Goal: Transaction & Acquisition: Book appointment/travel/reservation

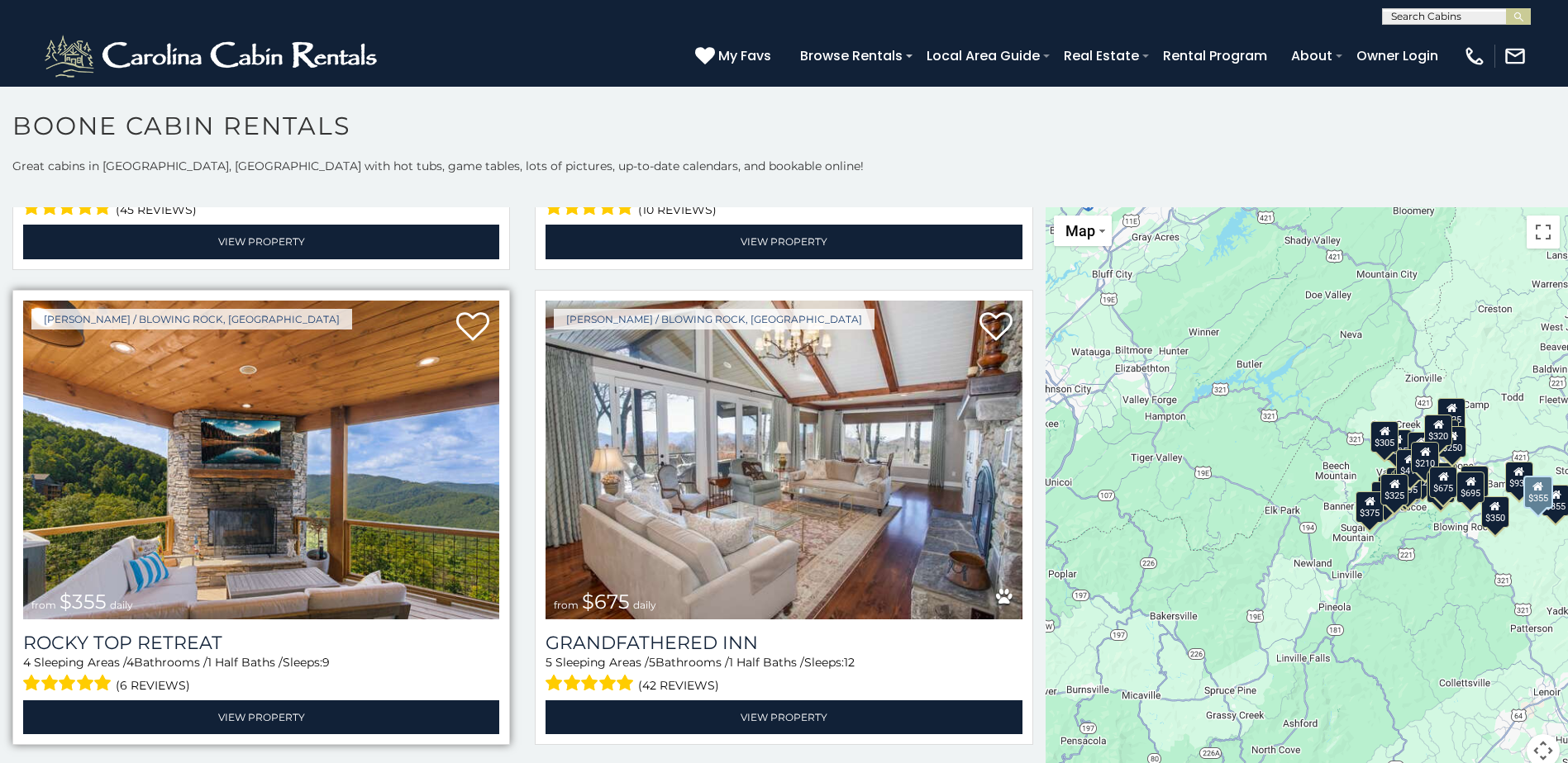
scroll to position [909, 0]
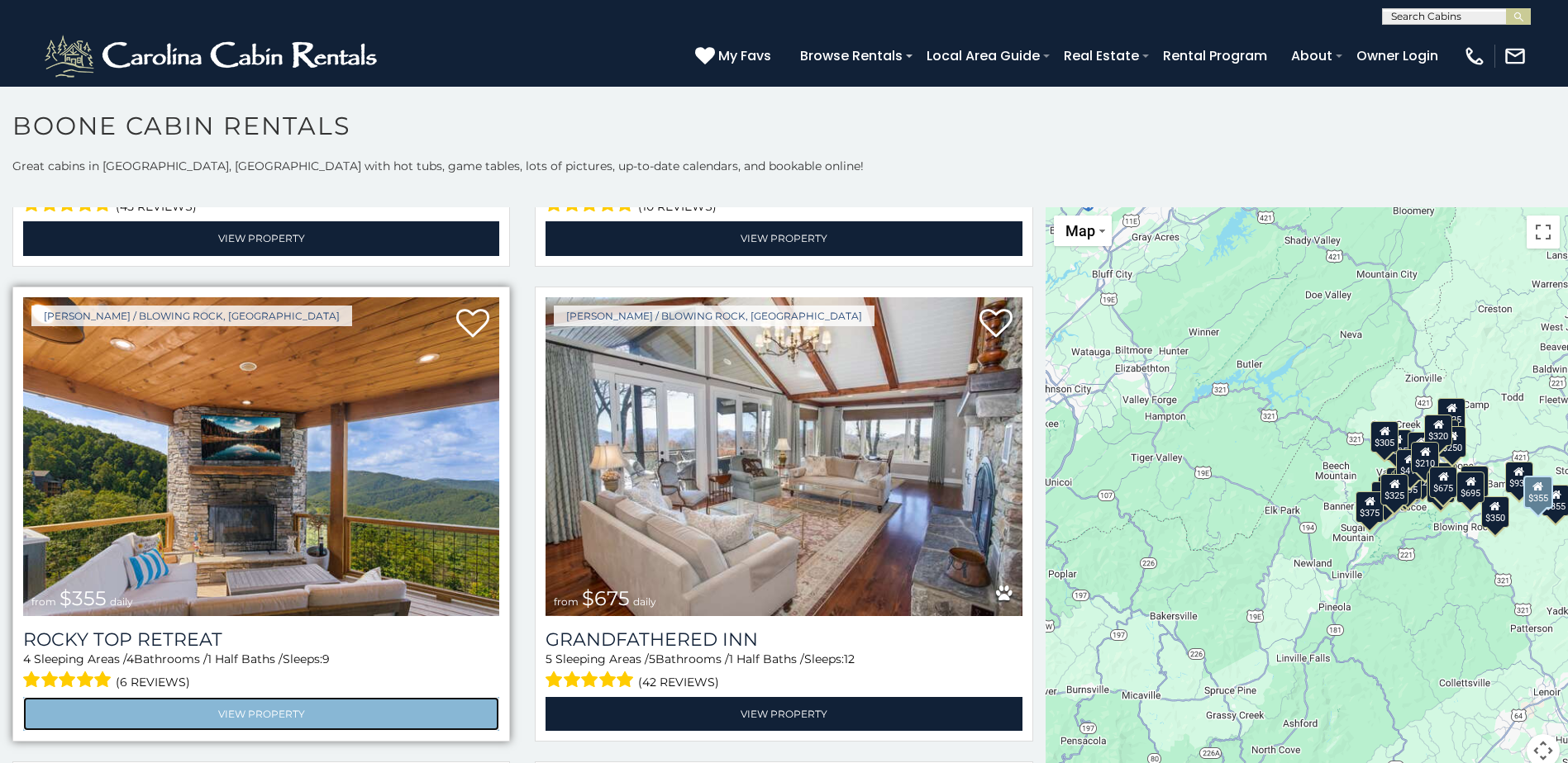
click at [226, 697] on link "View Property" at bounding box center [261, 714] width 476 height 34
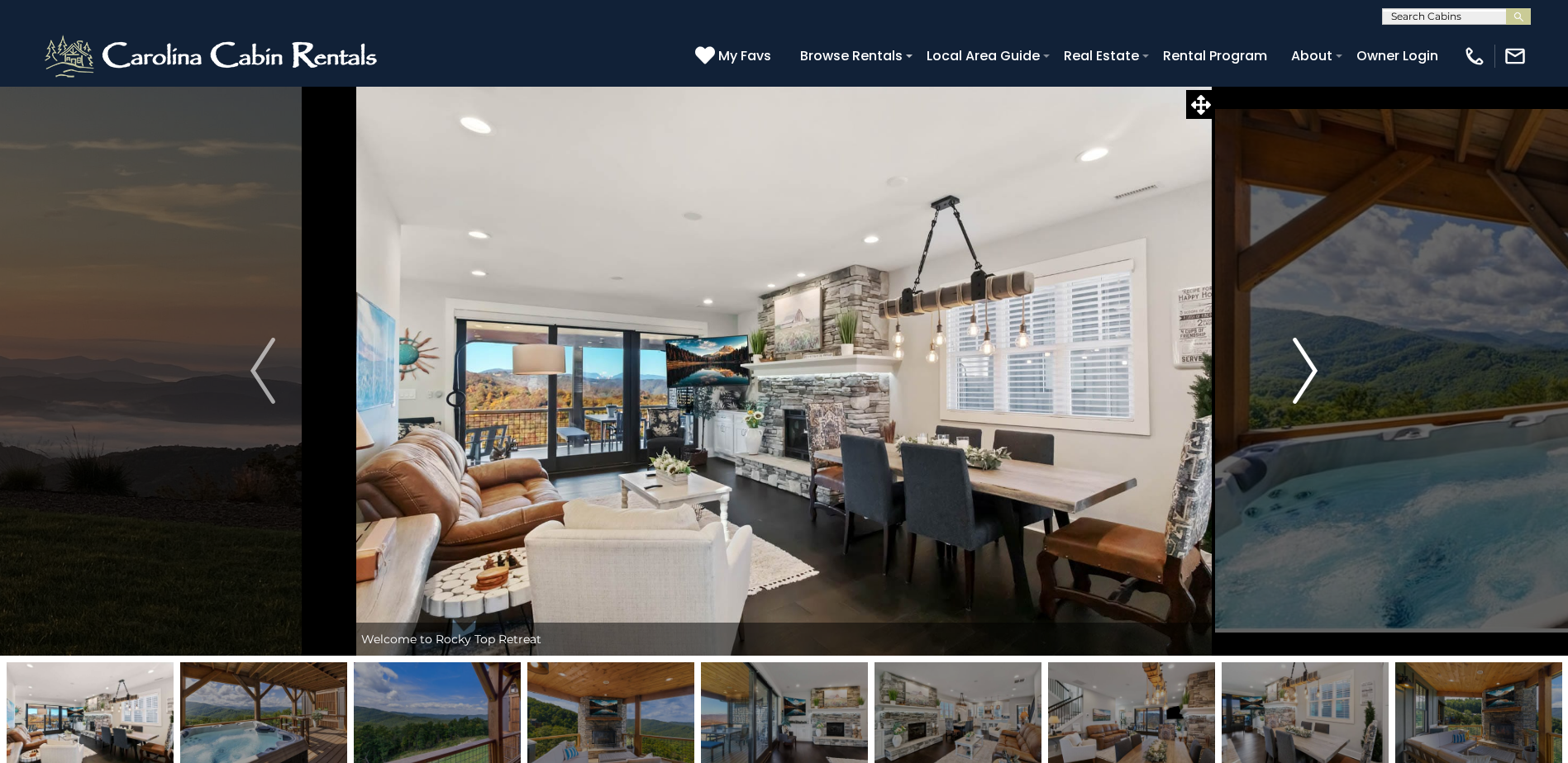
click at [1303, 382] on img "Next" at bounding box center [1305, 371] width 25 height 66
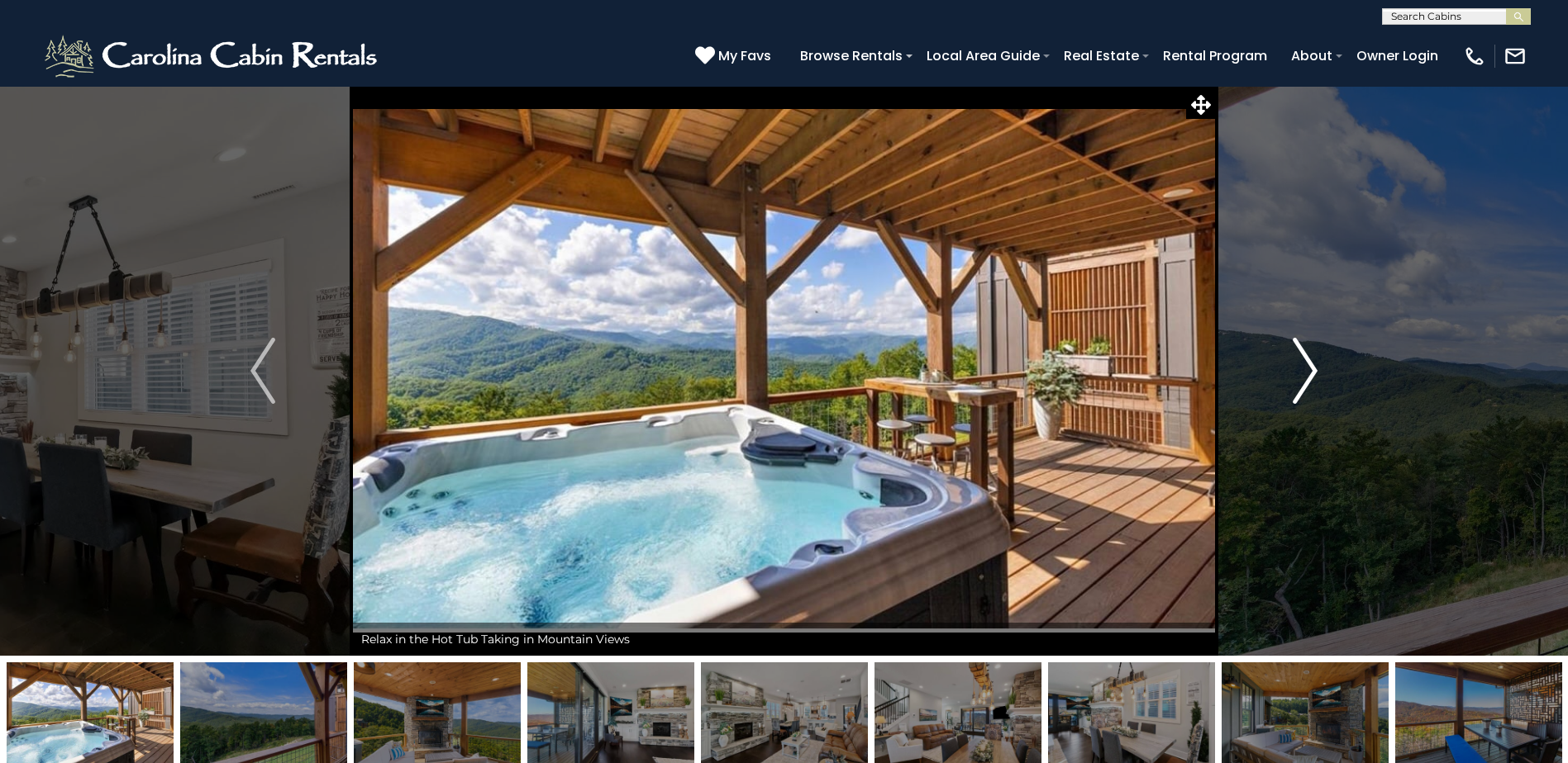
click at [1306, 381] on img "Next" at bounding box center [1305, 371] width 25 height 66
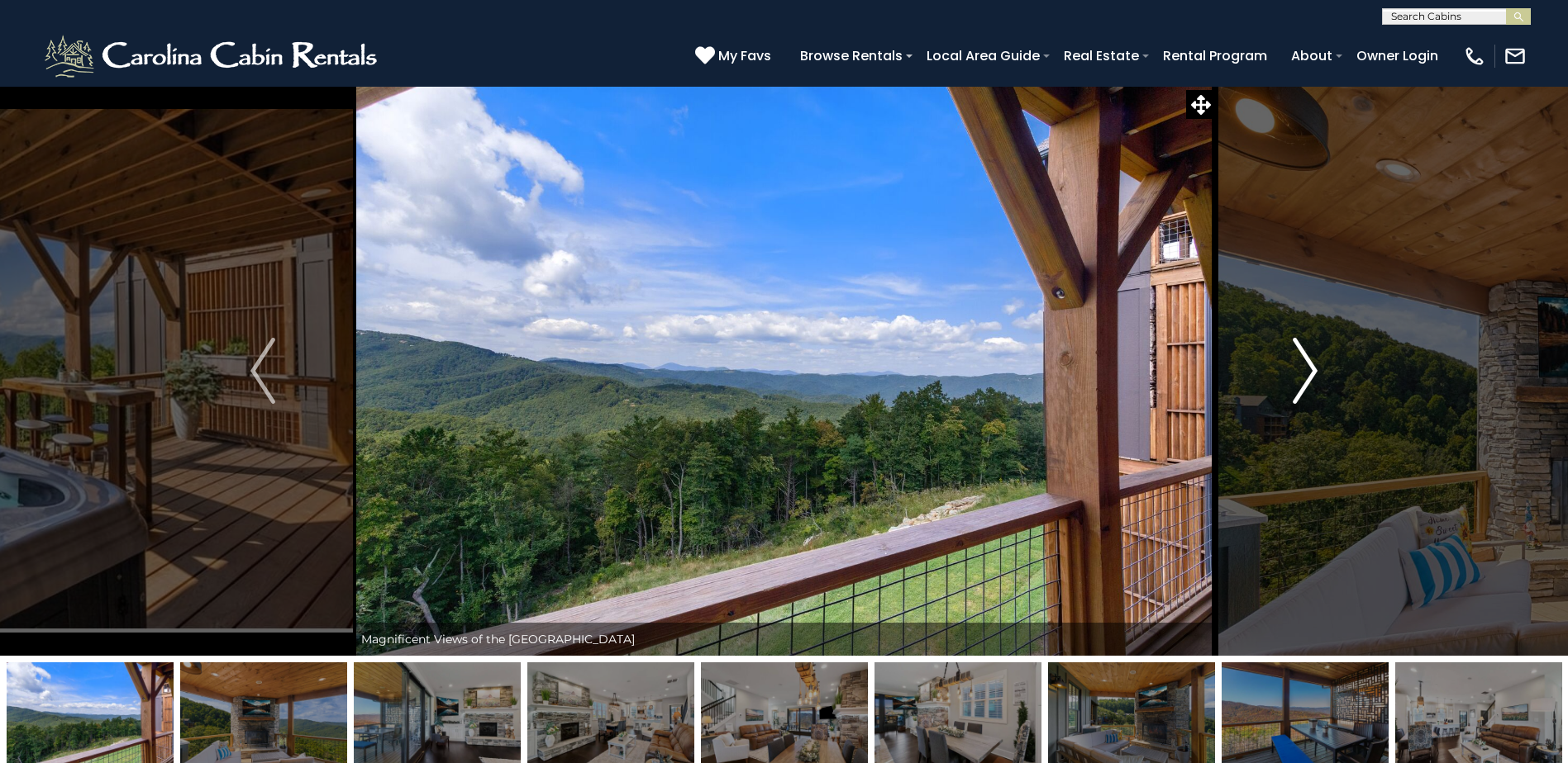
click at [1306, 367] on img "Next" at bounding box center [1305, 371] width 25 height 66
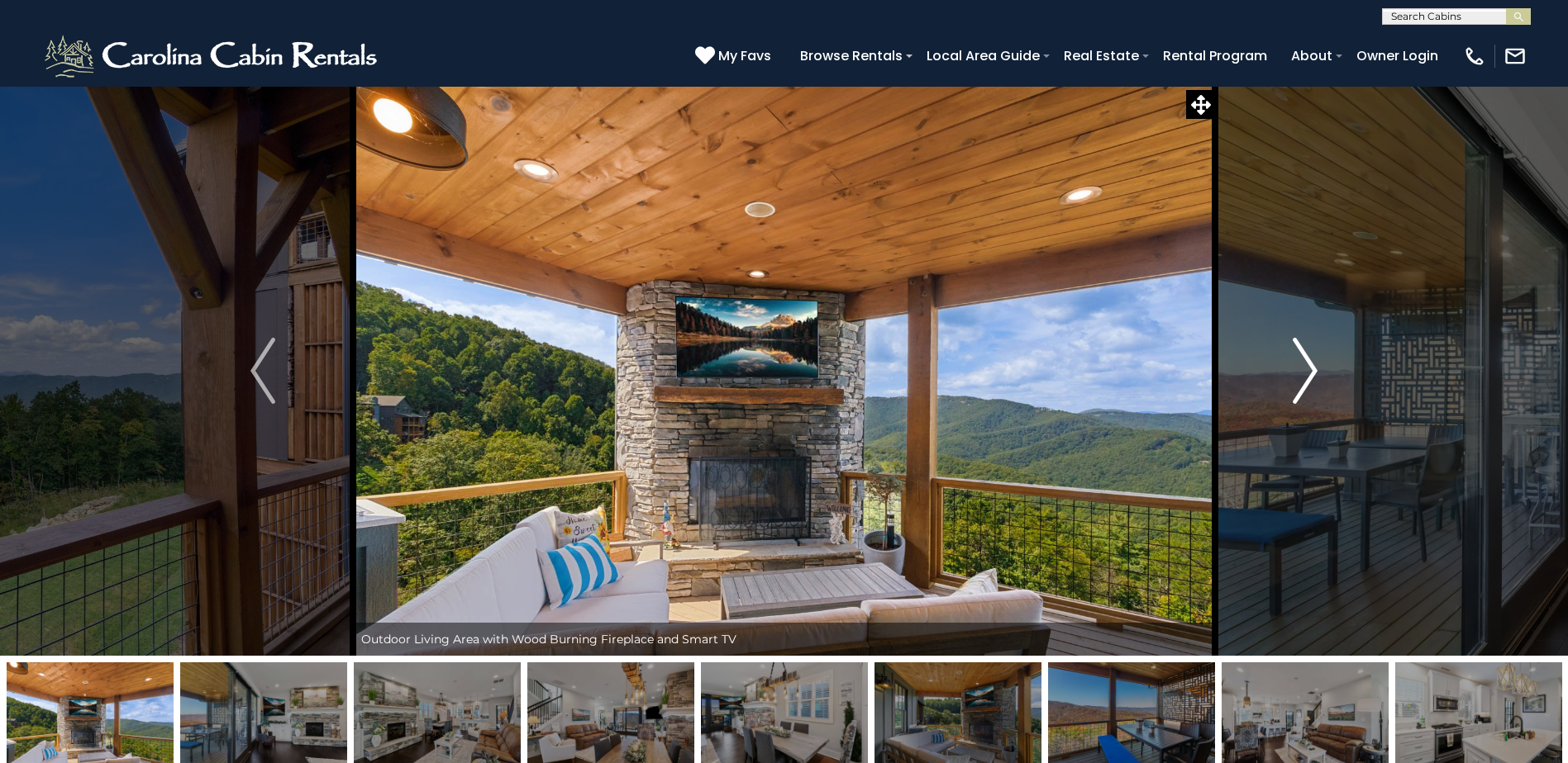
click at [1306, 367] on img "Next" at bounding box center [1305, 371] width 25 height 66
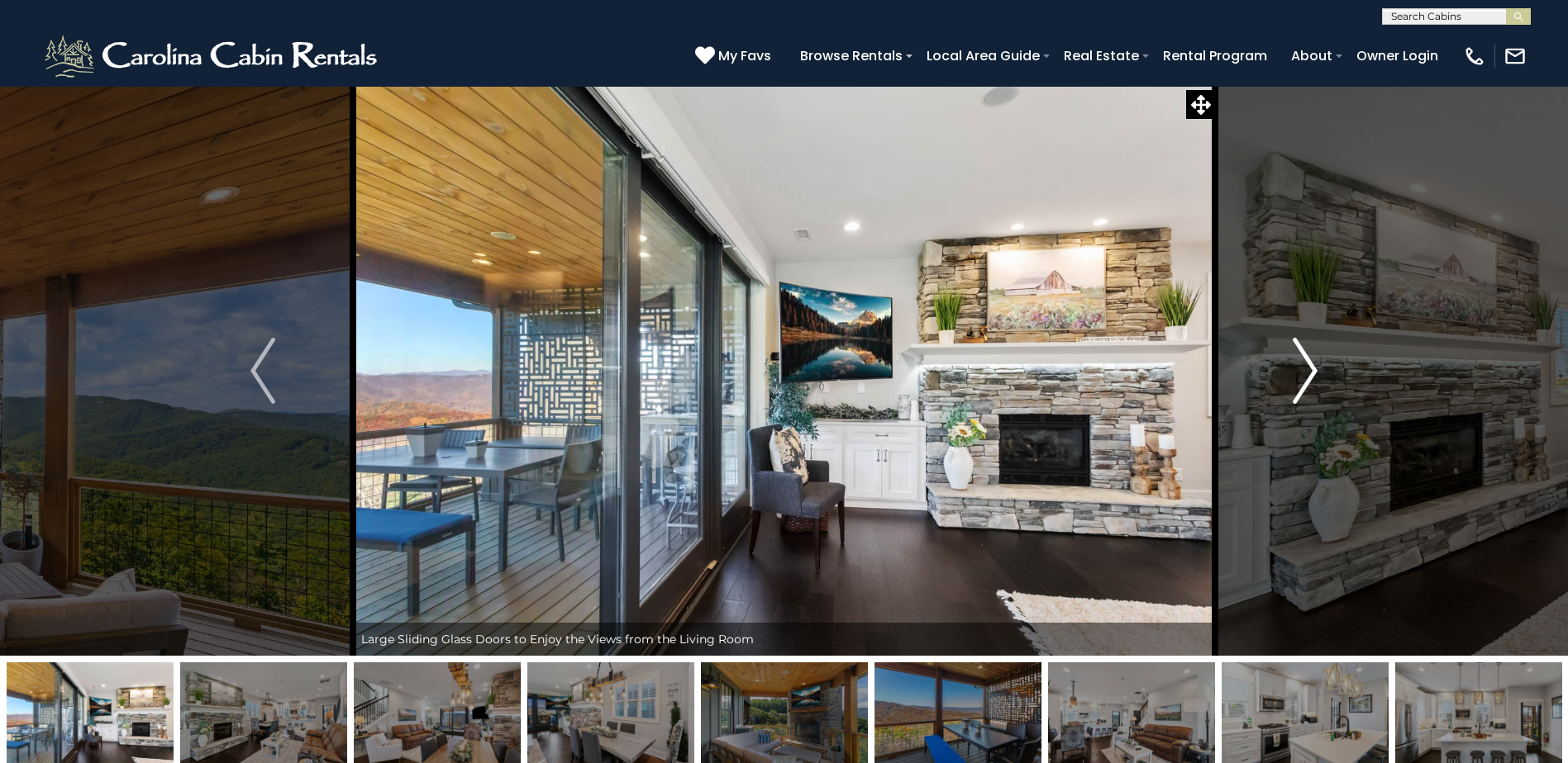
click at [1306, 367] on img "Next" at bounding box center [1305, 371] width 25 height 66
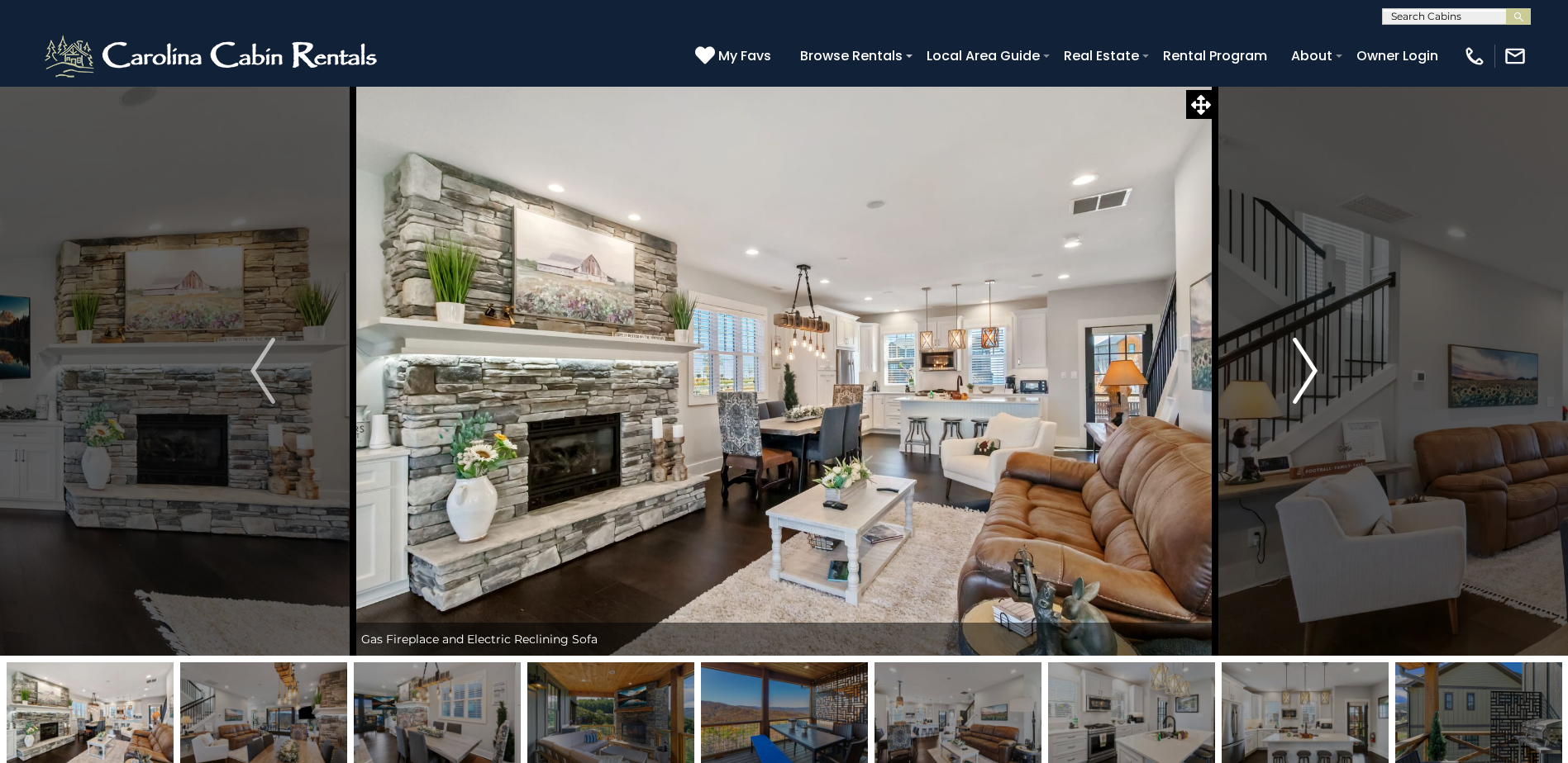
click at [1306, 367] on img "Next" at bounding box center [1305, 371] width 25 height 66
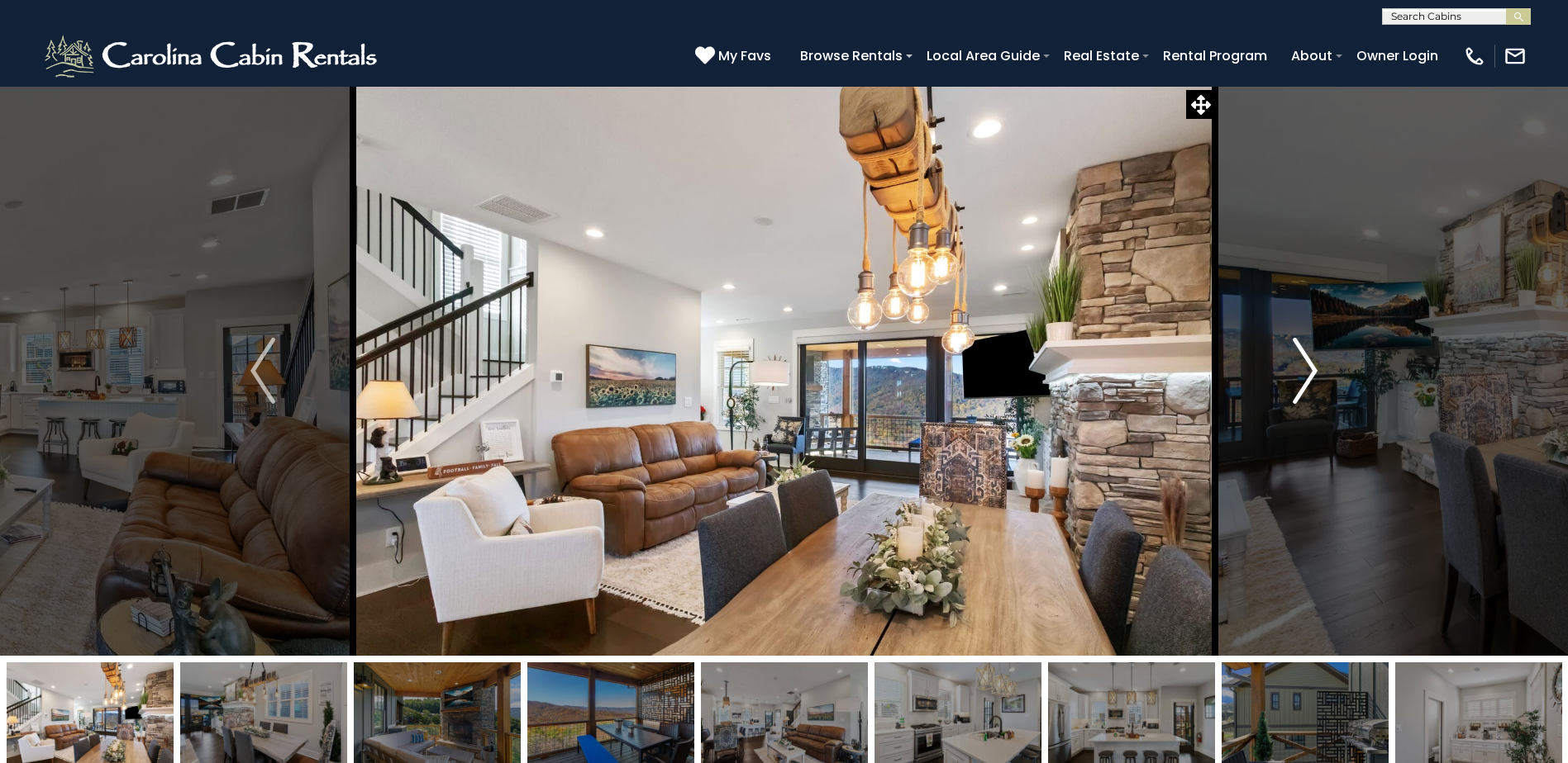
click at [1306, 367] on img "Next" at bounding box center [1305, 371] width 25 height 66
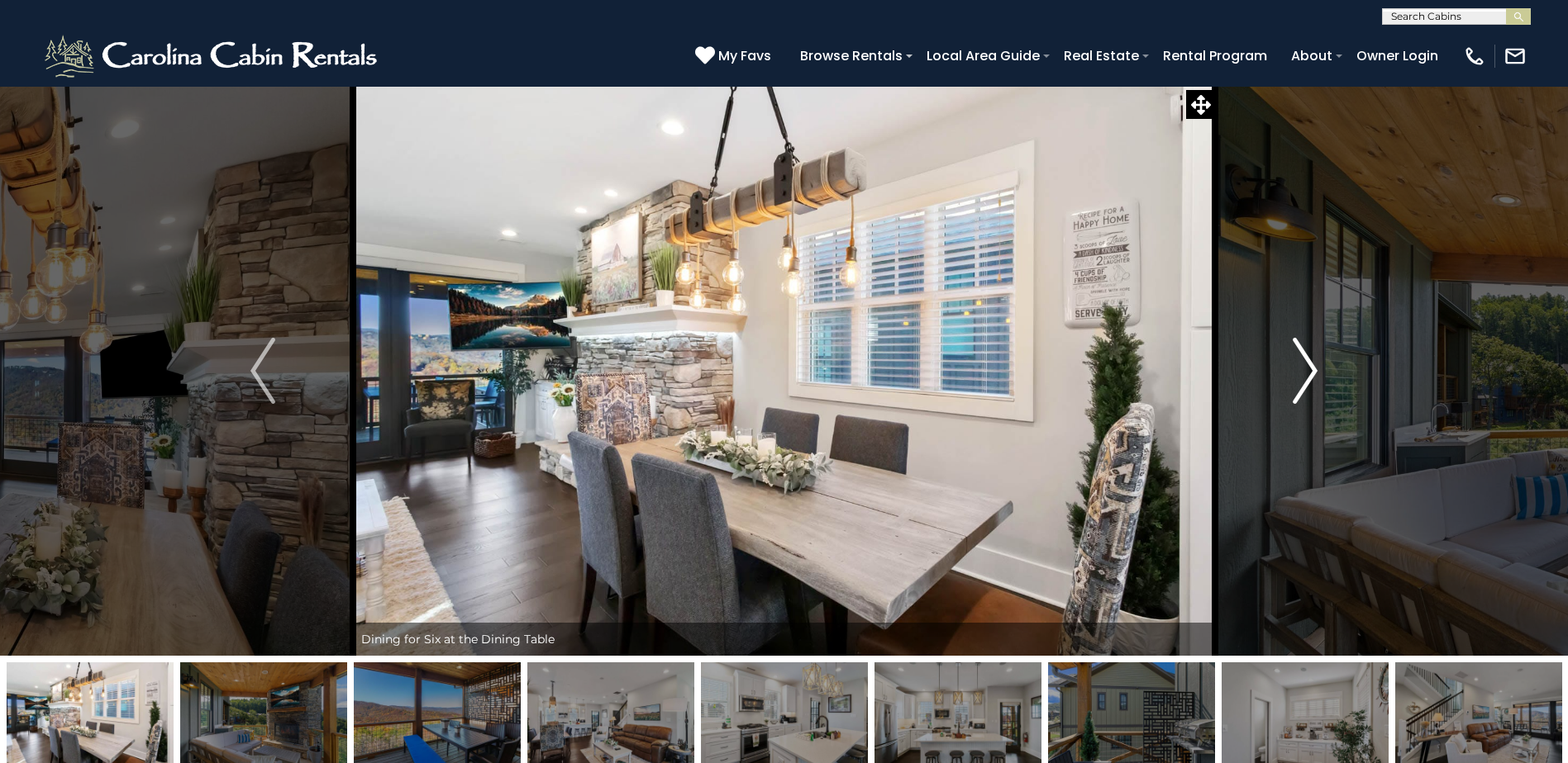
click at [1307, 377] on img "Next" at bounding box center [1305, 371] width 25 height 66
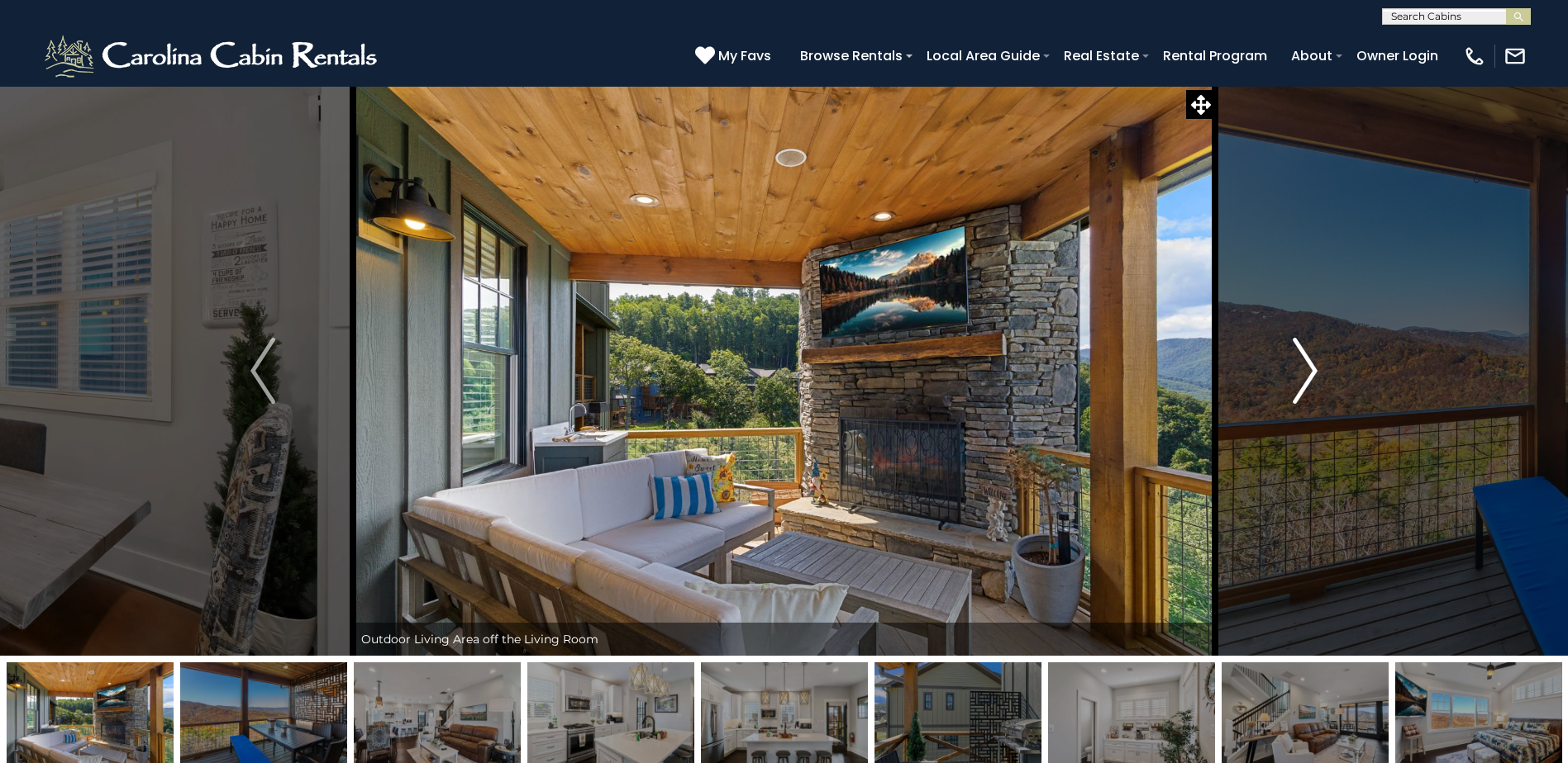
click at [1302, 366] on img "Next" at bounding box center [1305, 371] width 25 height 66
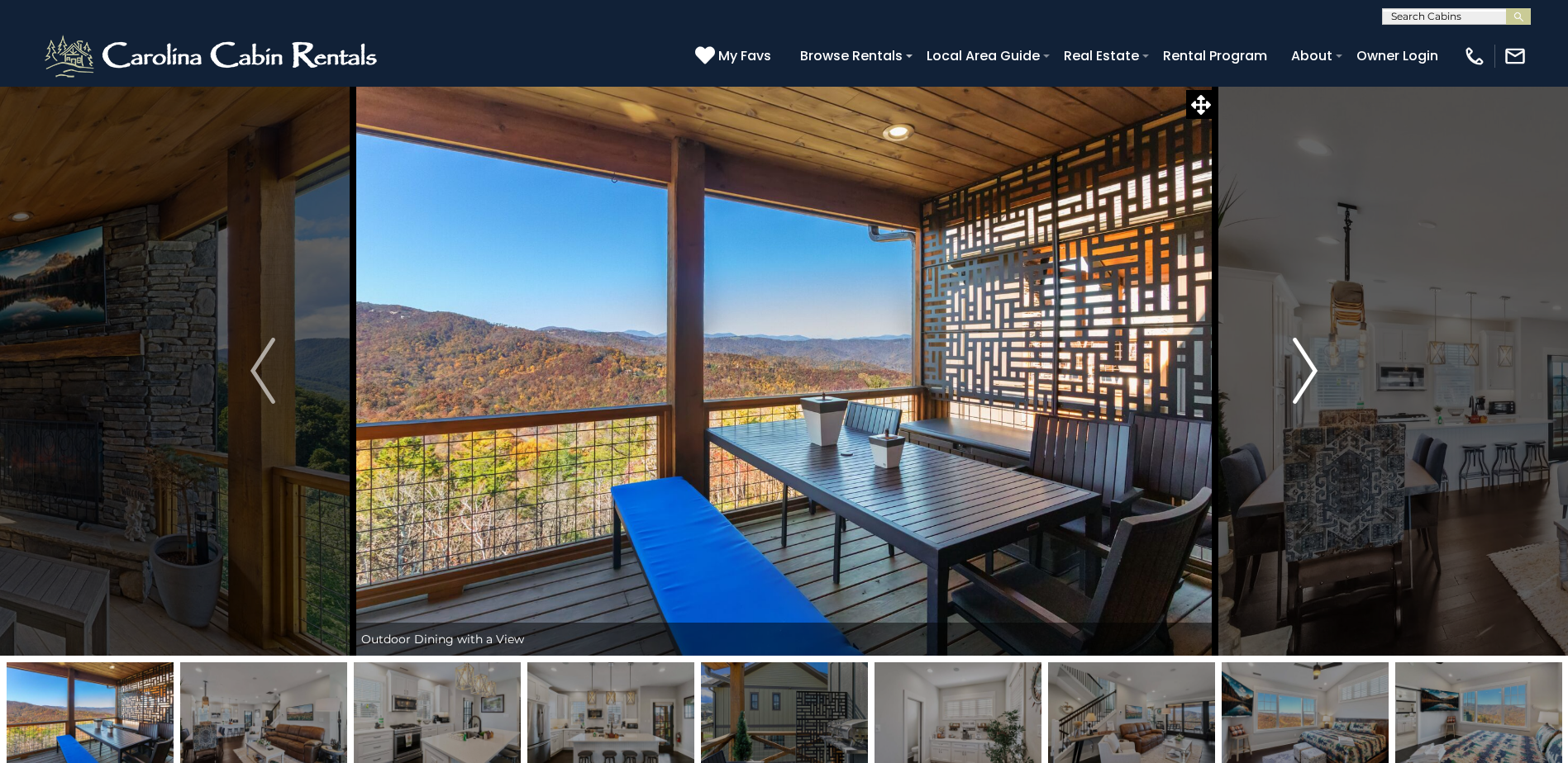
click at [1302, 366] on img "Next" at bounding box center [1305, 371] width 25 height 66
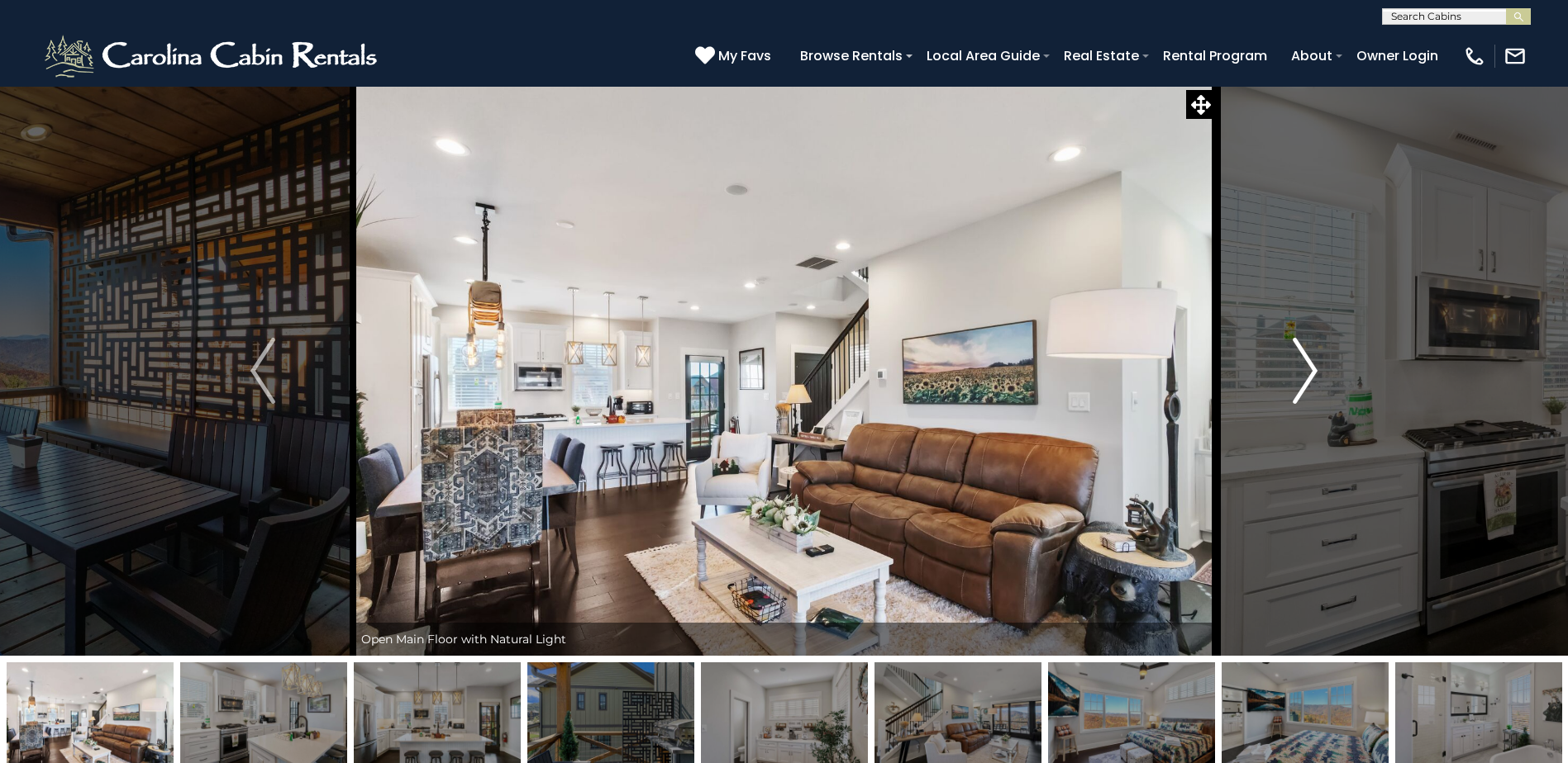
click at [1302, 365] on img "Next" at bounding box center [1305, 371] width 25 height 66
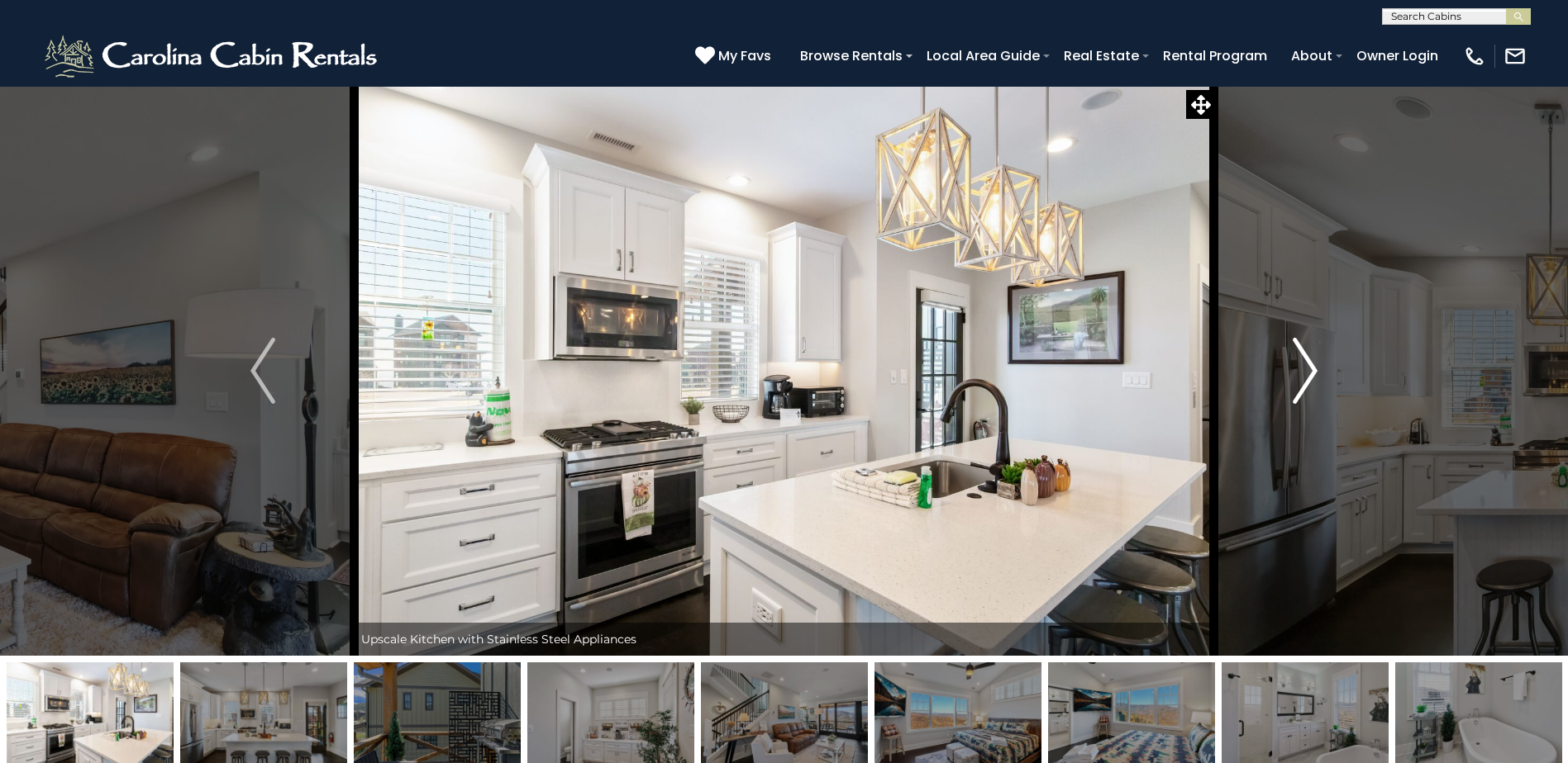
click at [1309, 364] on img "Next" at bounding box center [1305, 371] width 25 height 66
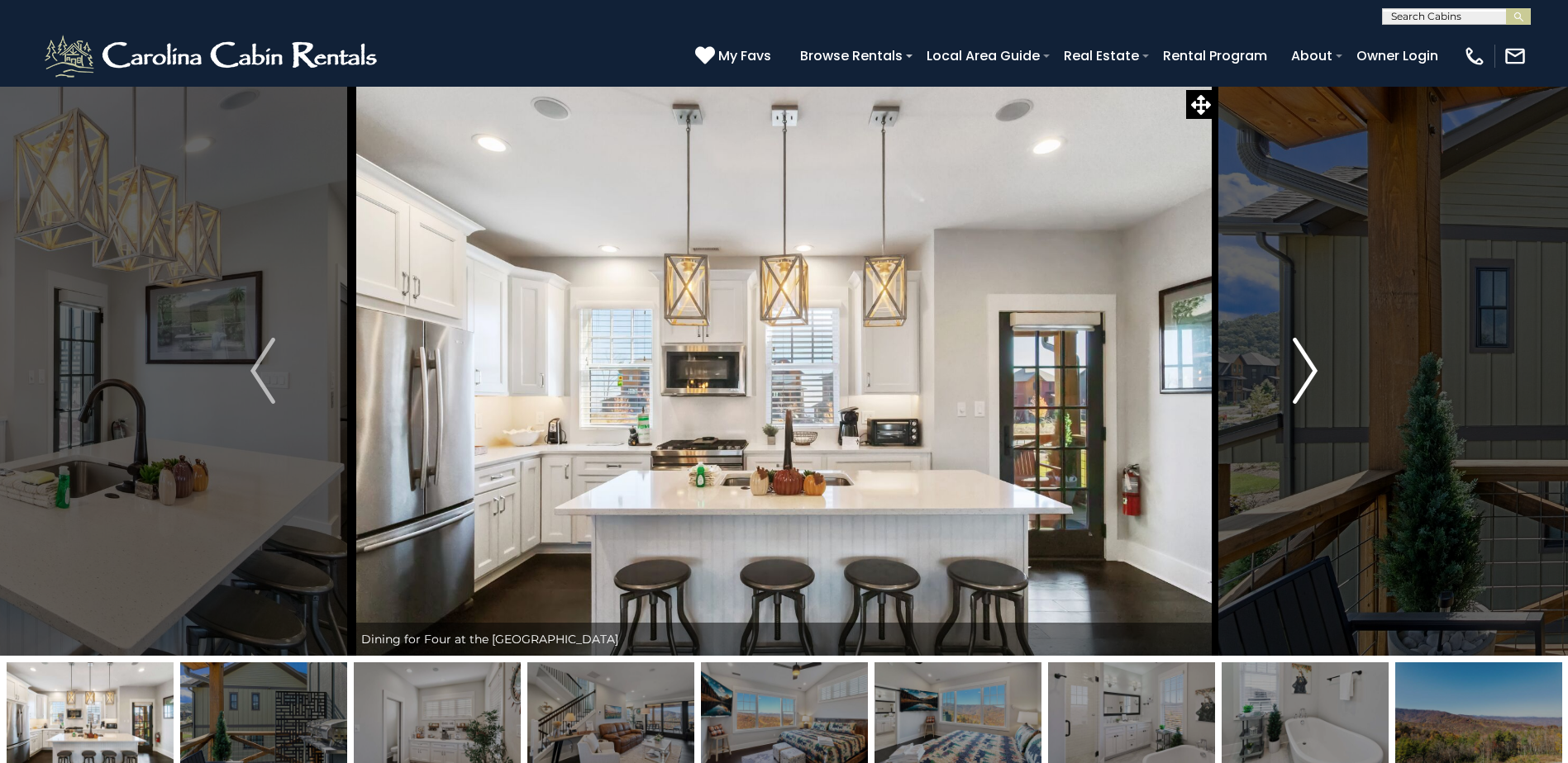
click at [1309, 364] on img "Next" at bounding box center [1305, 371] width 25 height 66
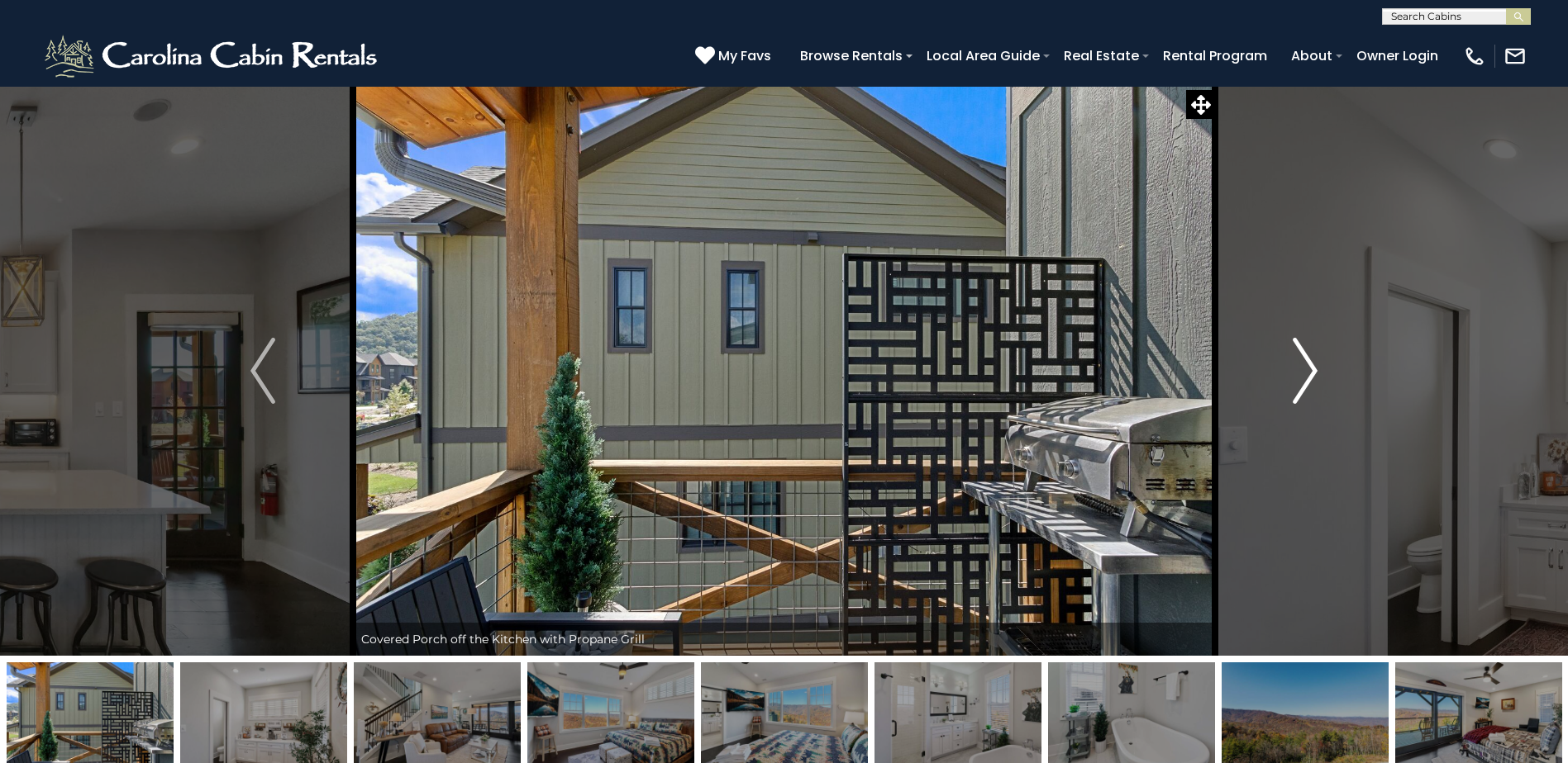
click at [1309, 364] on img "Next" at bounding box center [1305, 371] width 25 height 66
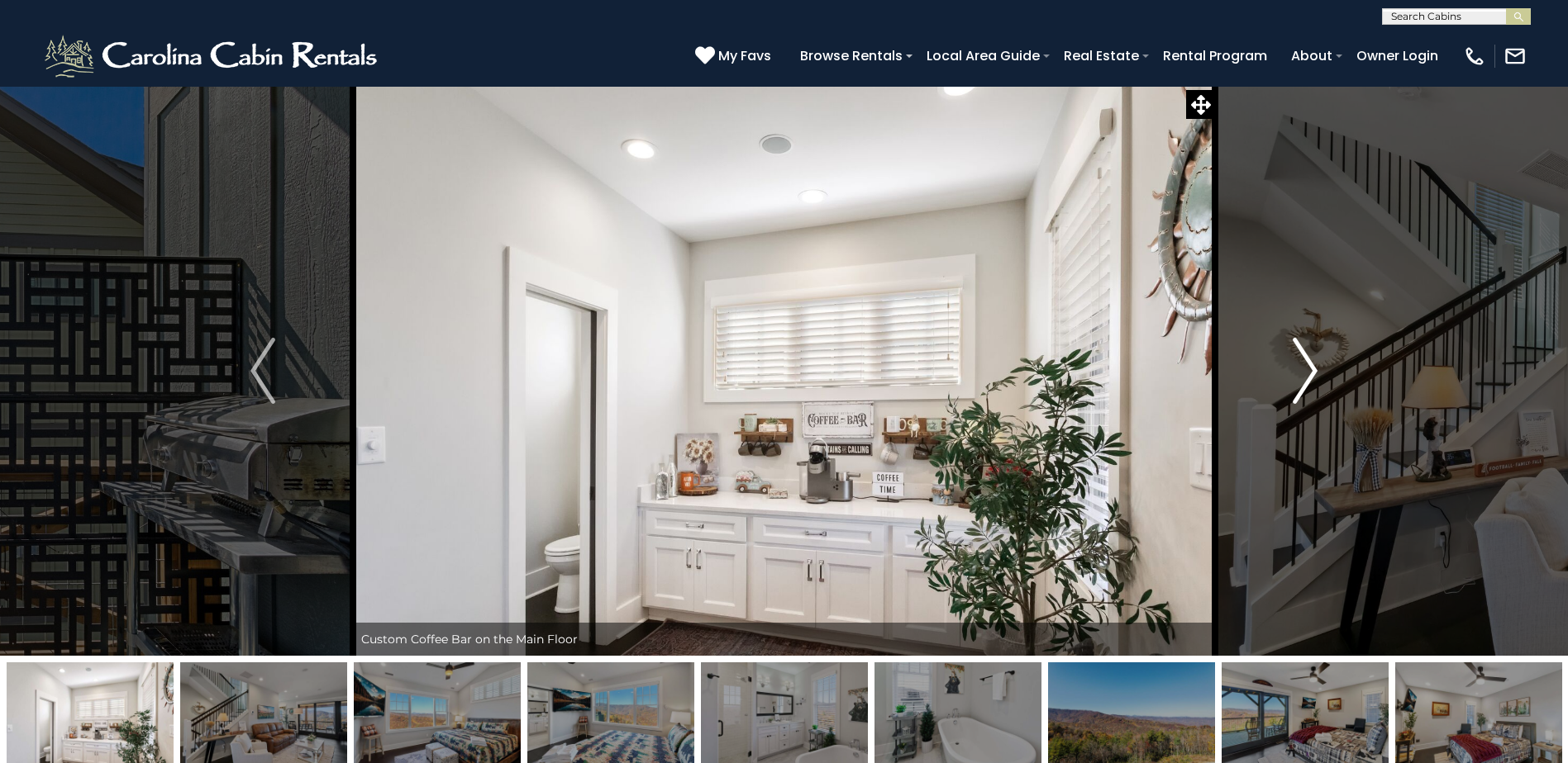
click at [1309, 364] on img "Next" at bounding box center [1305, 371] width 25 height 66
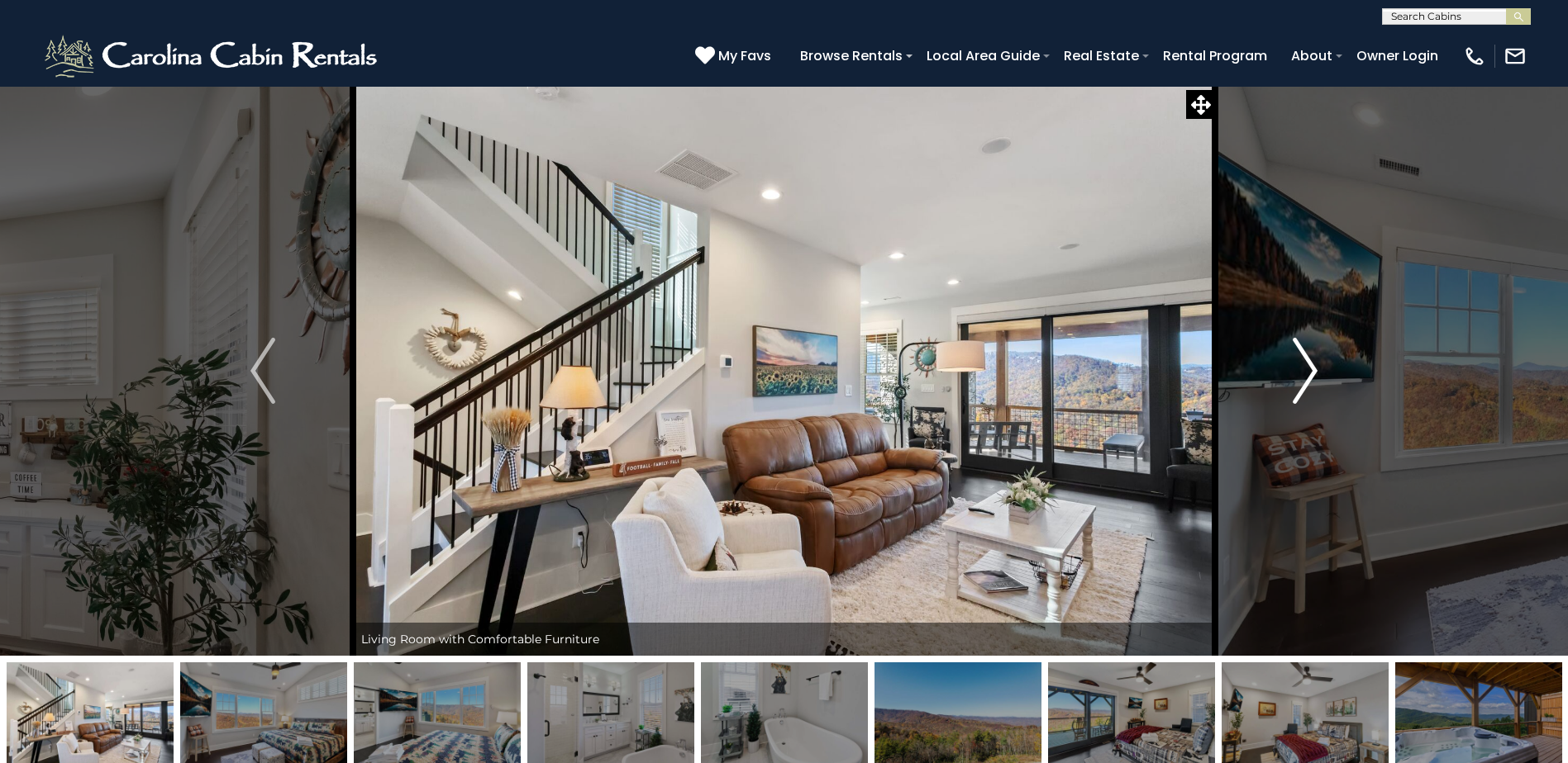
click at [1309, 364] on img "Next" at bounding box center [1305, 371] width 25 height 66
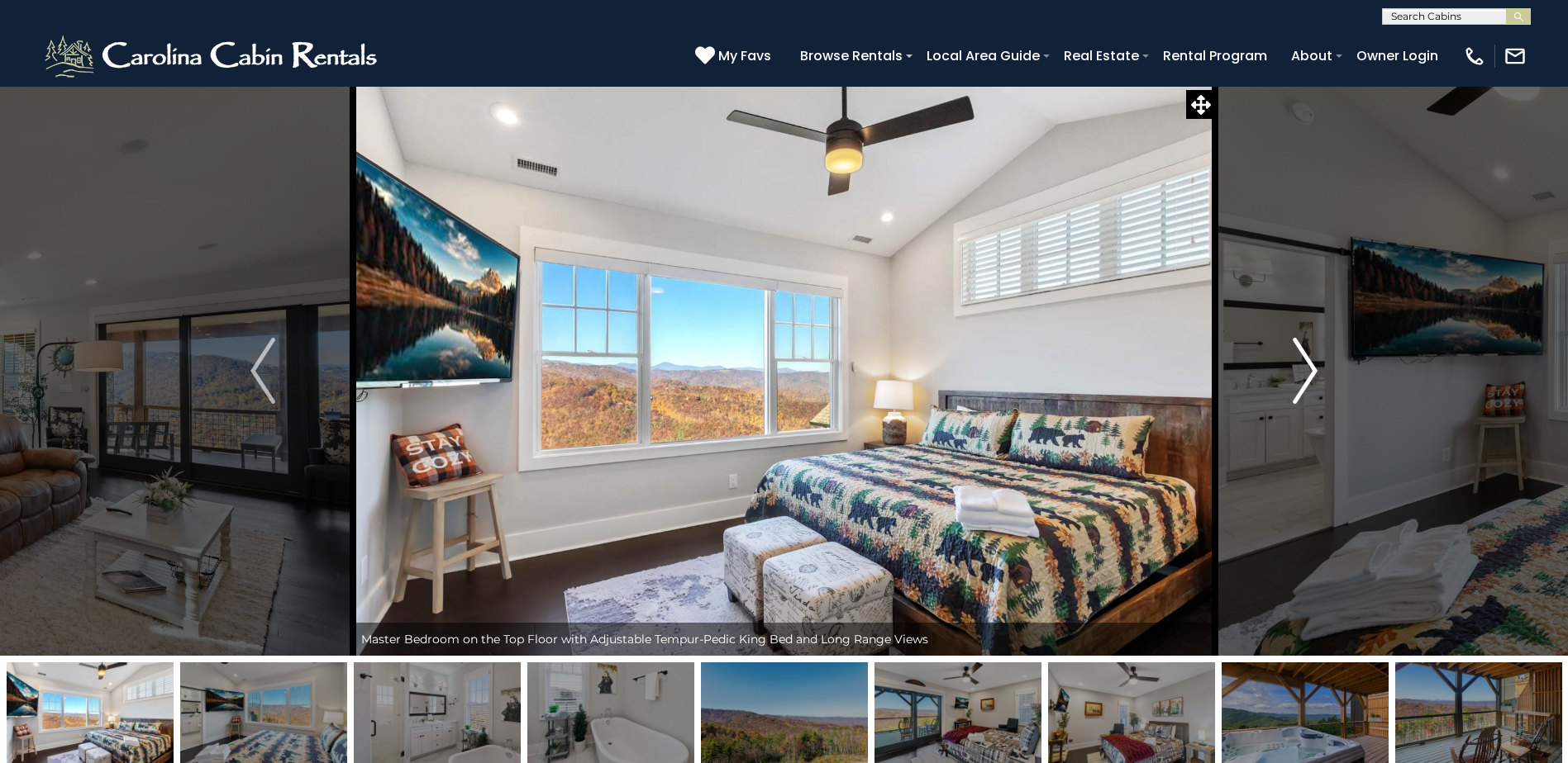
click at [1309, 364] on img "Next" at bounding box center [1305, 371] width 25 height 66
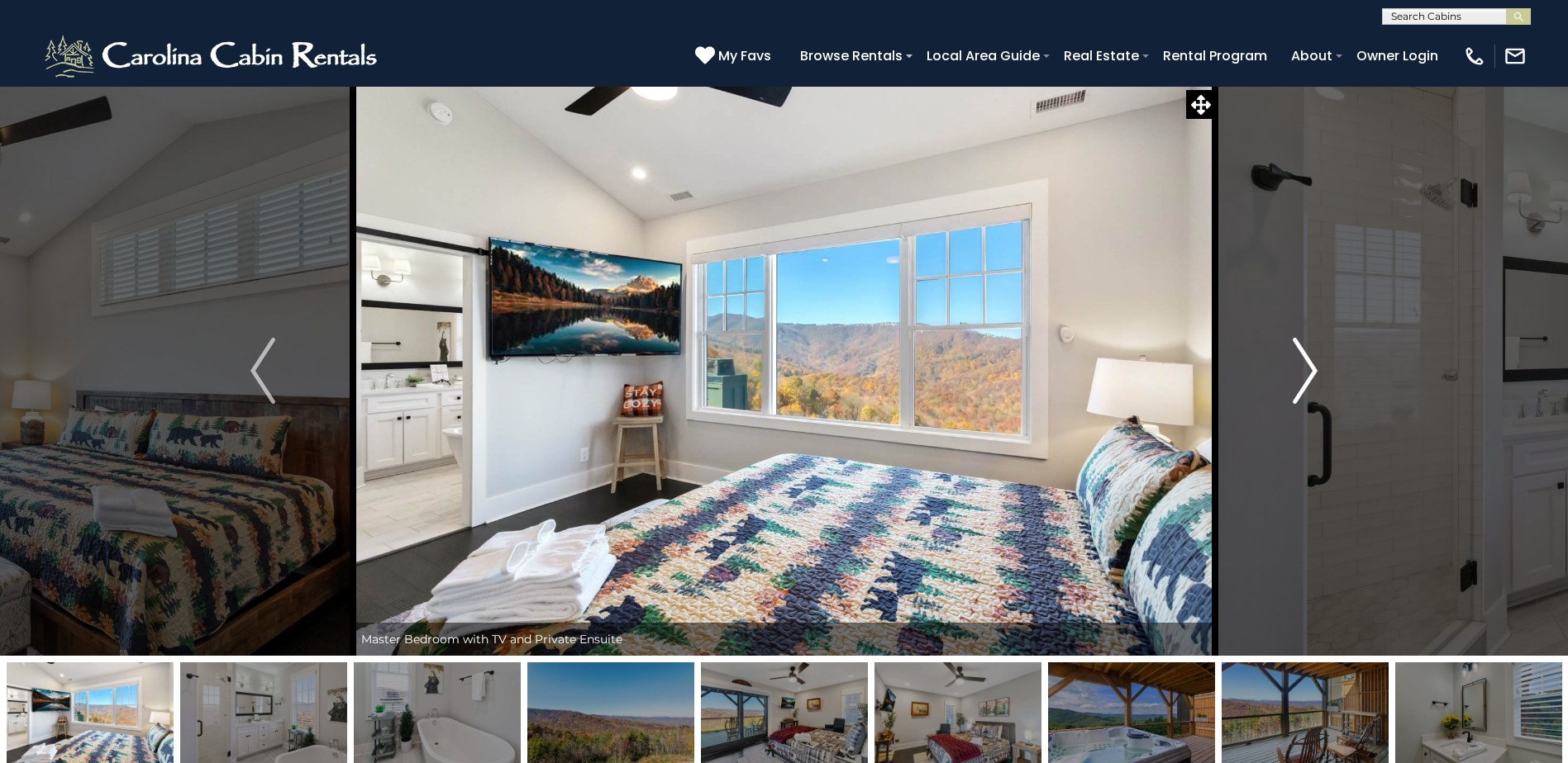
click at [1309, 364] on img "Next" at bounding box center [1305, 371] width 25 height 66
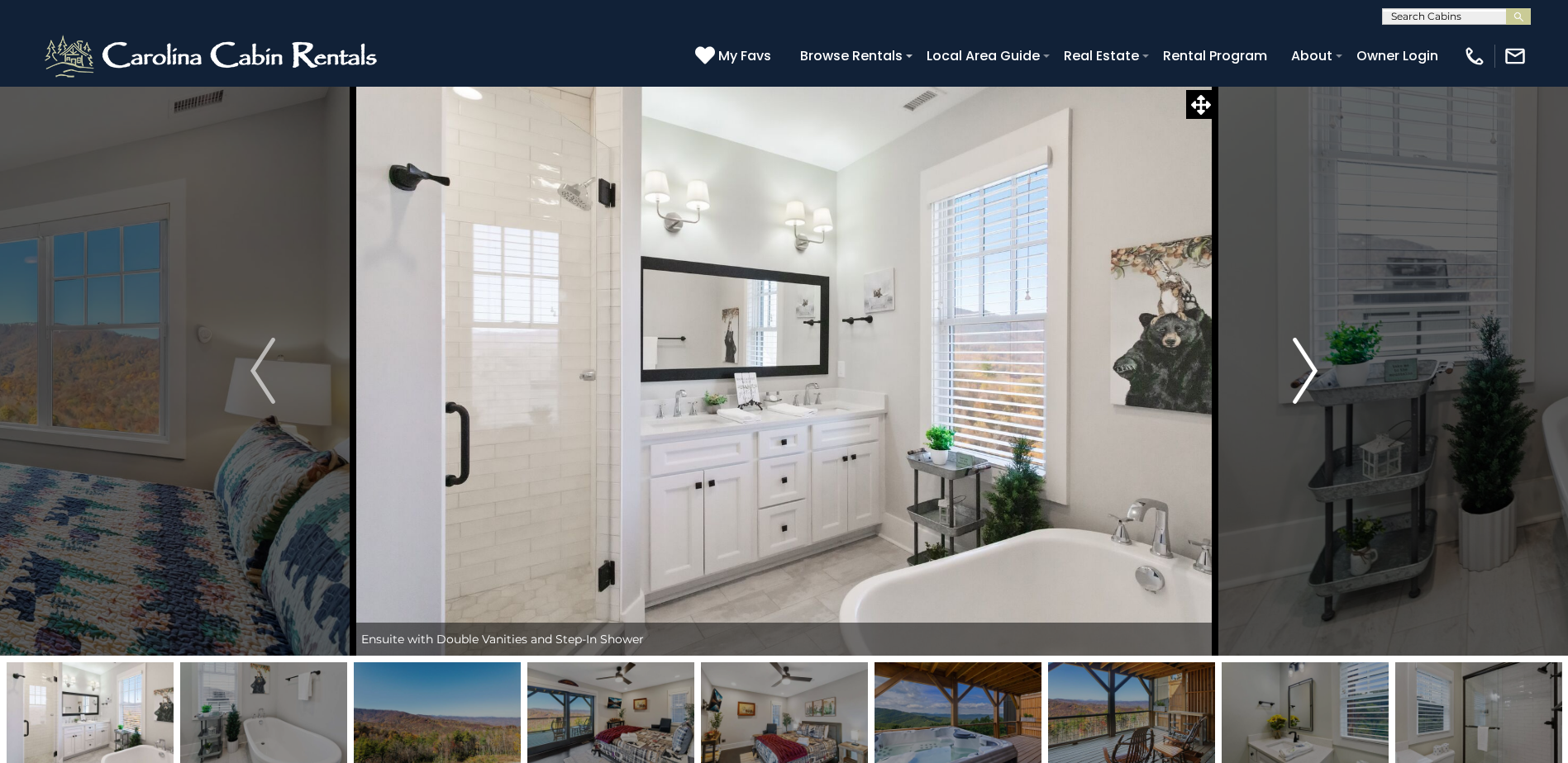
click at [1309, 364] on img "Next" at bounding box center [1305, 371] width 25 height 66
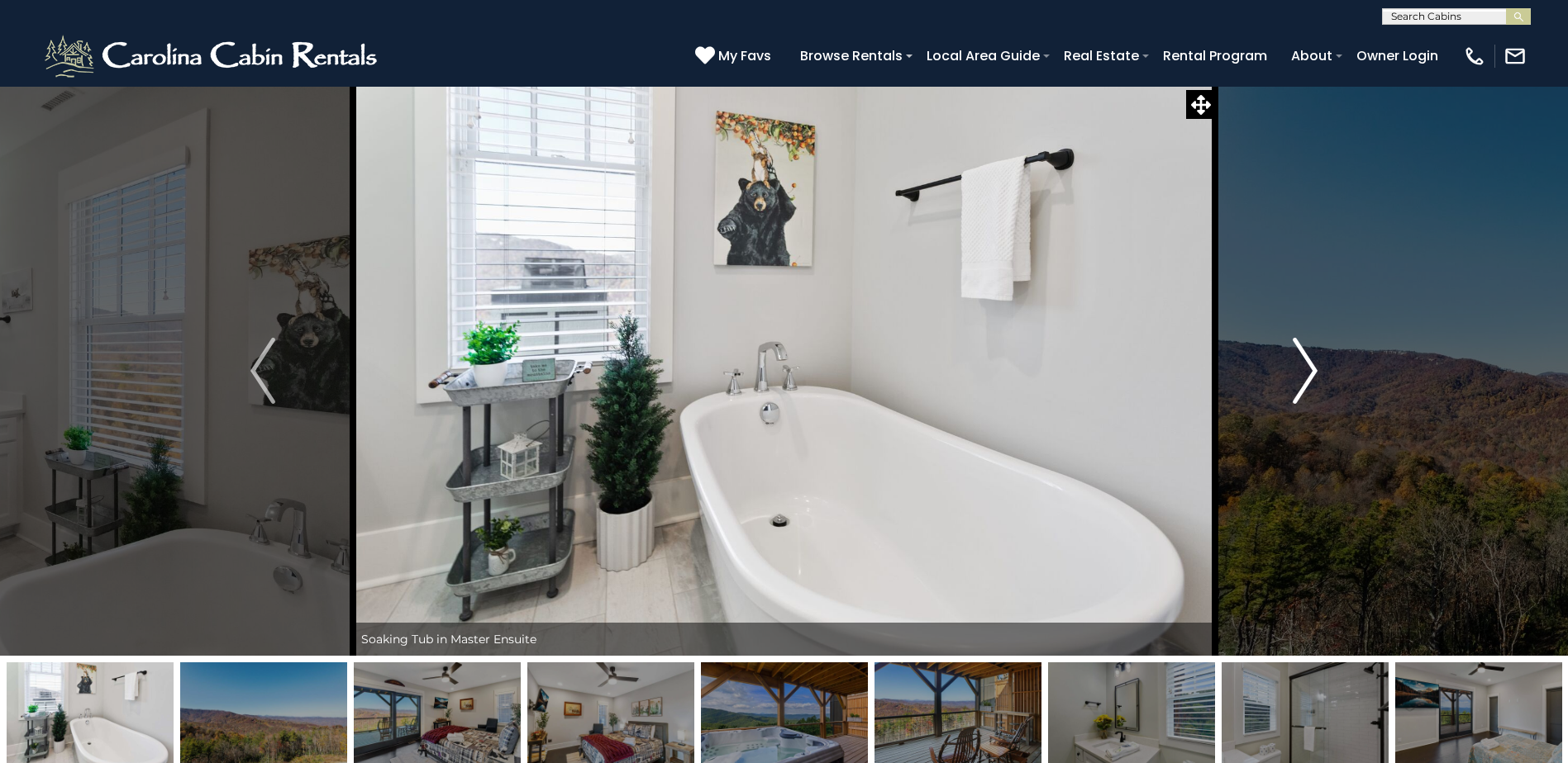
click at [1309, 364] on img "Next" at bounding box center [1305, 371] width 25 height 66
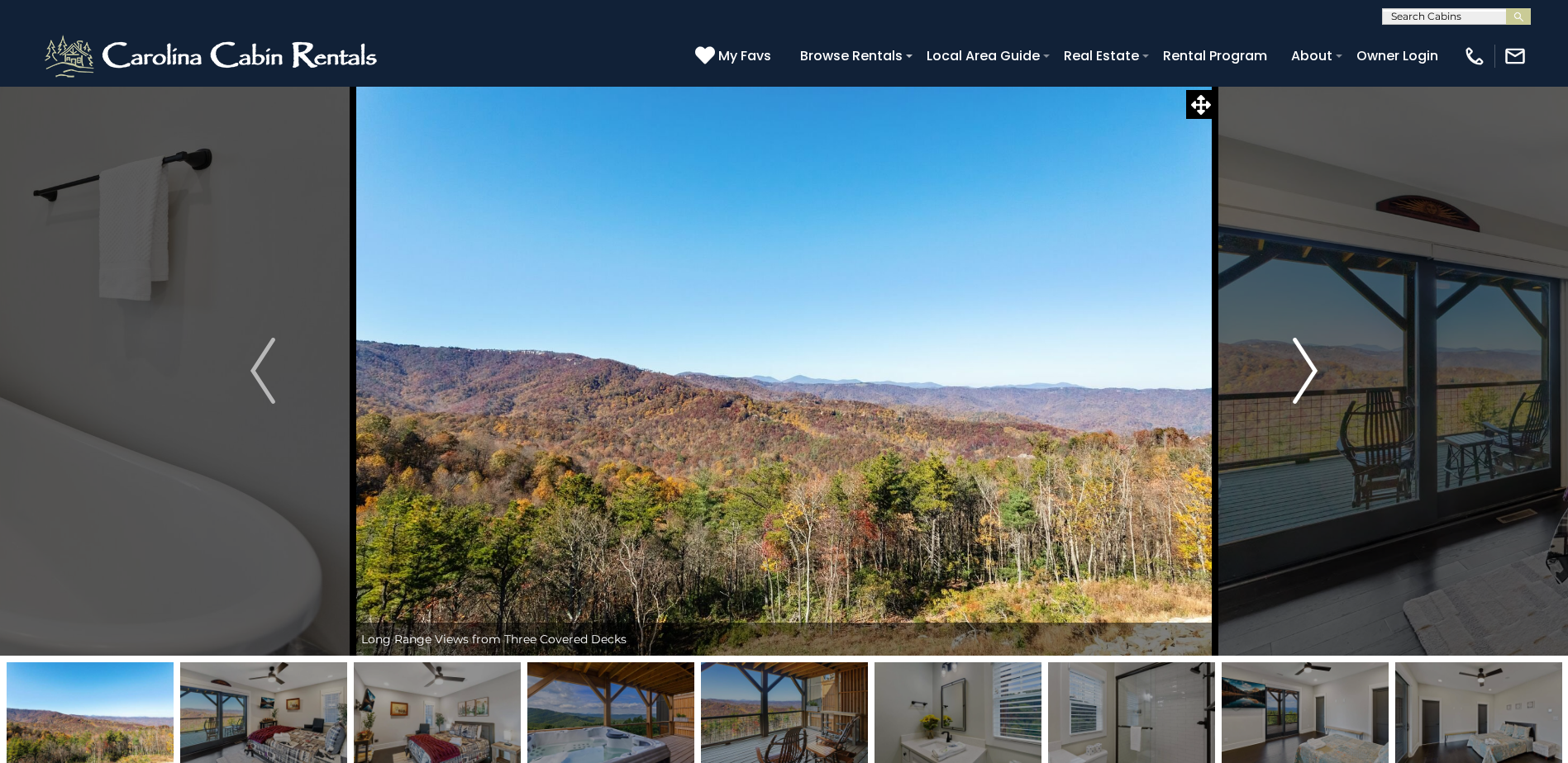
click at [1309, 364] on img "Next" at bounding box center [1305, 371] width 25 height 66
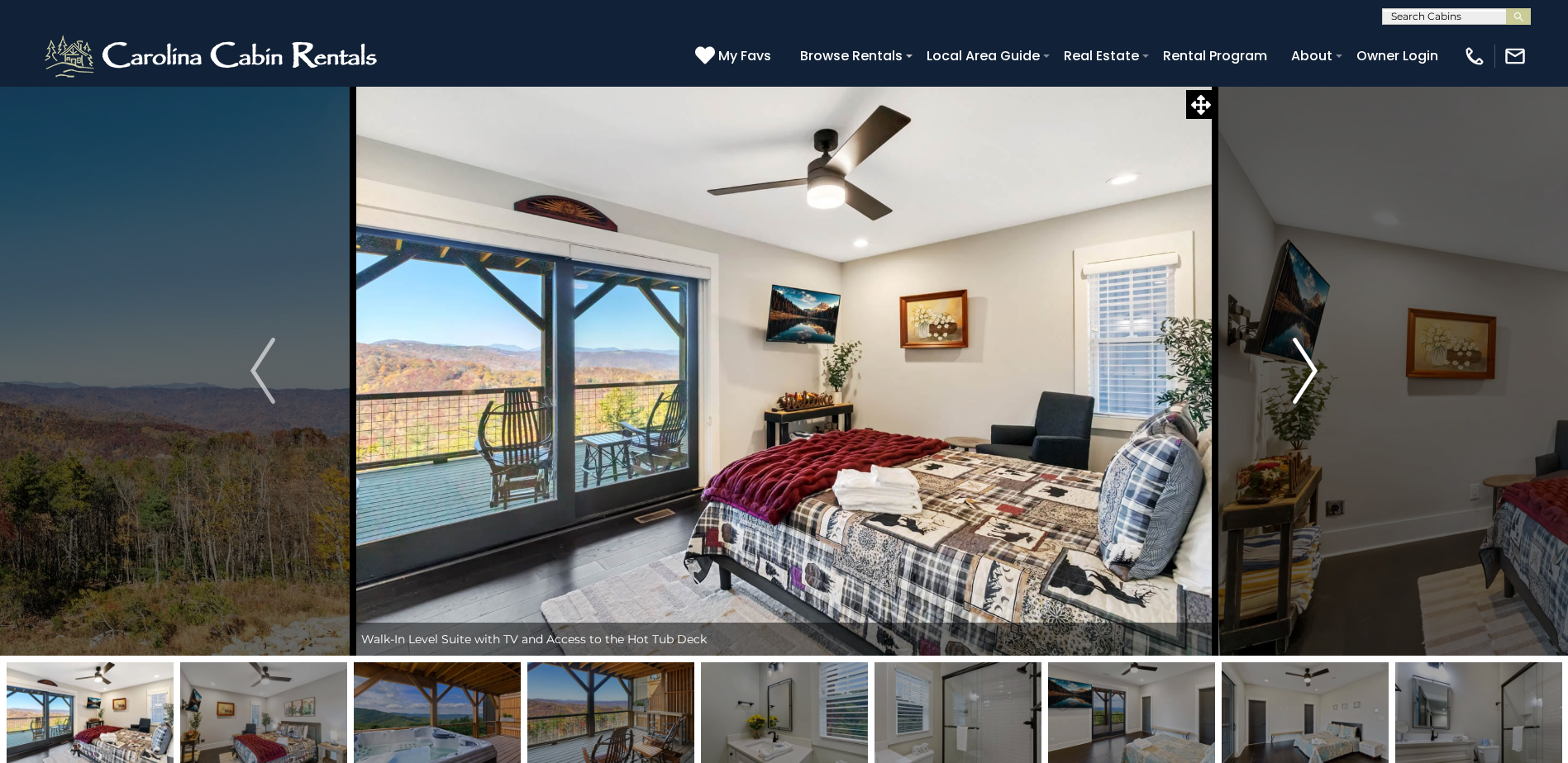
click at [1309, 364] on img "Next" at bounding box center [1305, 371] width 25 height 66
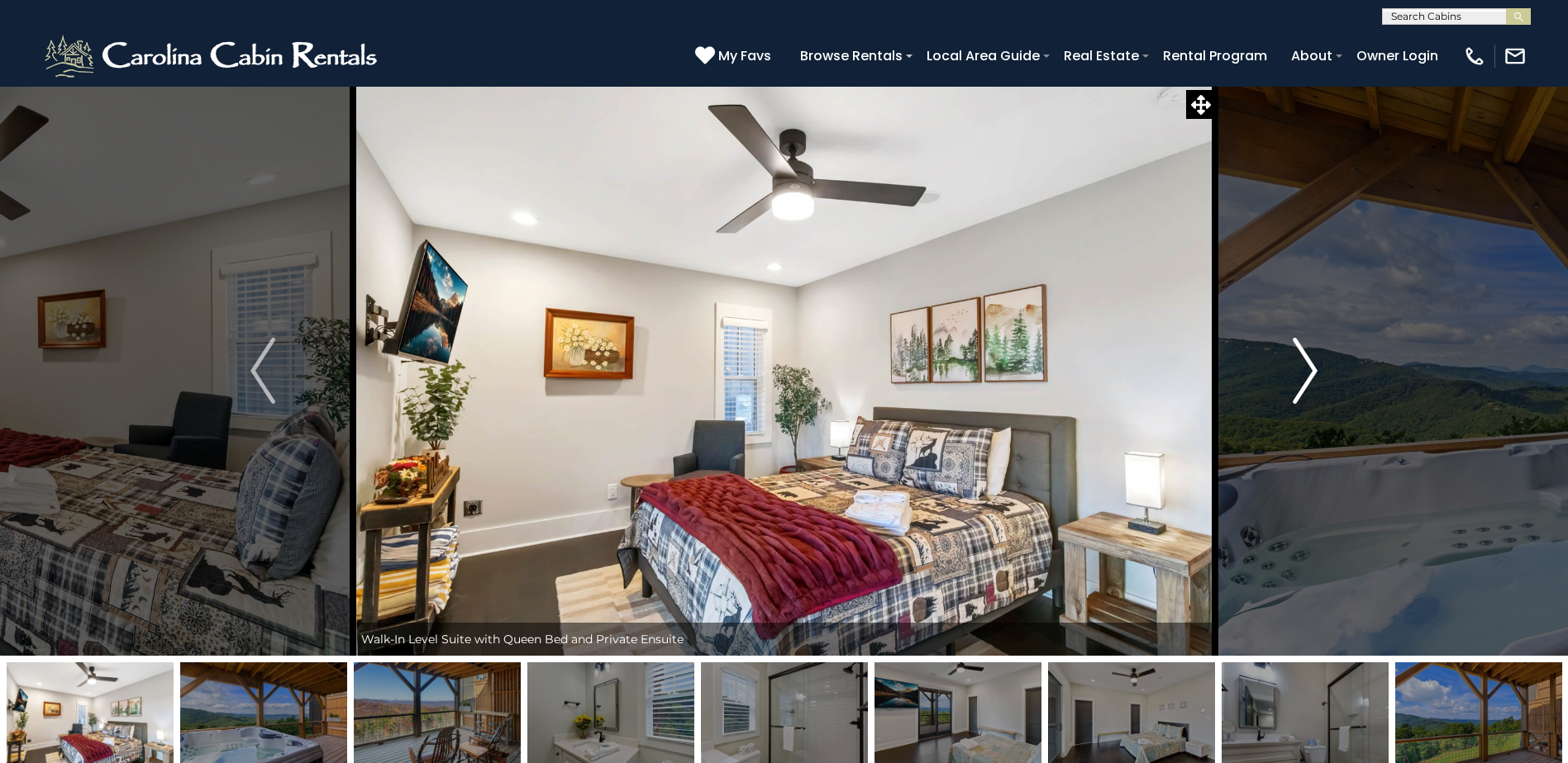
click at [1309, 364] on img "Next" at bounding box center [1305, 371] width 25 height 66
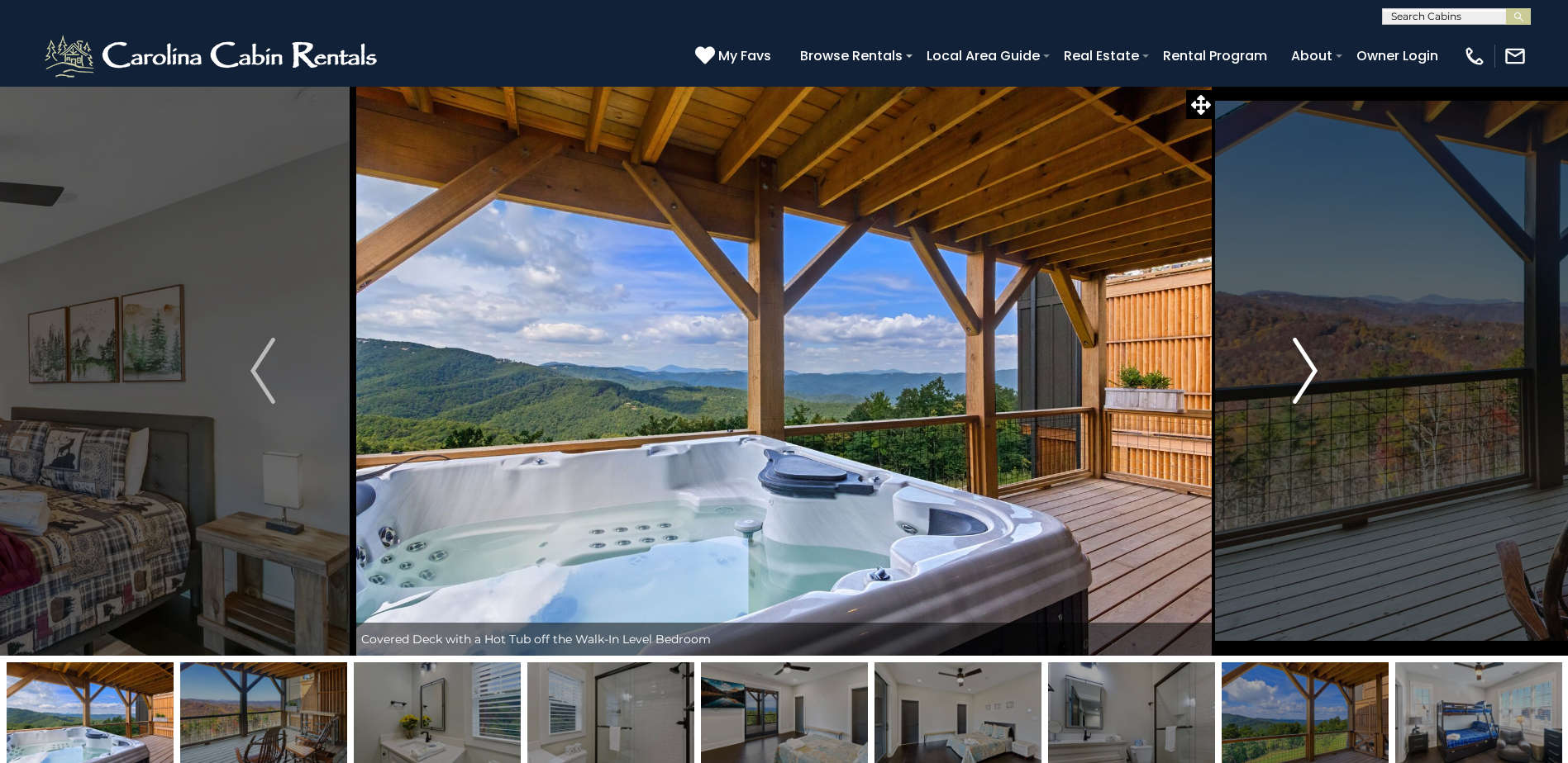
click at [1309, 364] on img "Next" at bounding box center [1305, 371] width 25 height 66
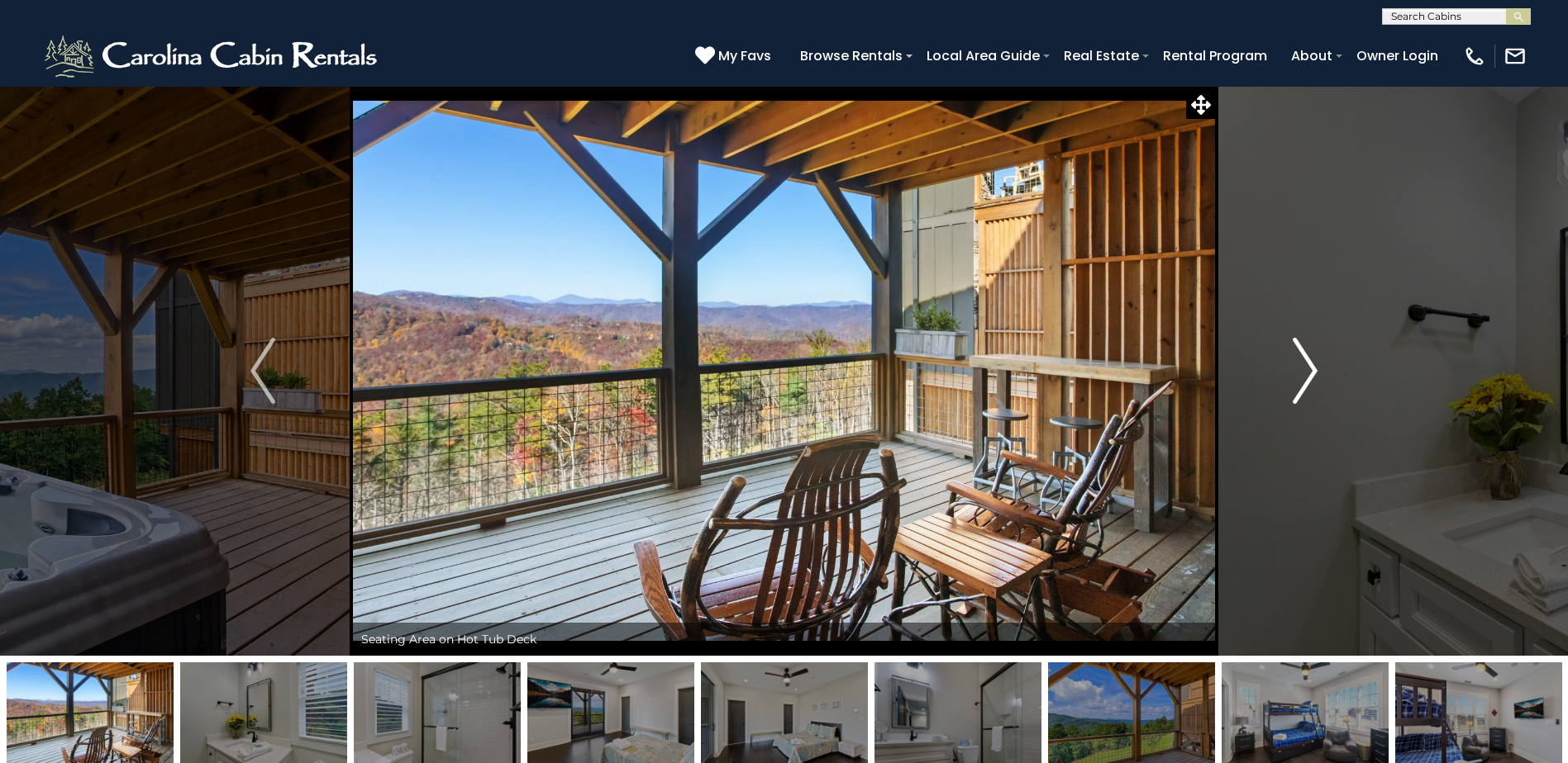
click at [1309, 364] on img "Next" at bounding box center [1305, 371] width 25 height 66
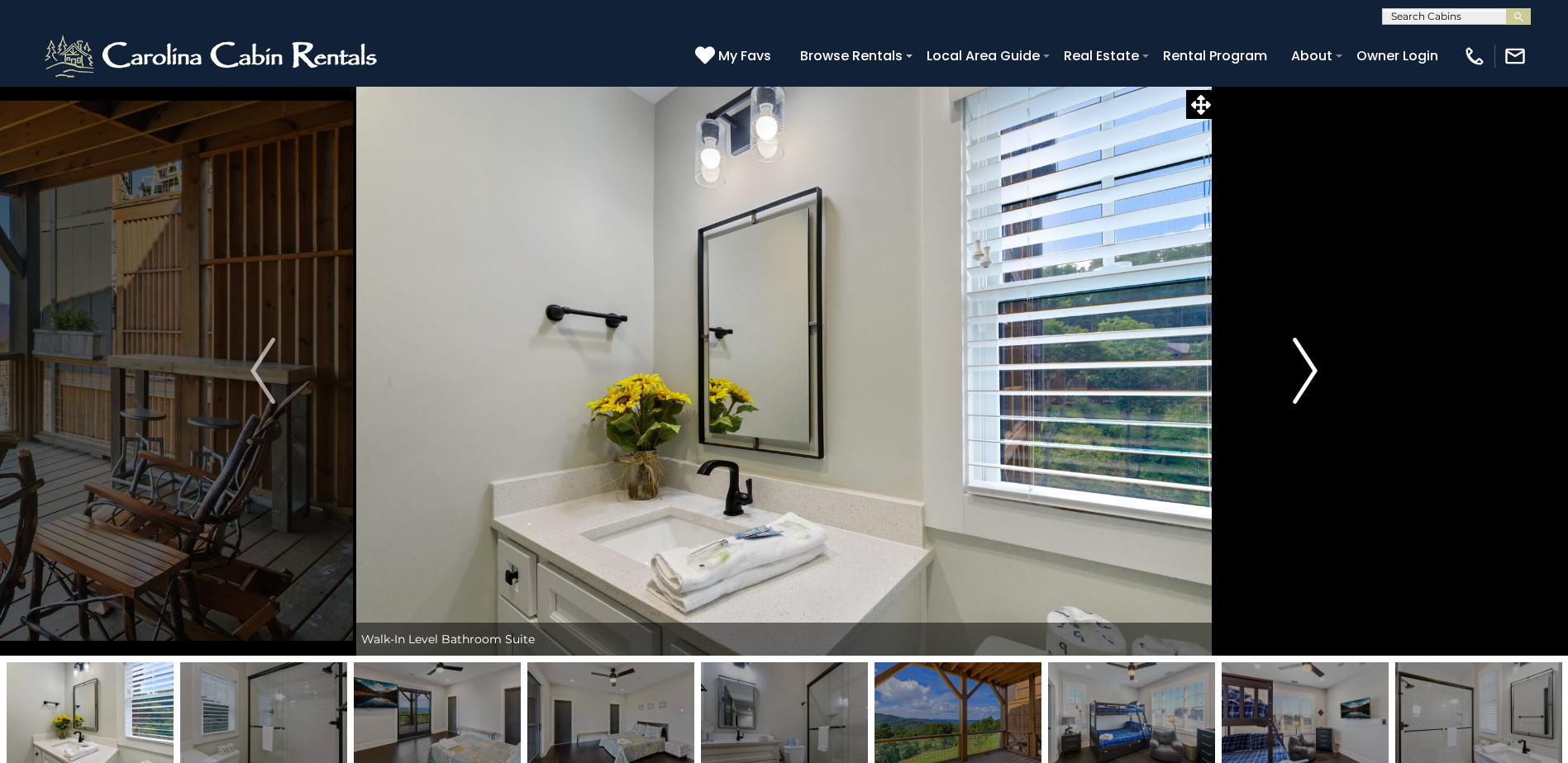
click at [1309, 364] on img "Next" at bounding box center [1305, 371] width 25 height 66
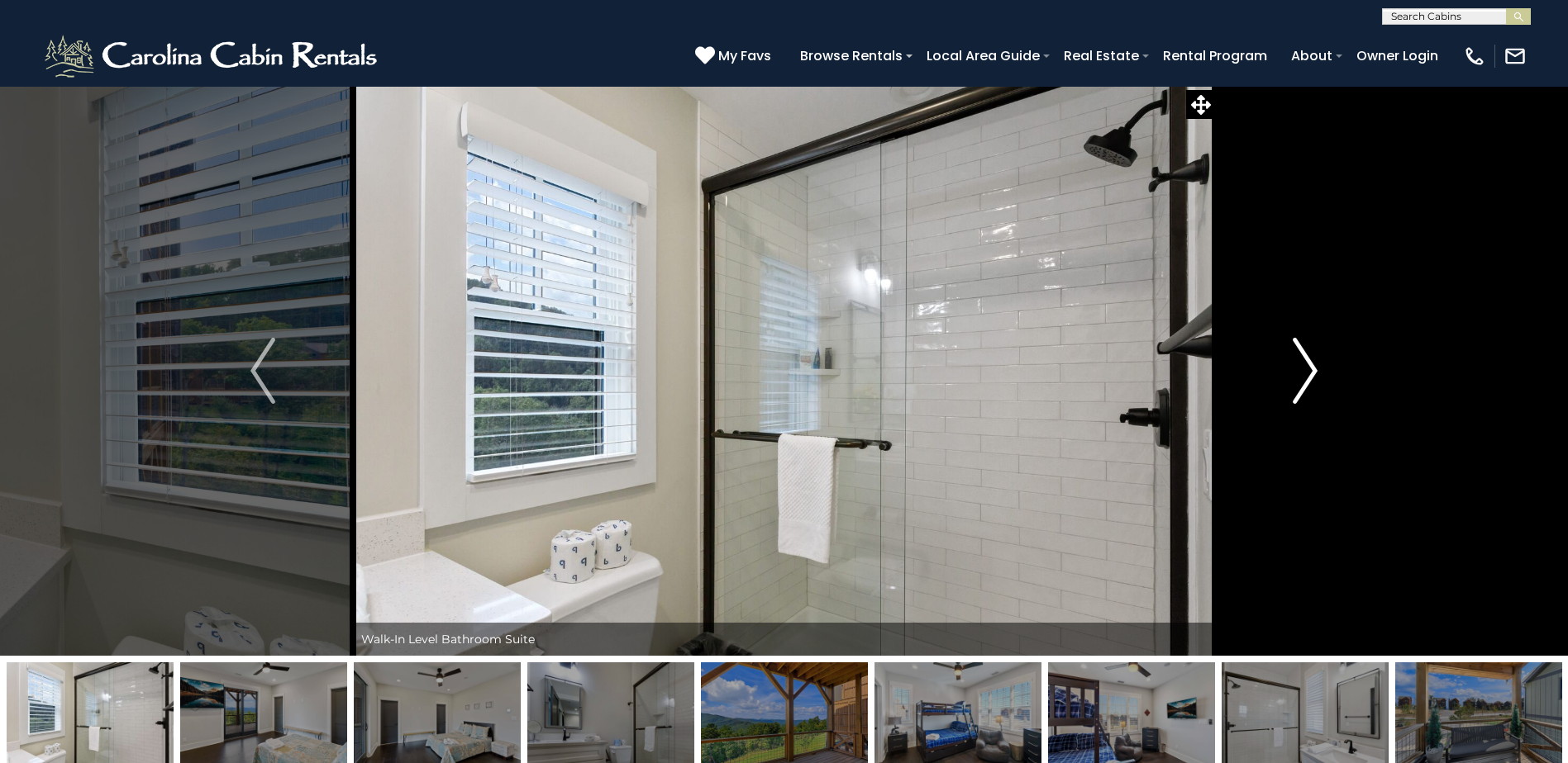
click at [1309, 364] on img "Next" at bounding box center [1305, 371] width 25 height 66
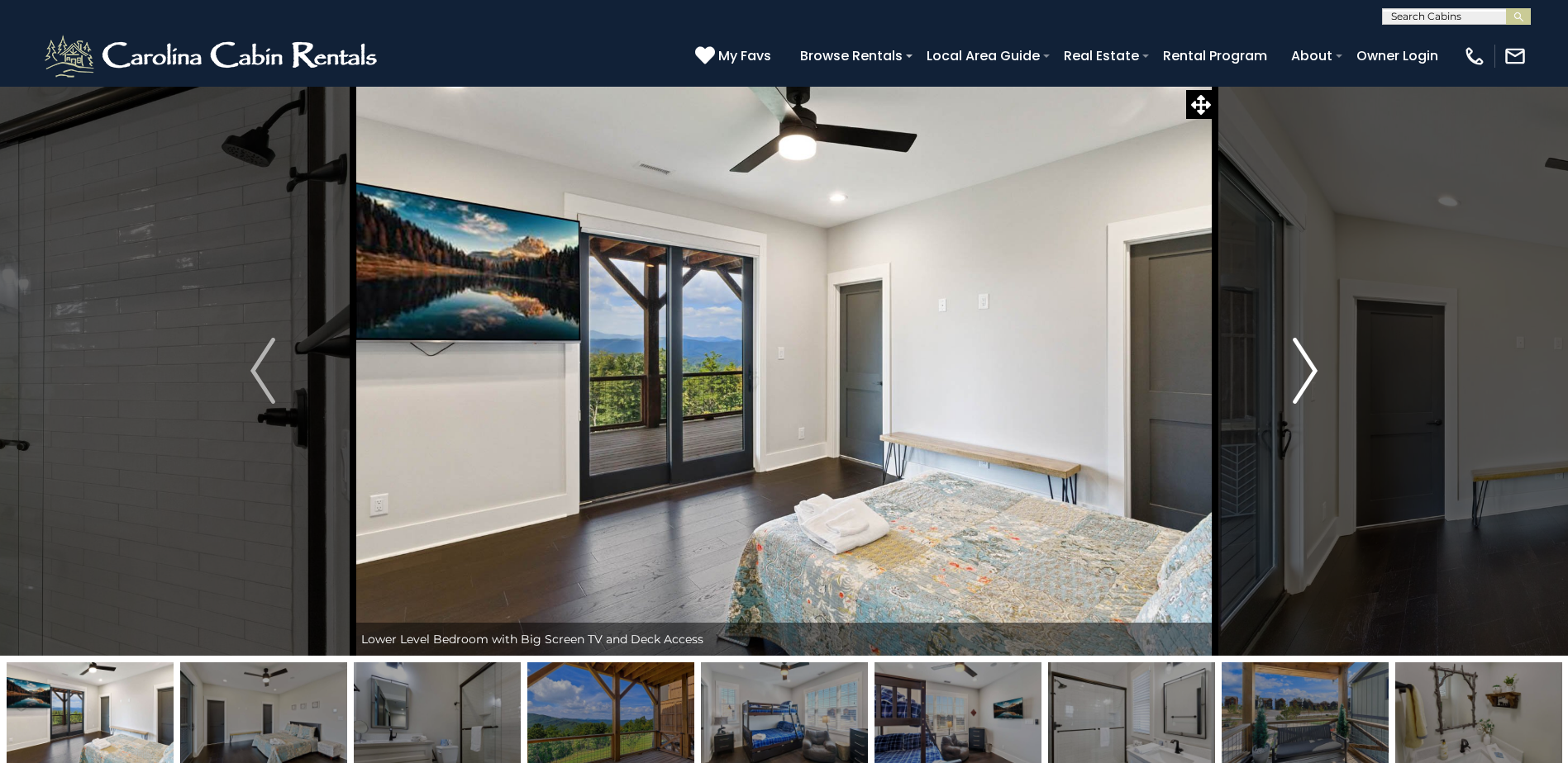
click at [1309, 364] on img "Next" at bounding box center [1305, 371] width 25 height 66
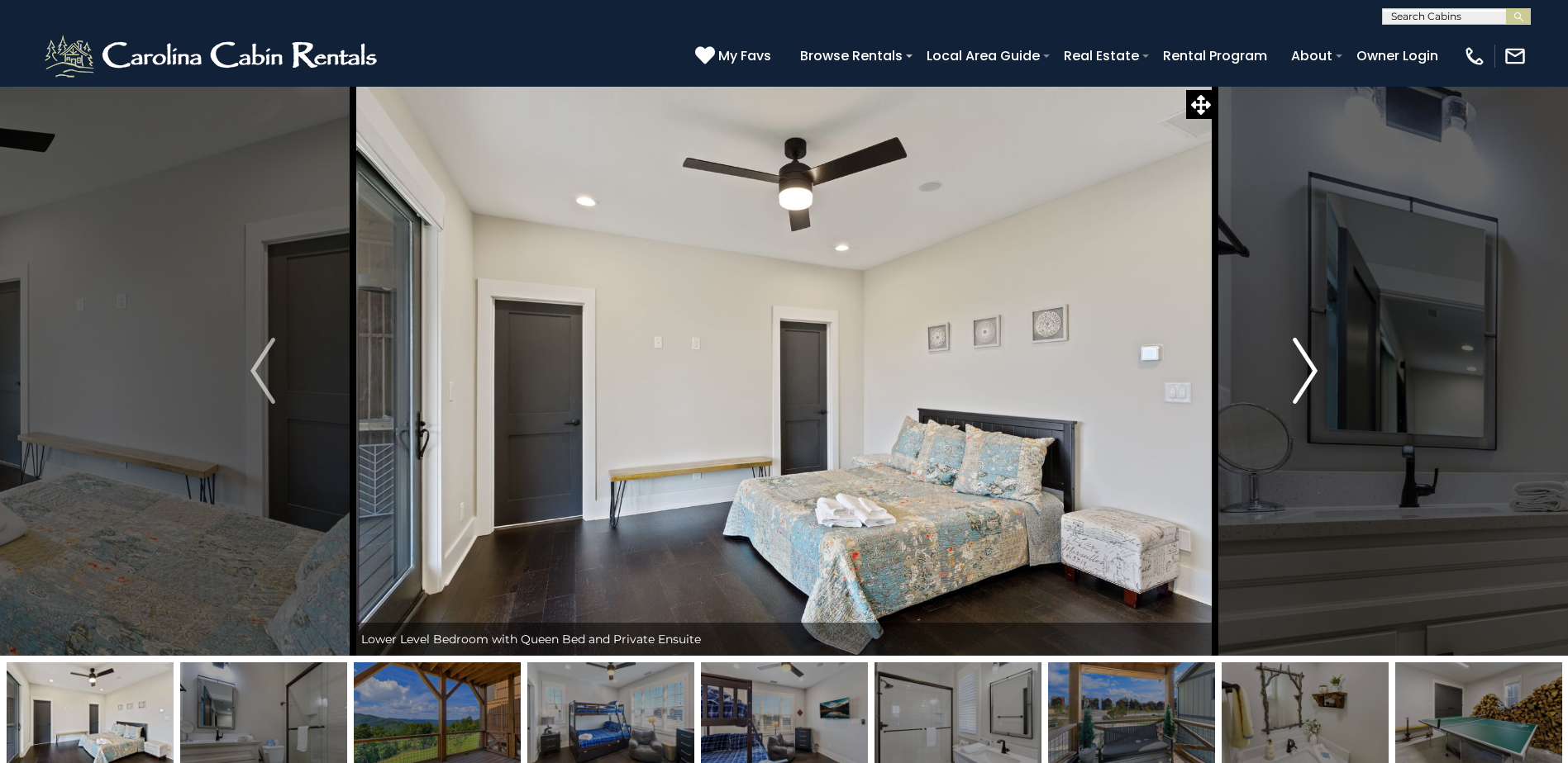
click at [1309, 364] on img "Next" at bounding box center [1305, 371] width 25 height 66
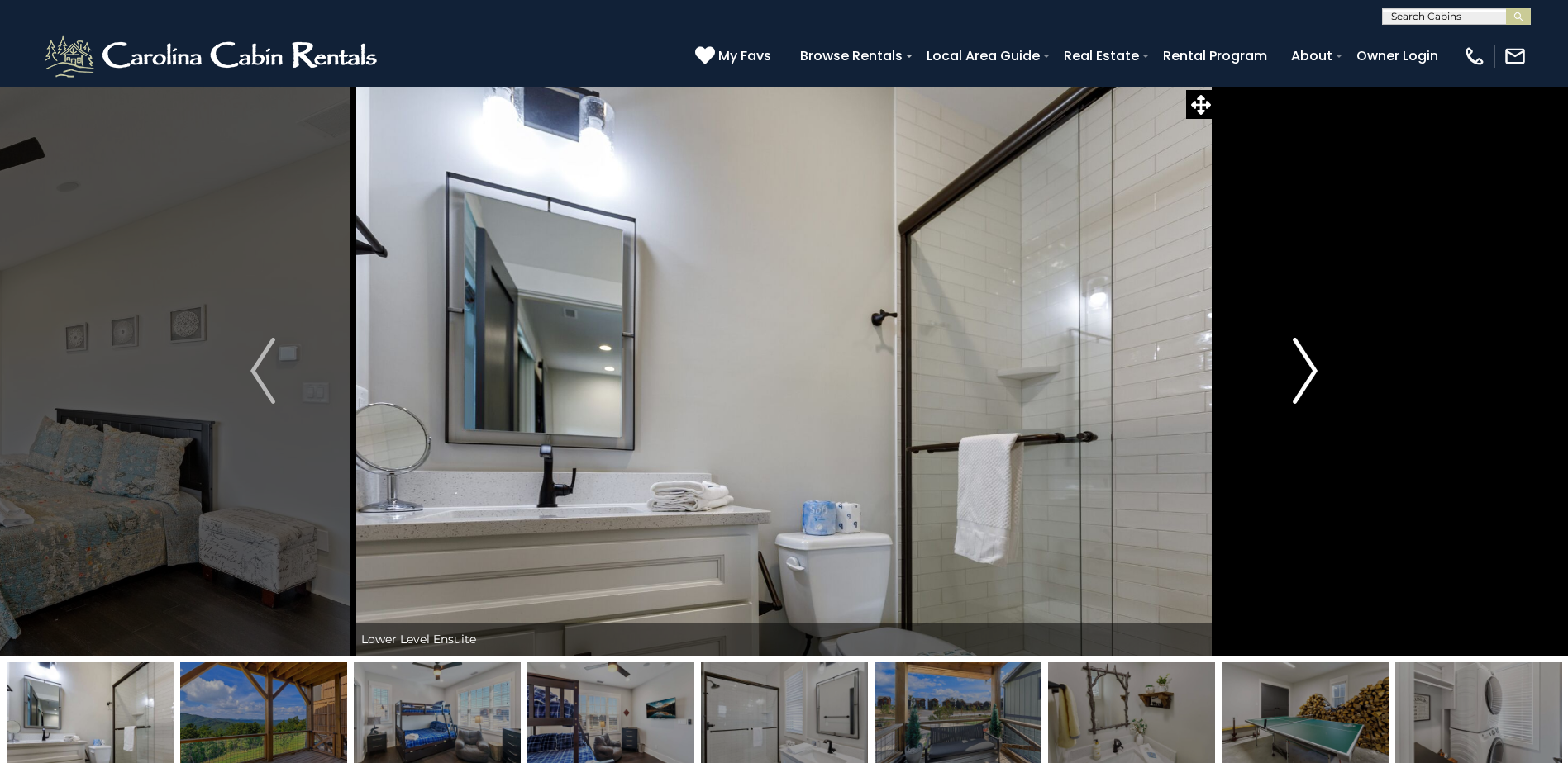
click at [1309, 364] on img "Next" at bounding box center [1305, 371] width 25 height 66
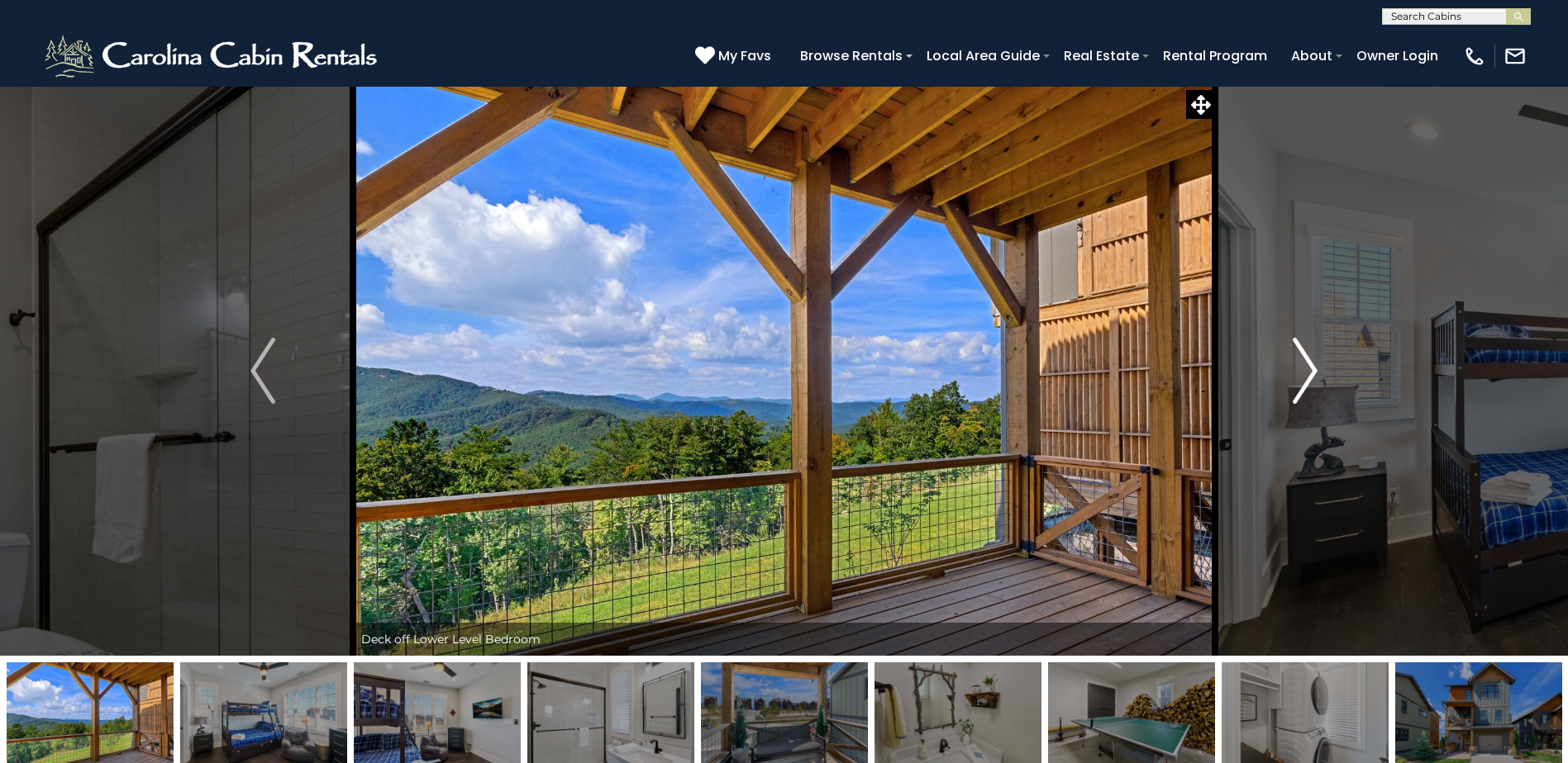
click at [1309, 364] on img "Next" at bounding box center [1305, 371] width 25 height 66
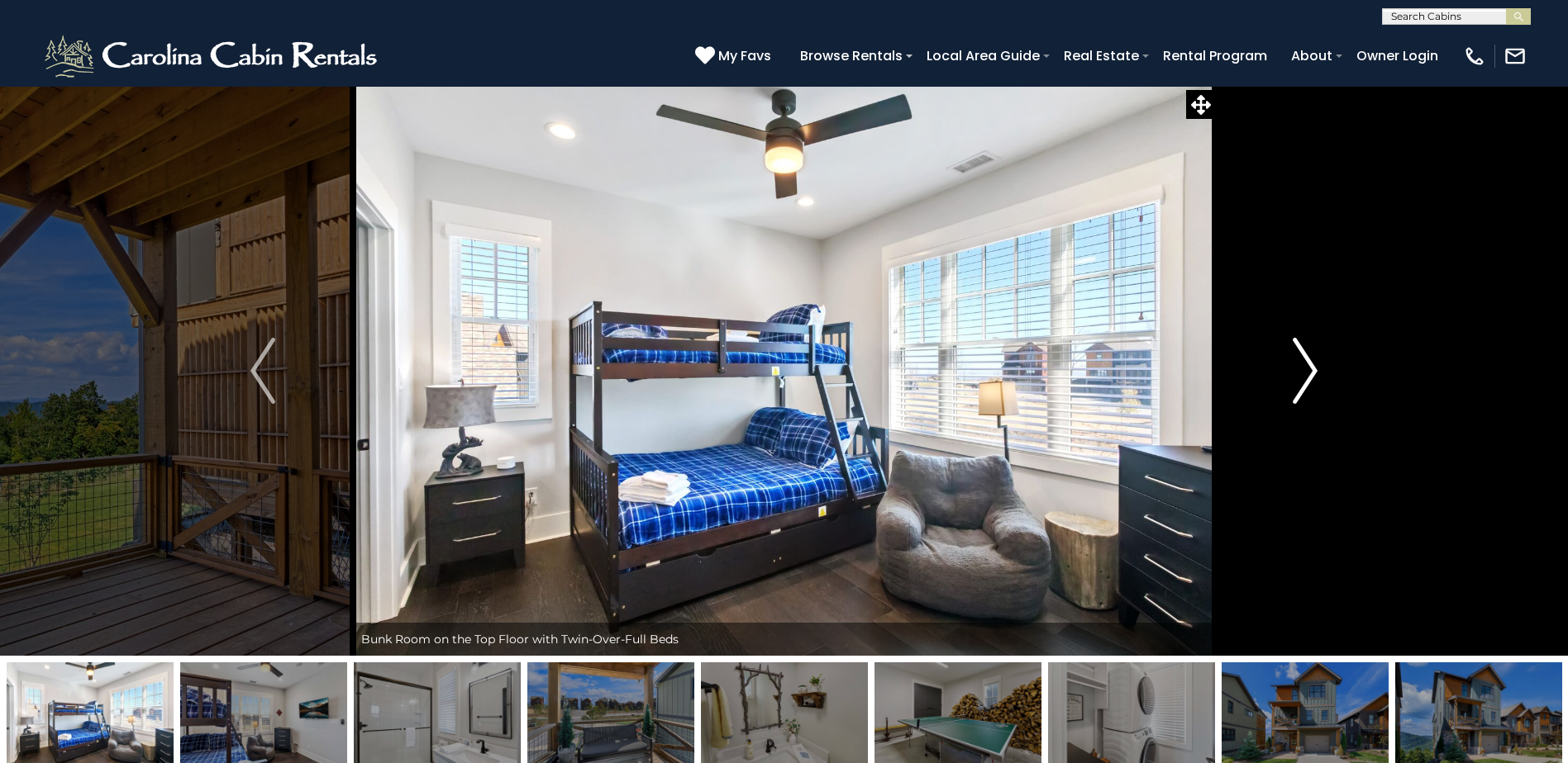
click at [1309, 364] on img "Next" at bounding box center [1305, 371] width 25 height 66
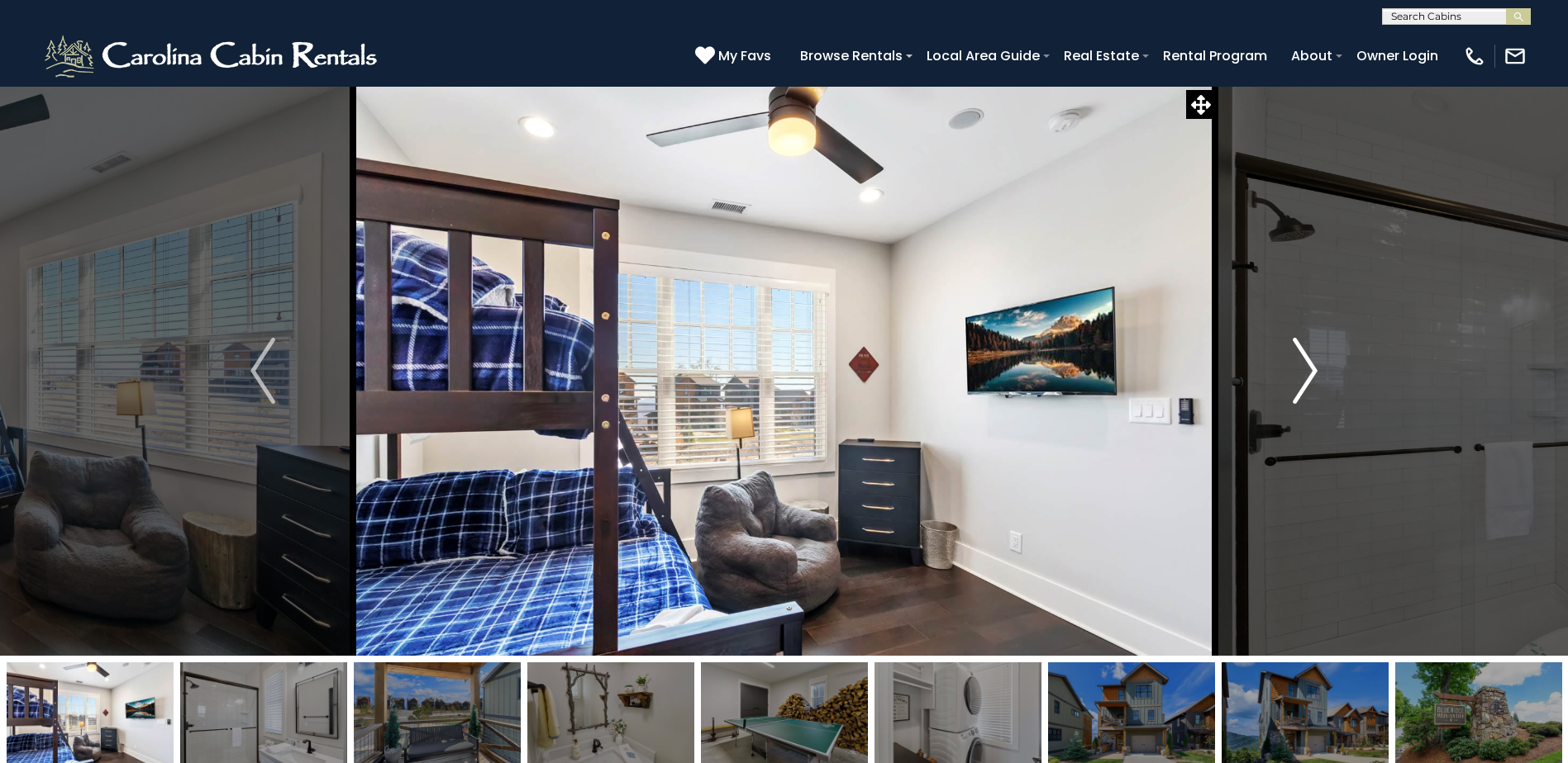
click at [1309, 364] on img "Next" at bounding box center [1305, 371] width 25 height 66
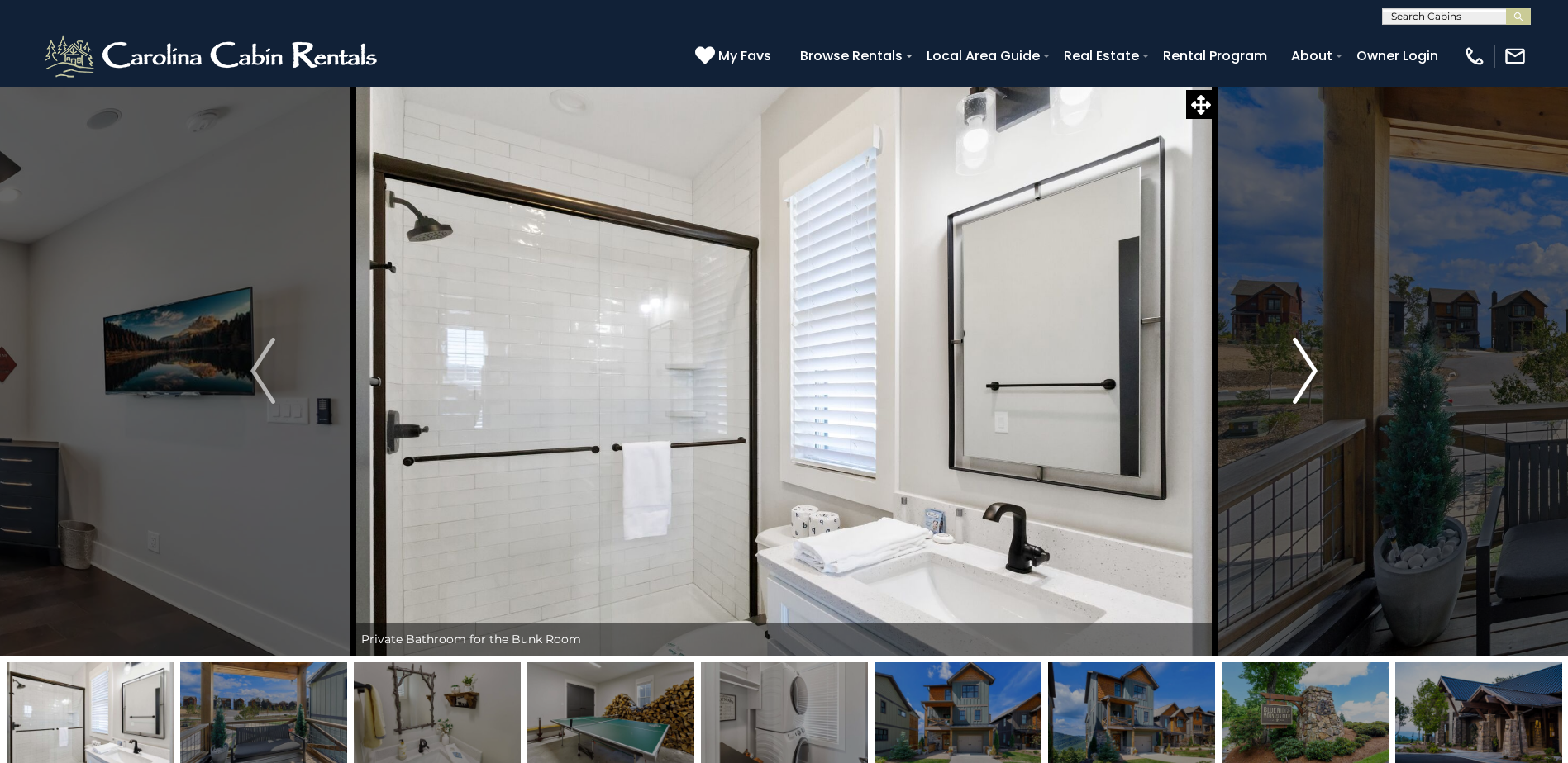
click at [1309, 364] on img "Next" at bounding box center [1305, 371] width 25 height 66
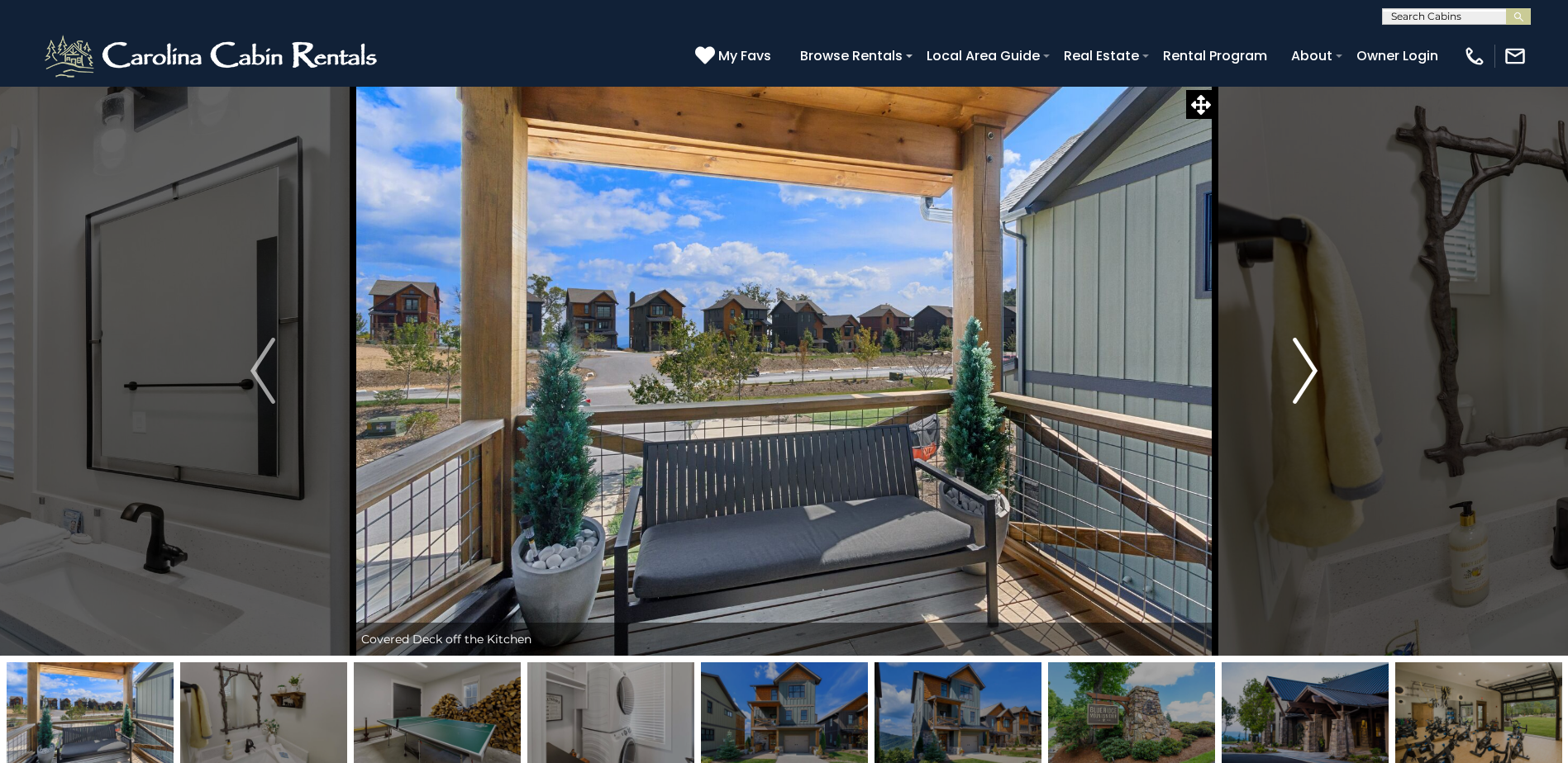
click at [1309, 364] on img "Next" at bounding box center [1305, 371] width 25 height 66
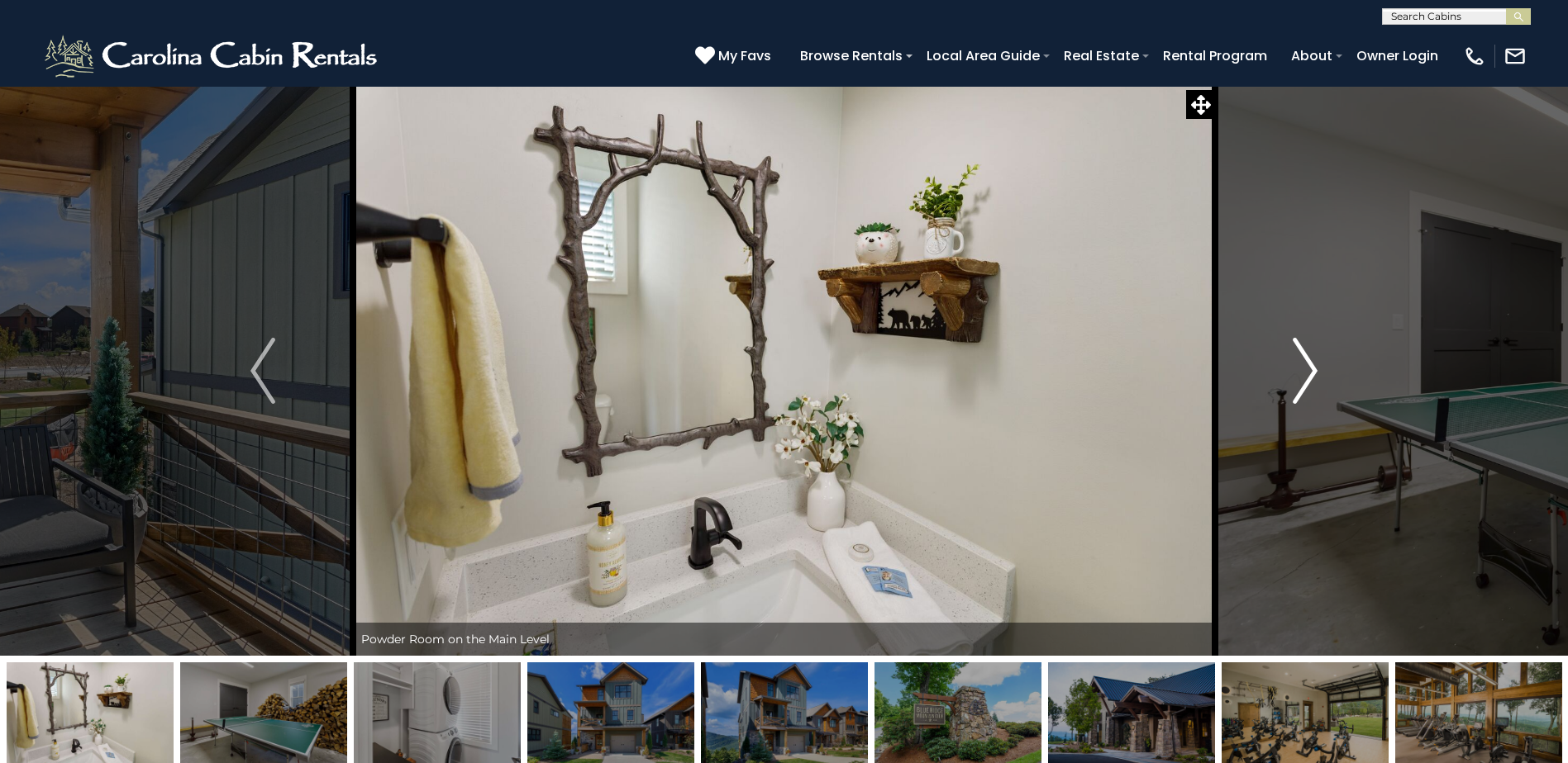
click at [1309, 364] on img "Next" at bounding box center [1305, 371] width 25 height 66
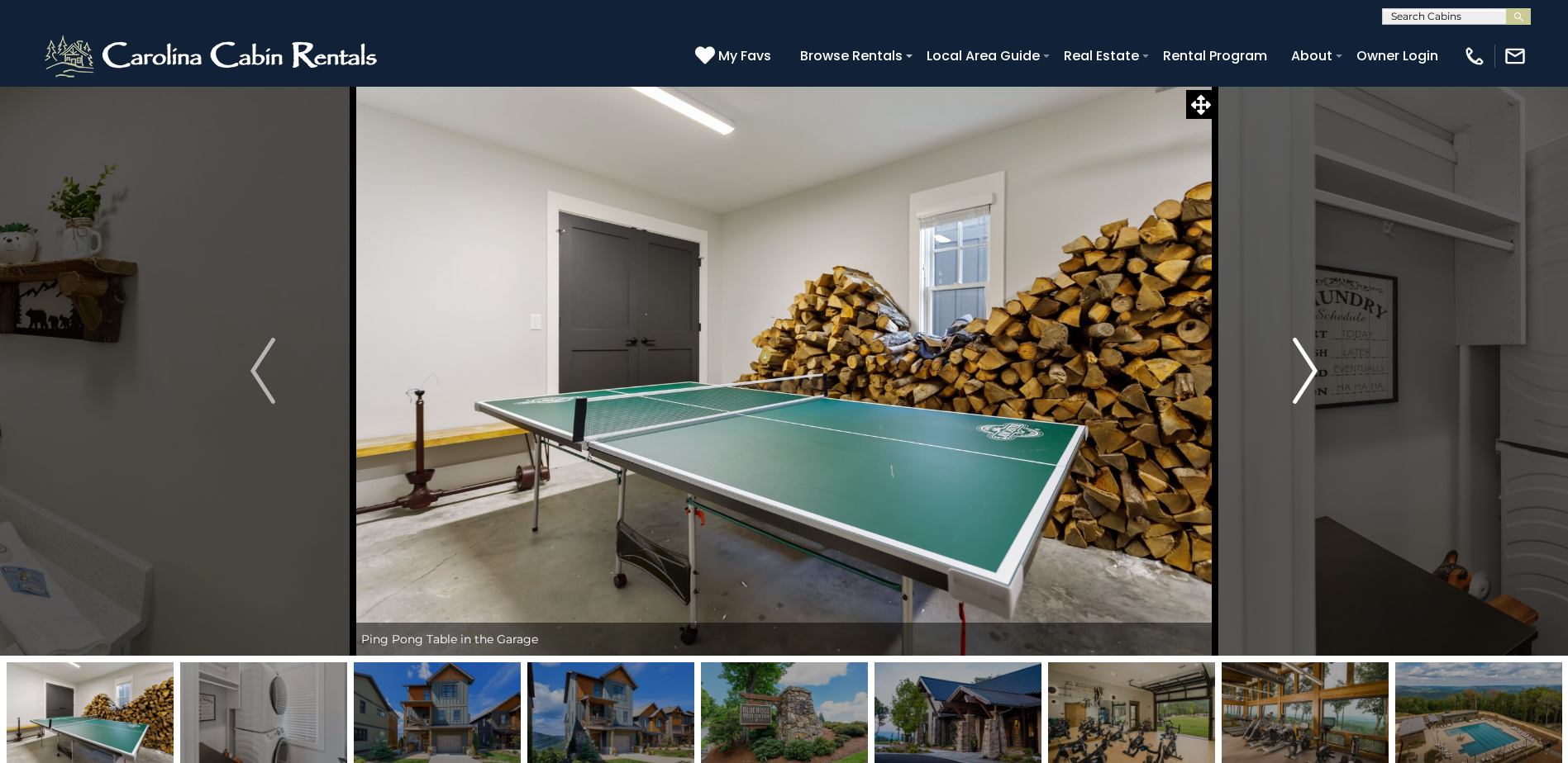
click at [1309, 364] on img "Next" at bounding box center [1305, 371] width 25 height 66
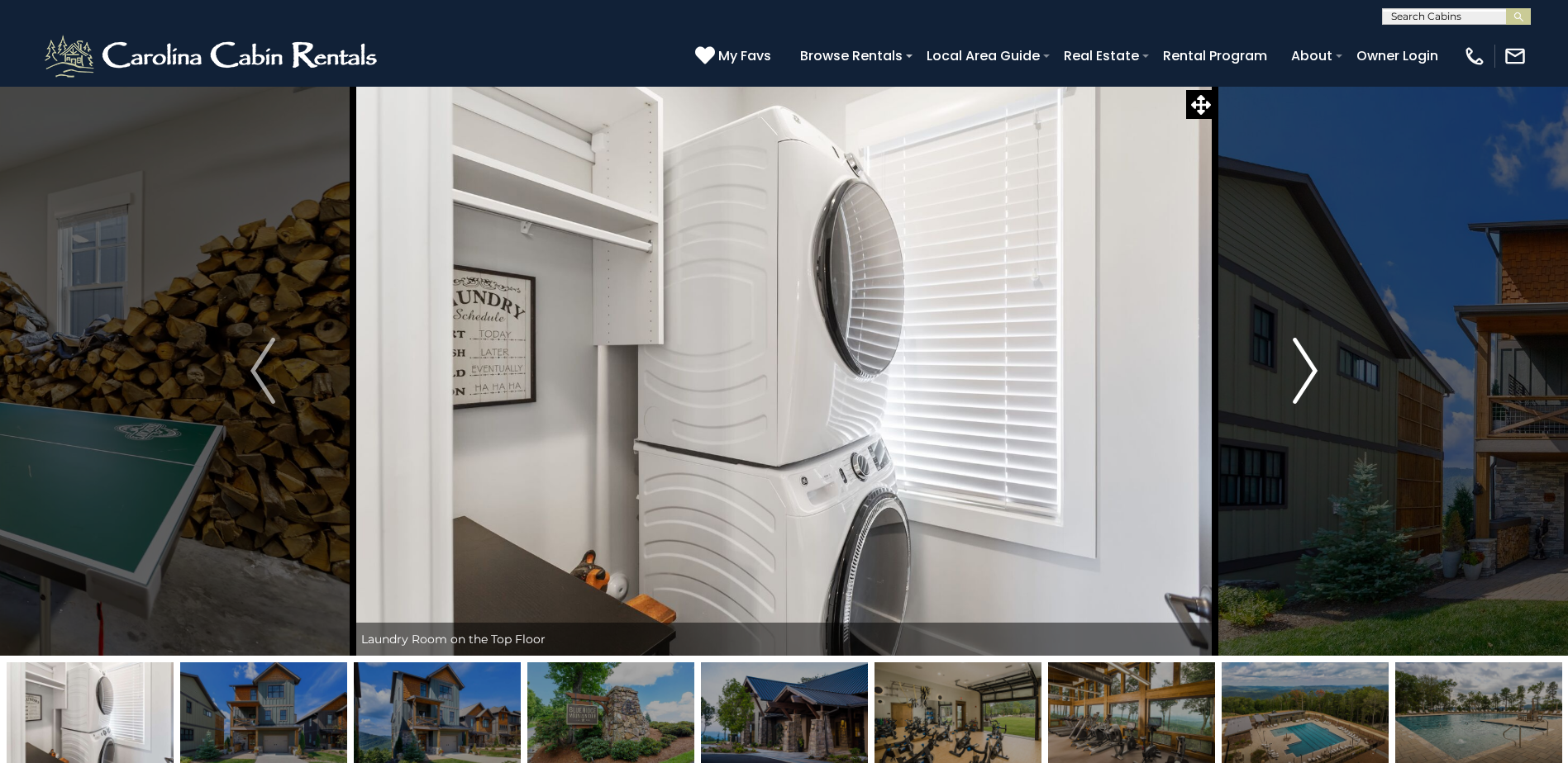
click at [1309, 364] on img "Next" at bounding box center [1305, 371] width 25 height 66
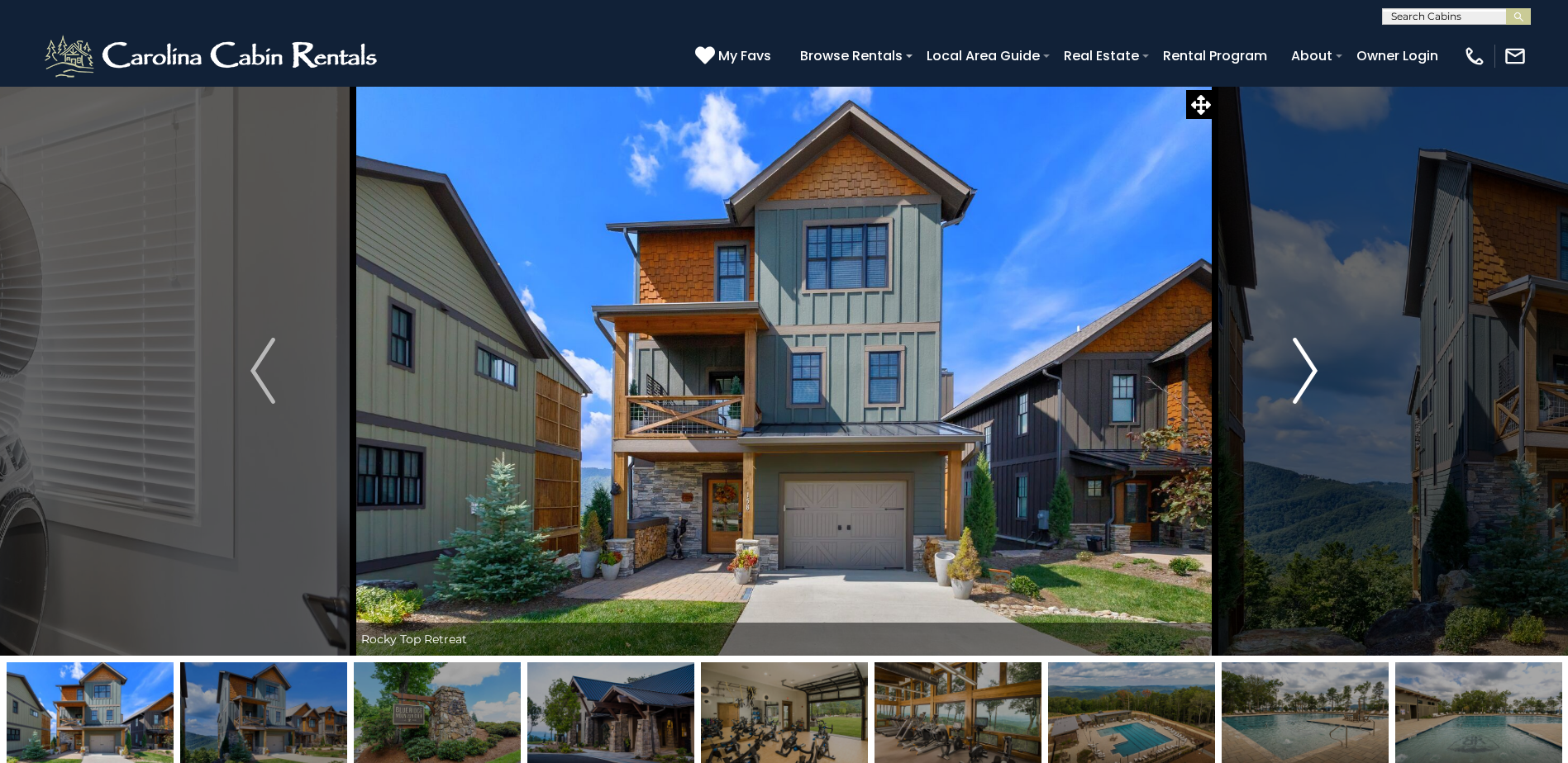
click at [1309, 364] on img "Next" at bounding box center [1305, 371] width 25 height 66
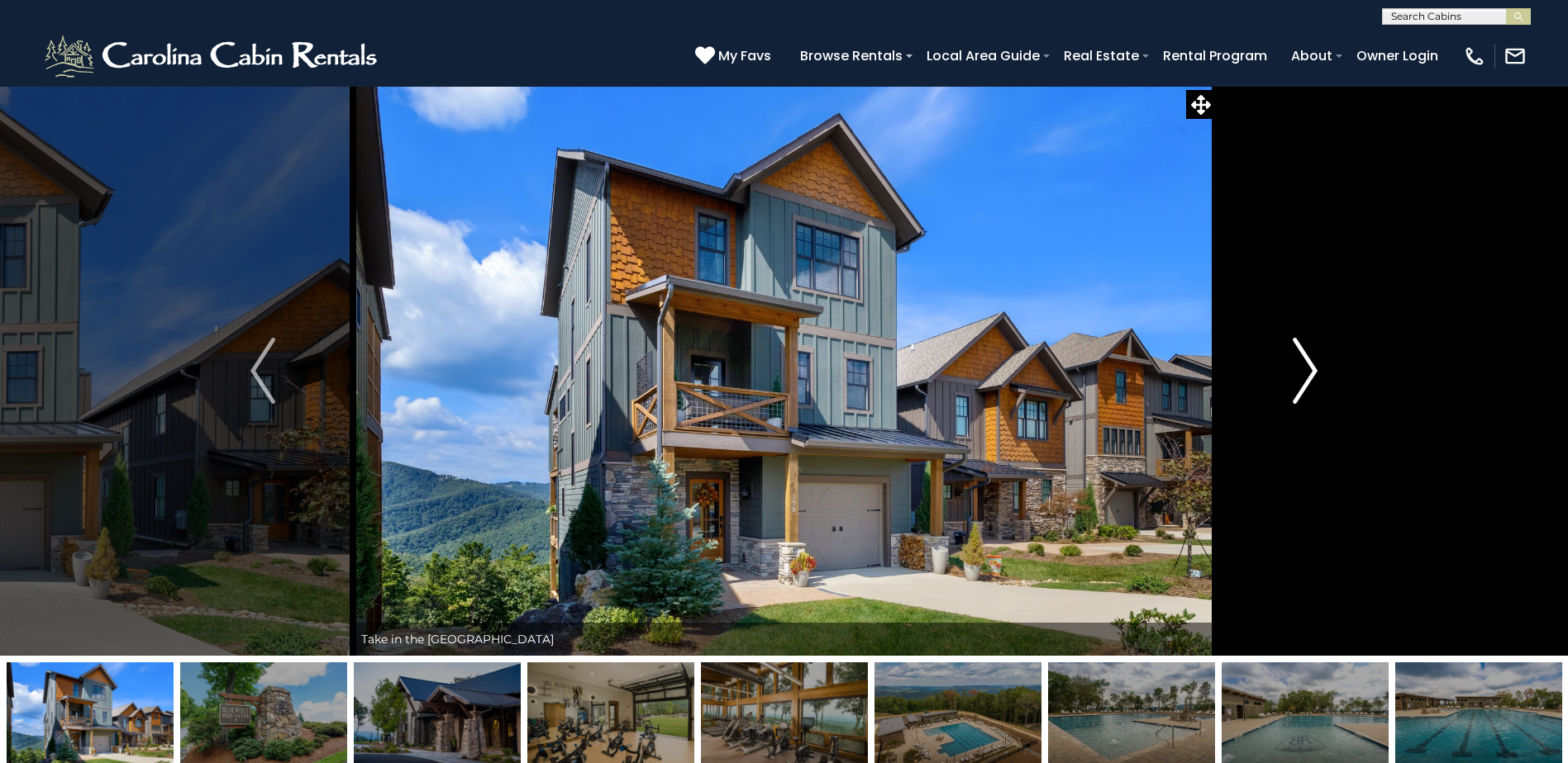
click at [1309, 364] on img "Next" at bounding box center [1305, 371] width 25 height 66
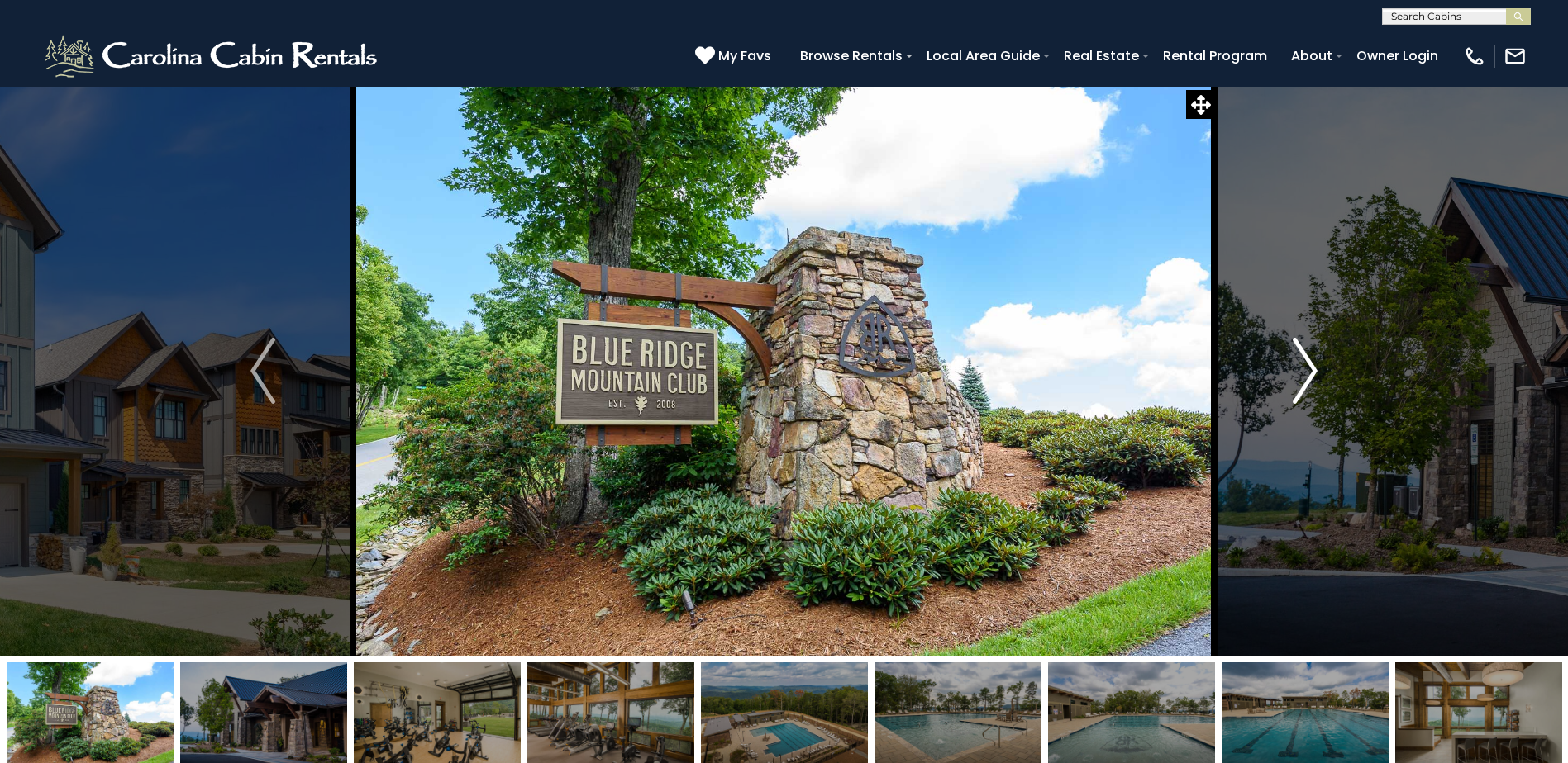
click at [1309, 364] on img "Next" at bounding box center [1305, 371] width 25 height 66
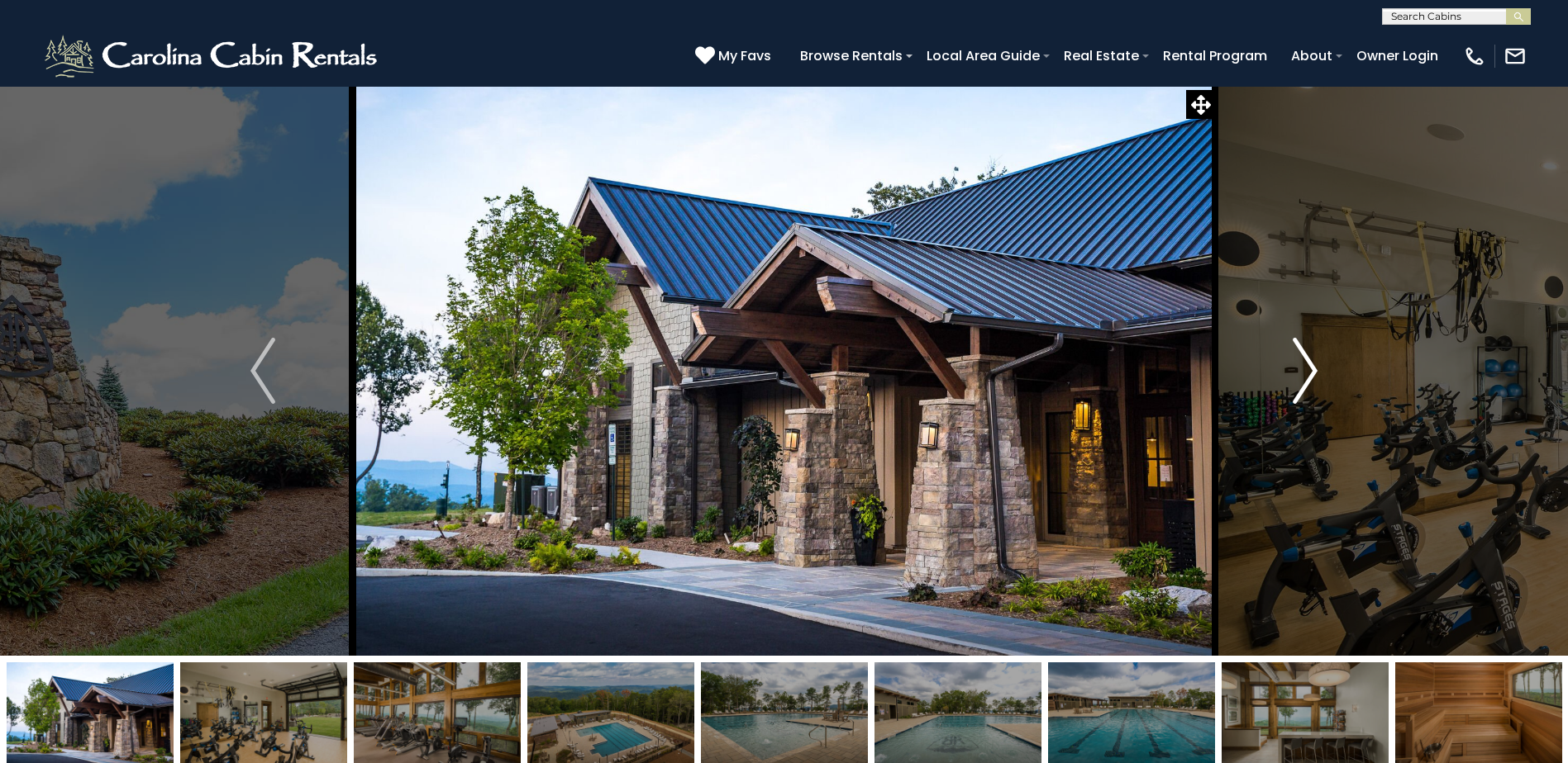
click at [1309, 364] on img "Next" at bounding box center [1305, 371] width 25 height 66
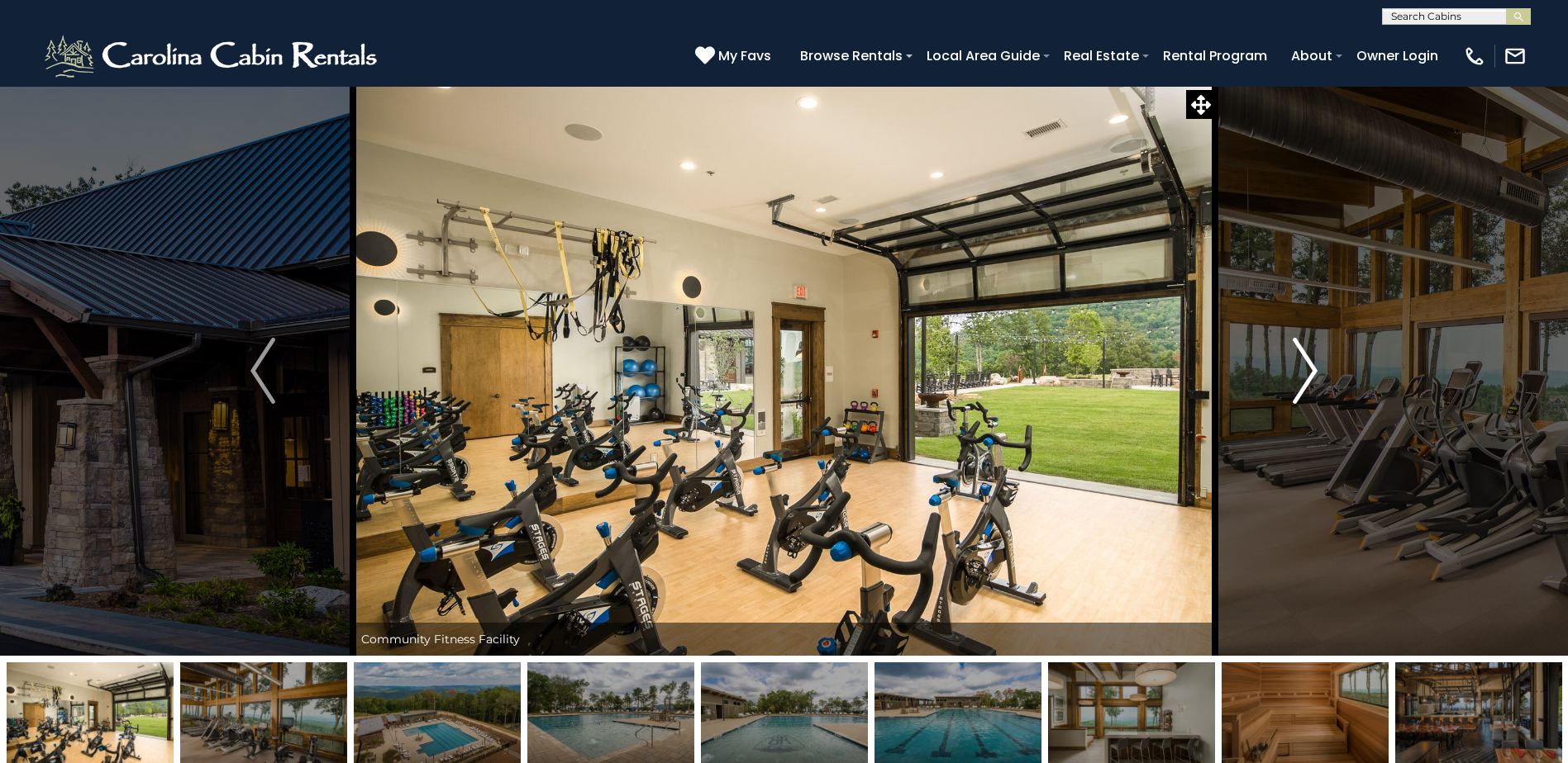
click at [1309, 364] on img "Next" at bounding box center [1305, 371] width 25 height 66
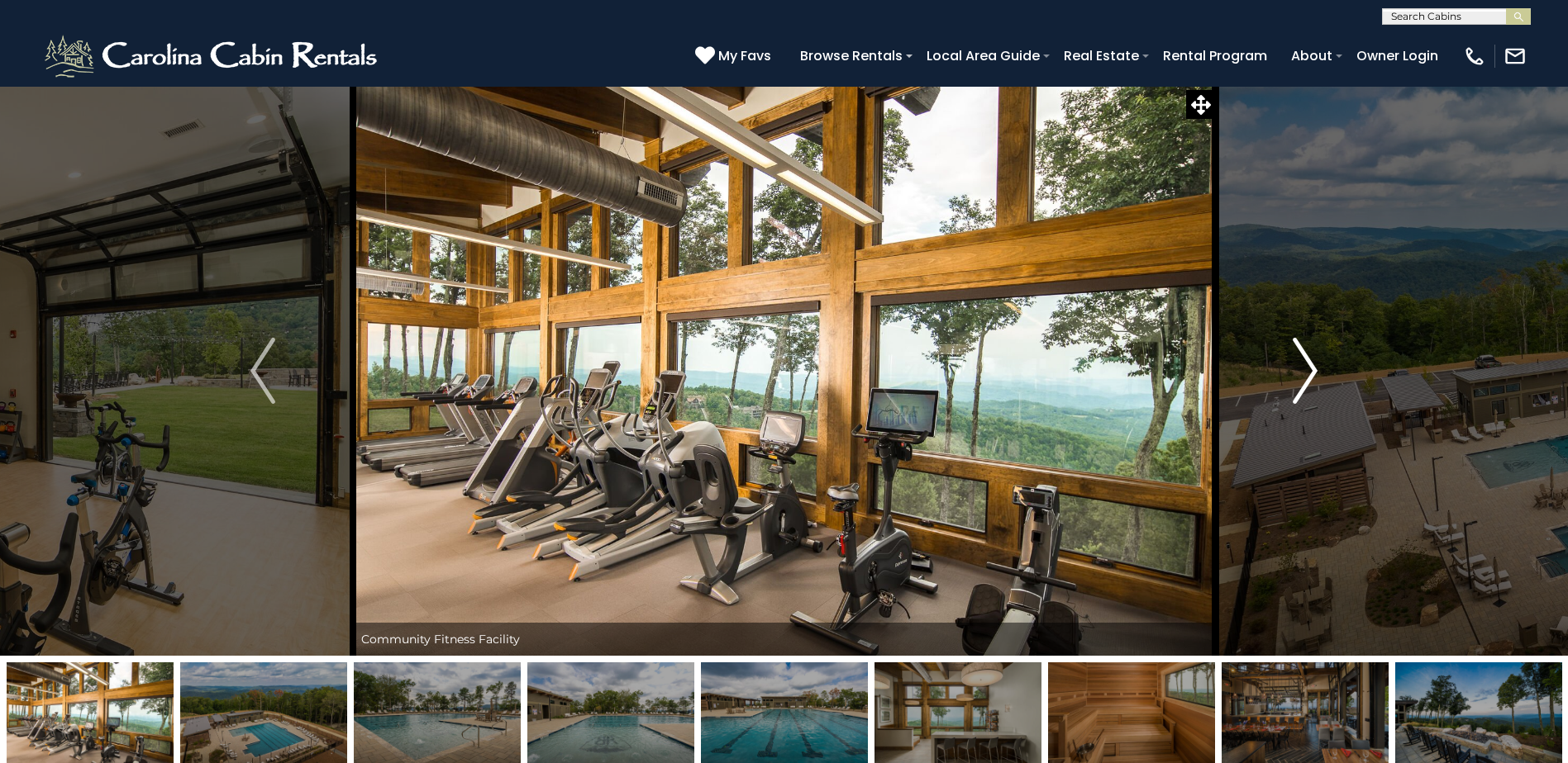
click at [1309, 364] on img "Next" at bounding box center [1305, 371] width 25 height 66
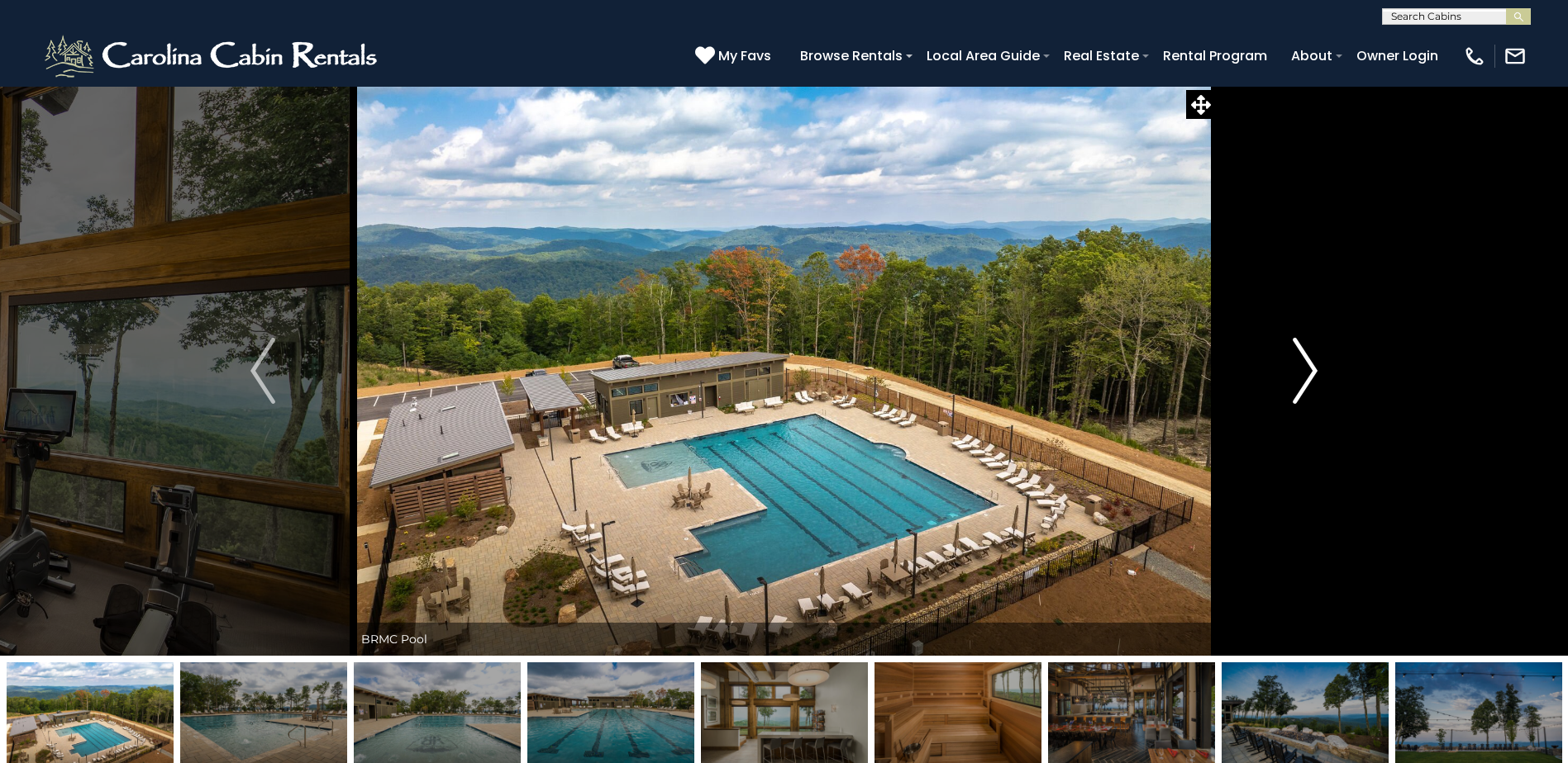
click at [1309, 364] on img "Next" at bounding box center [1305, 371] width 25 height 66
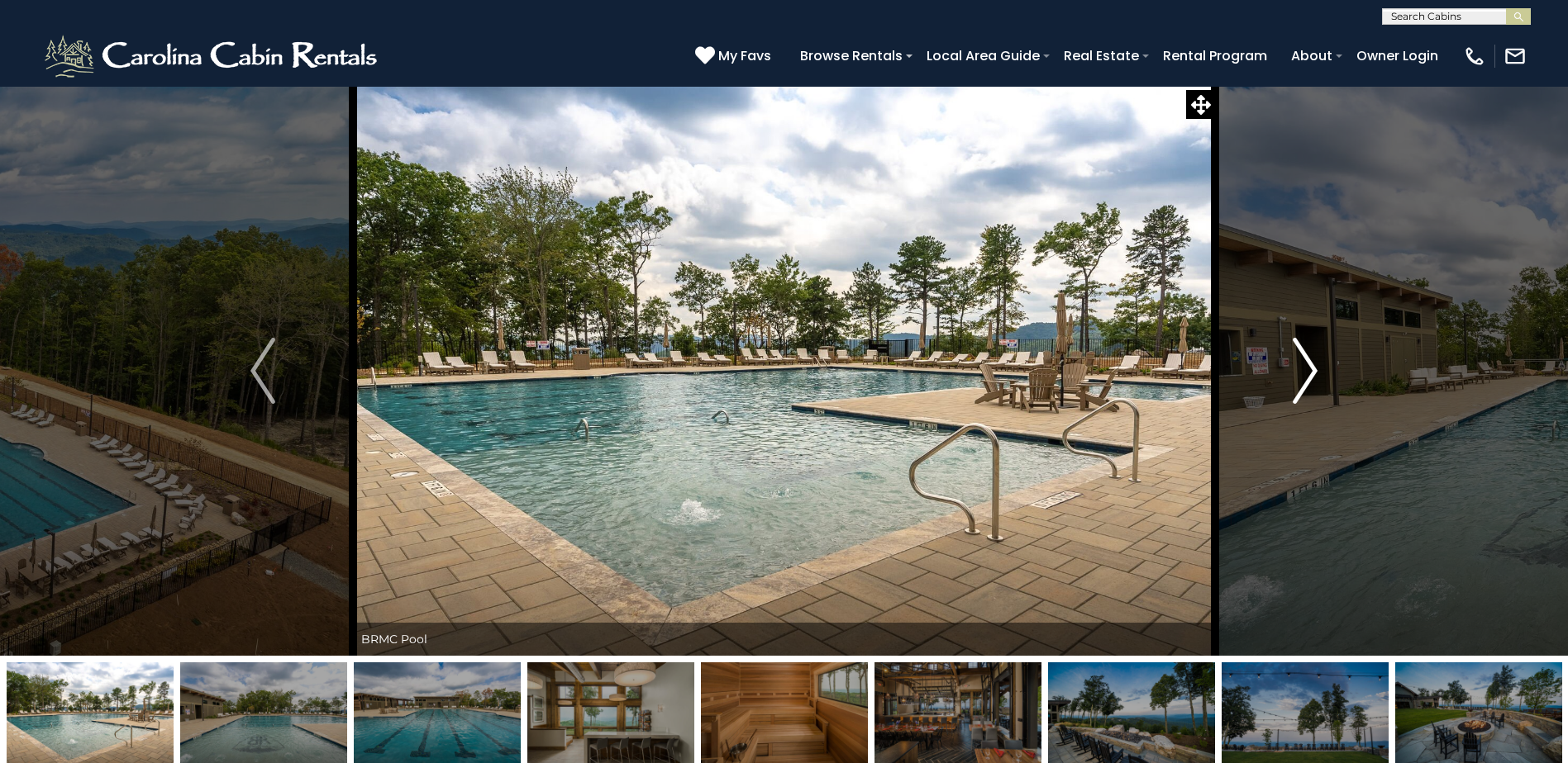
click at [1309, 364] on img "Next" at bounding box center [1305, 371] width 25 height 66
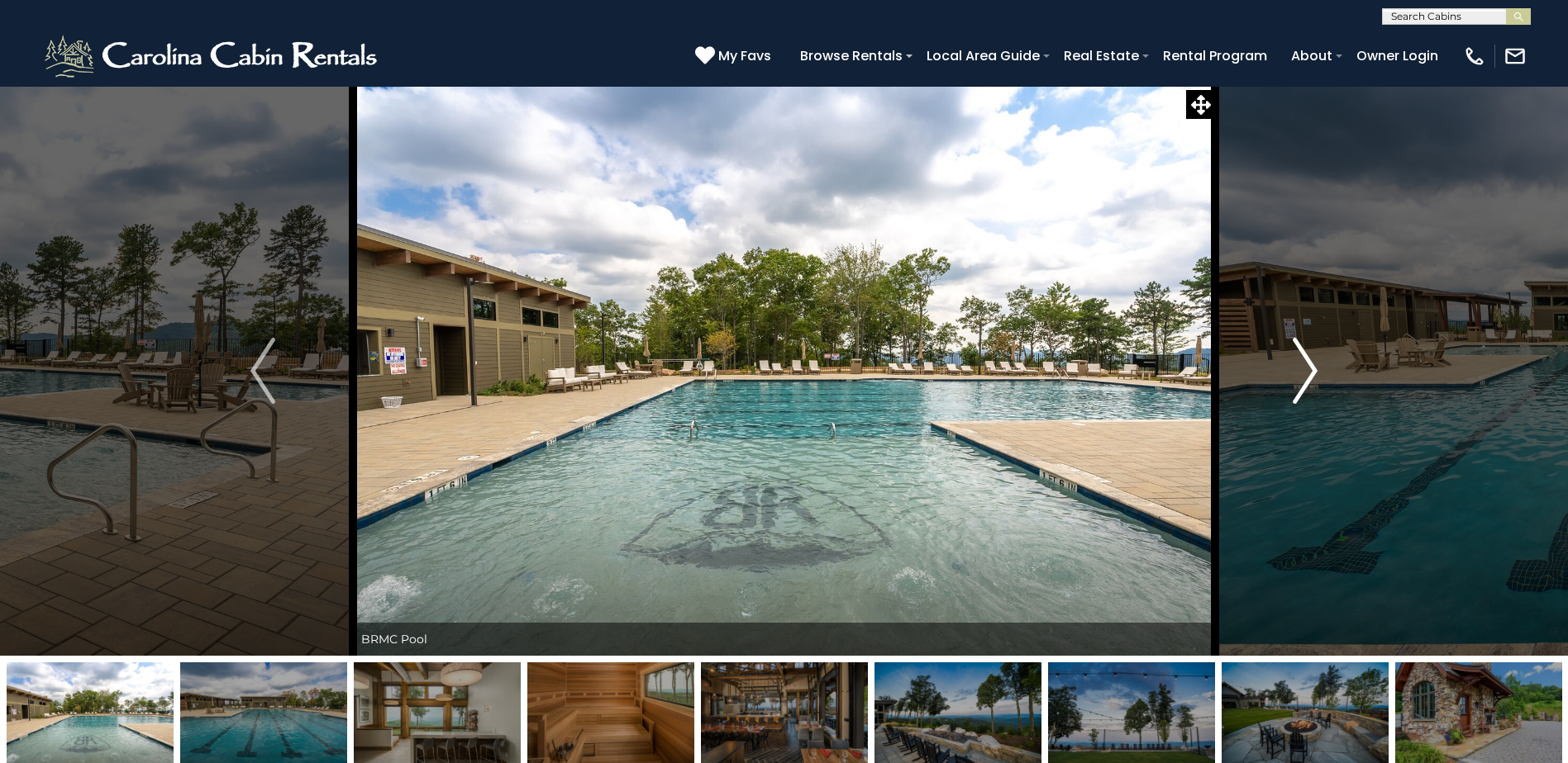
click at [1309, 364] on img "Next" at bounding box center [1305, 371] width 25 height 66
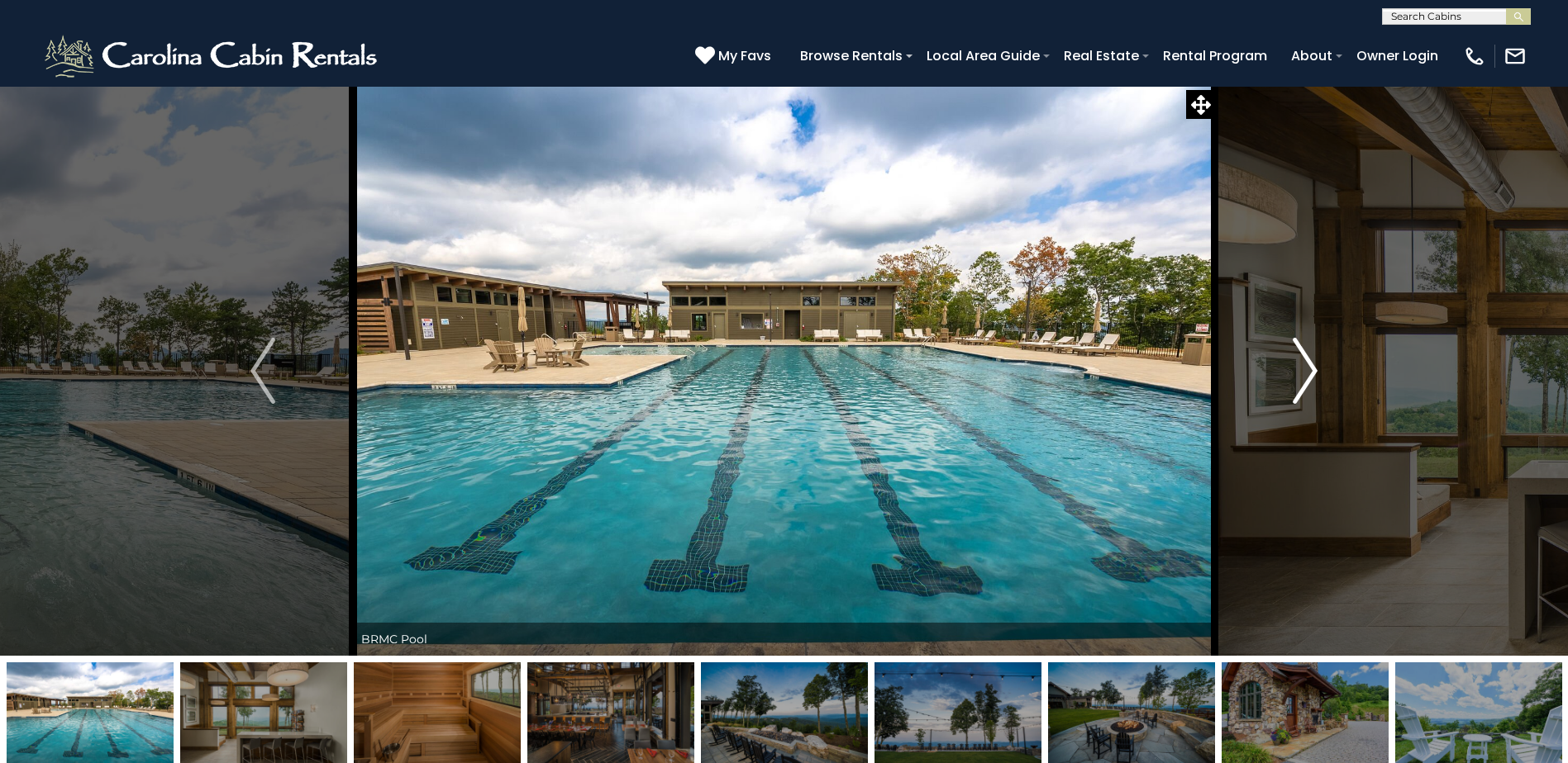
click at [1309, 364] on img "Next" at bounding box center [1305, 371] width 25 height 66
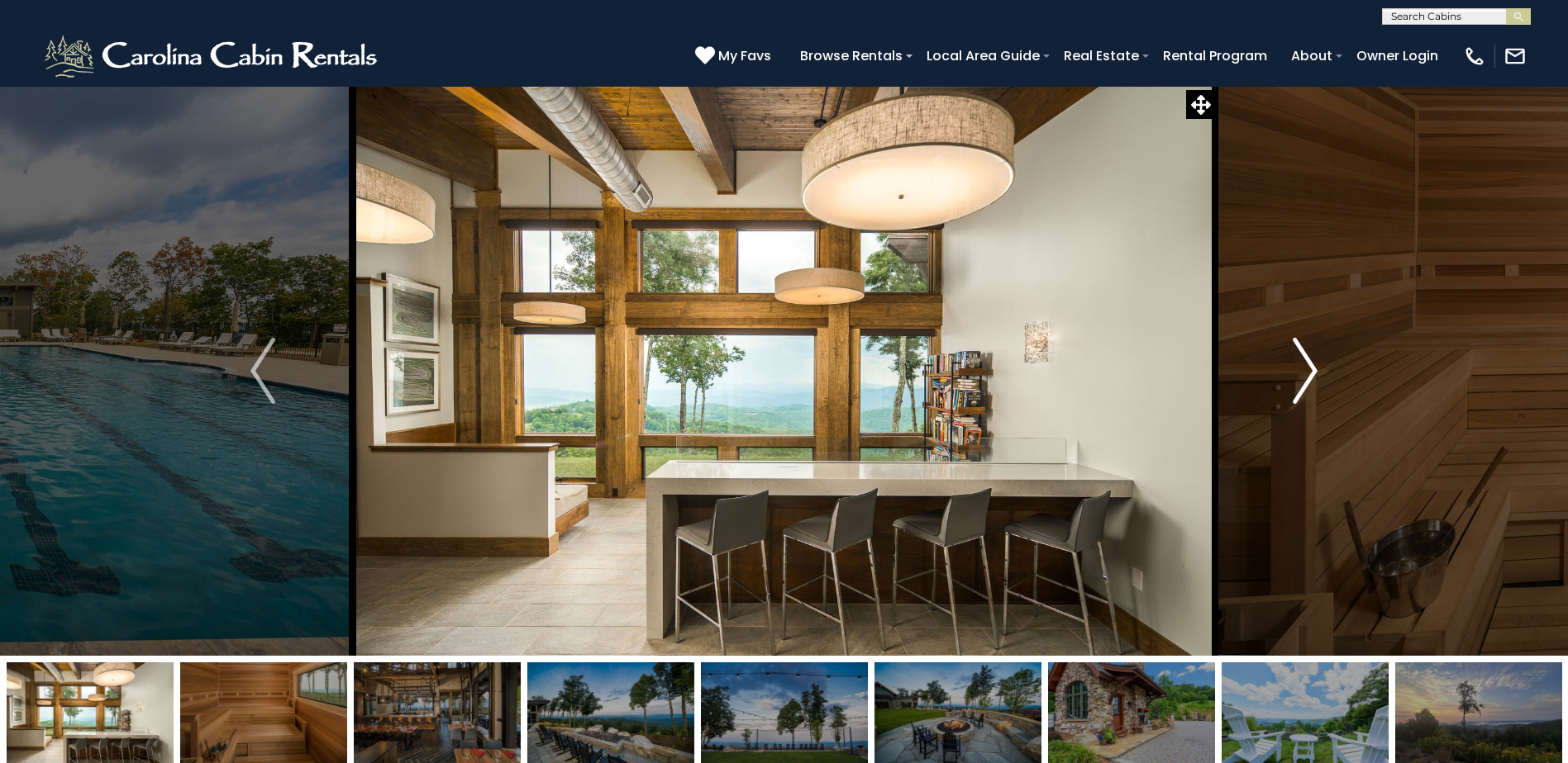
click at [1309, 364] on img "Next" at bounding box center [1305, 371] width 25 height 66
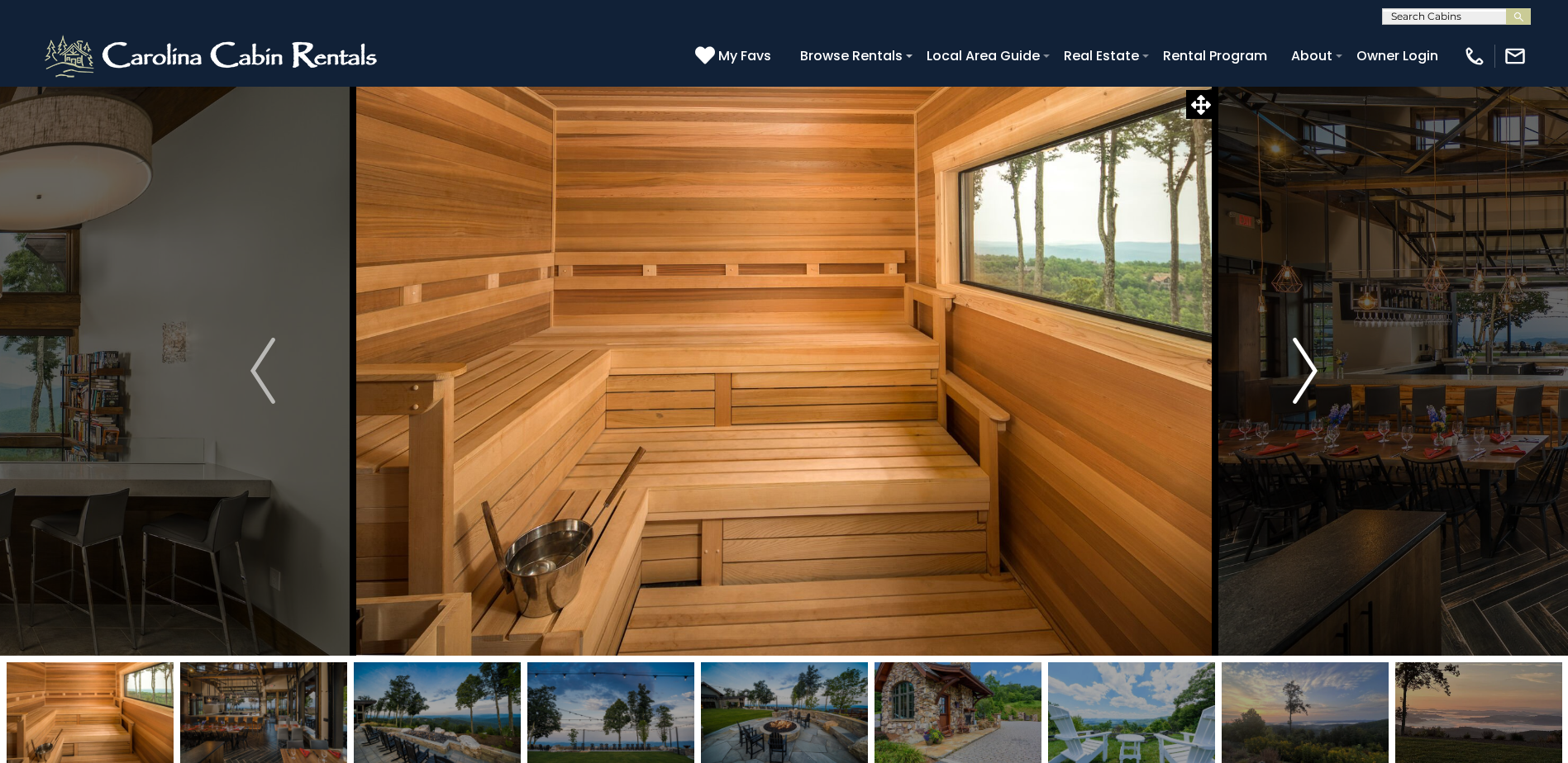
click at [1309, 364] on img "Next" at bounding box center [1305, 371] width 25 height 66
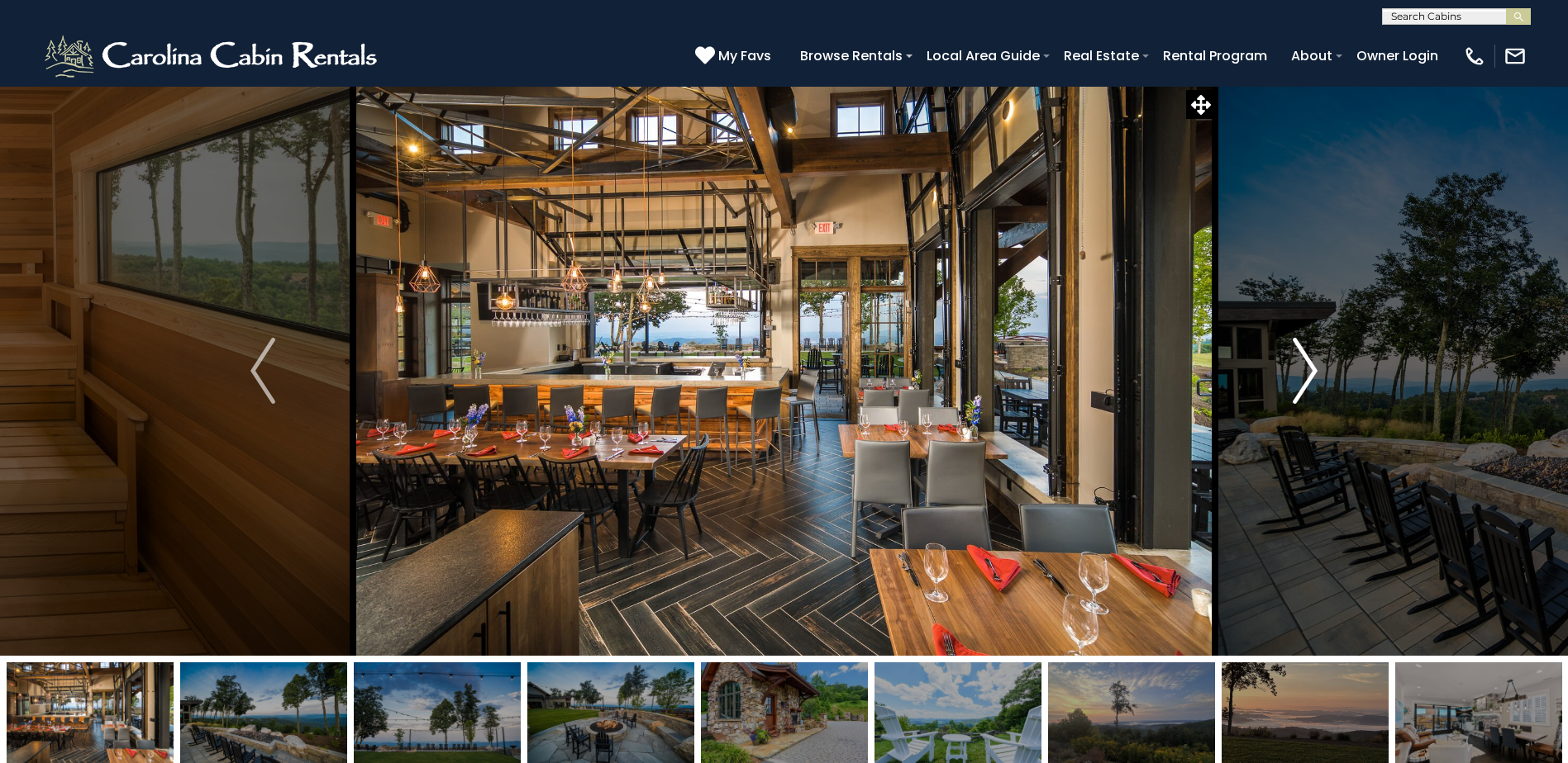
click at [1309, 364] on img "Next" at bounding box center [1305, 371] width 25 height 66
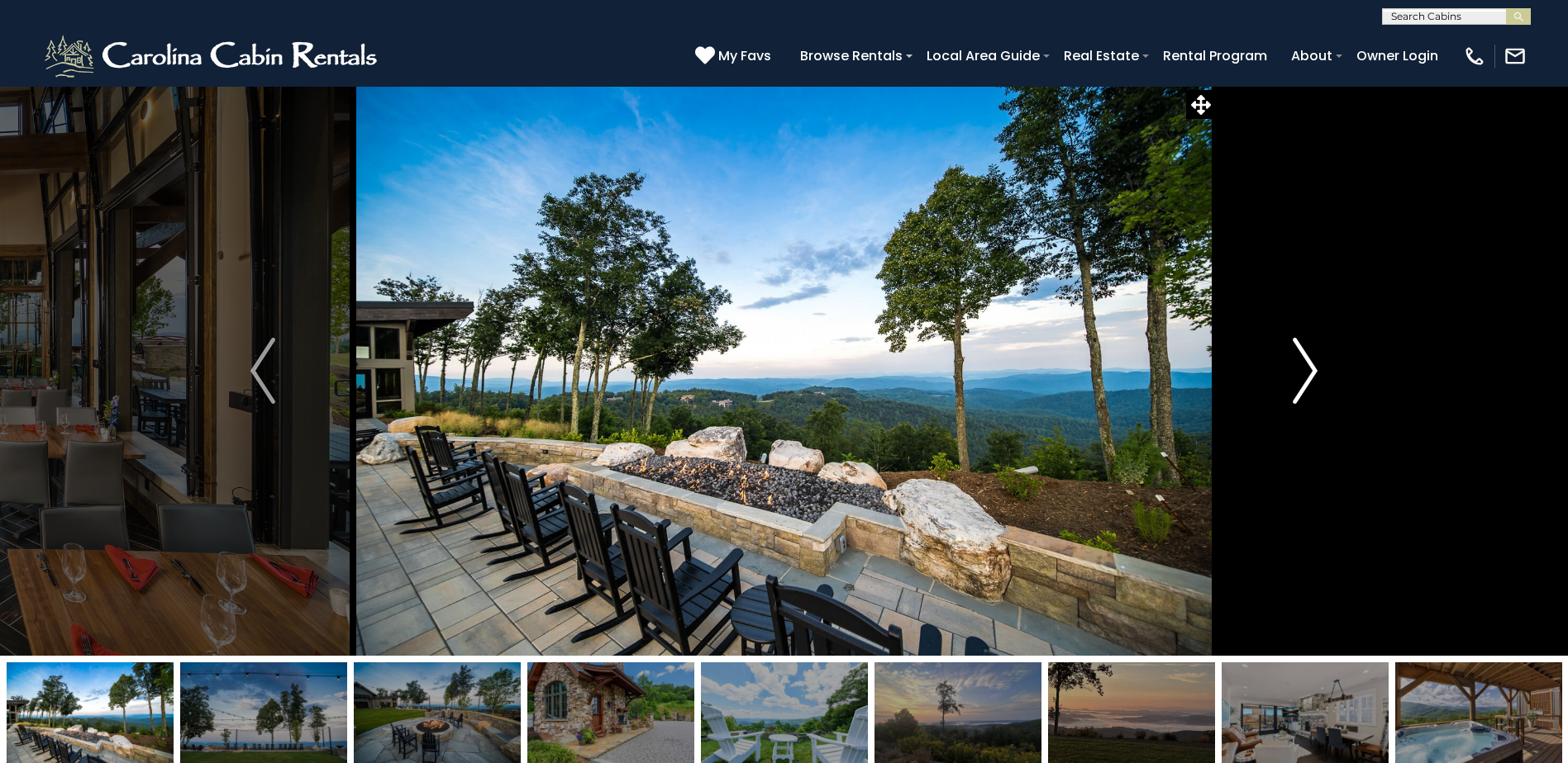
click at [1309, 364] on img "Next" at bounding box center [1305, 371] width 25 height 66
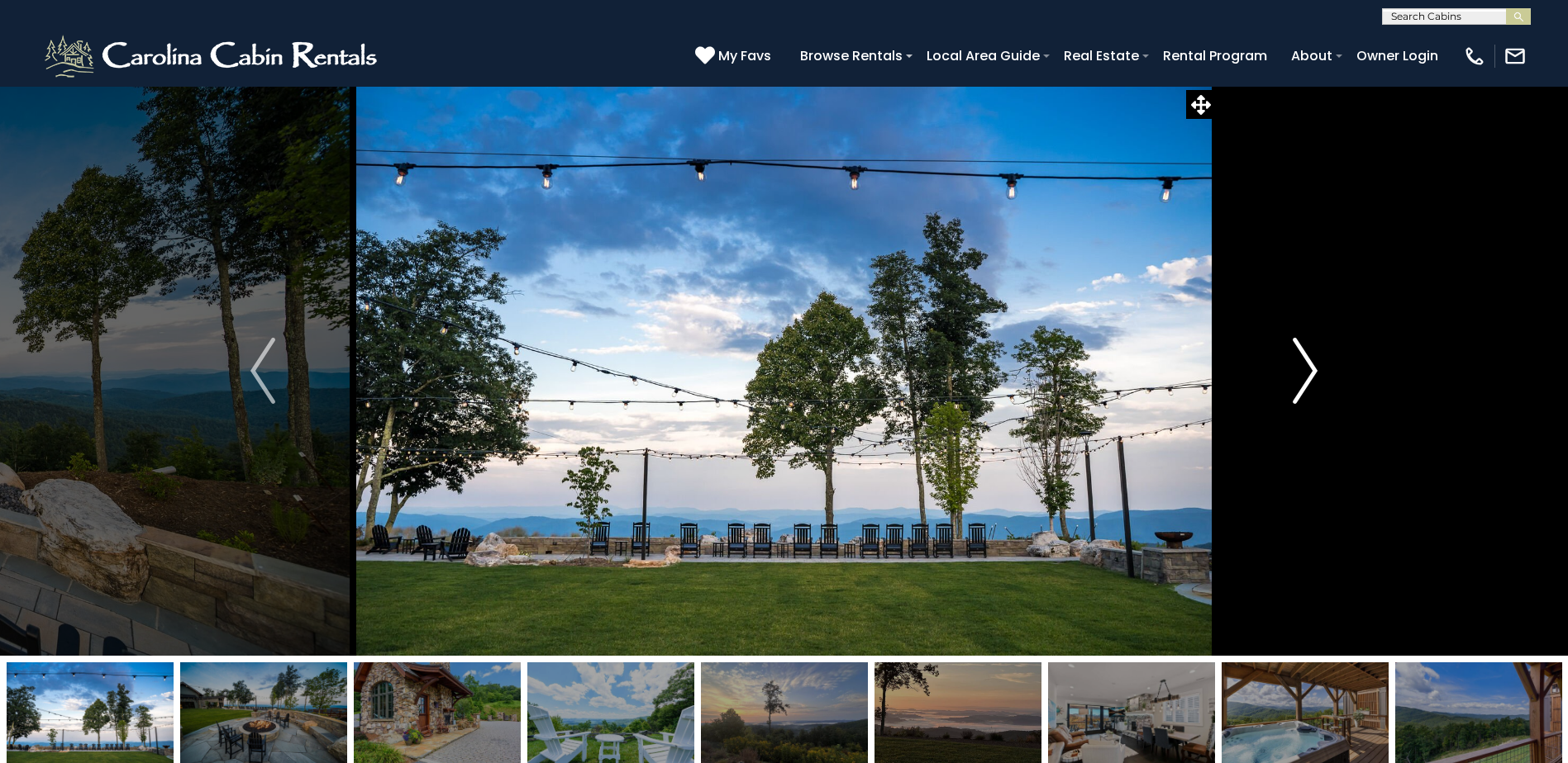
click at [1309, 364] on img "Next" at bounding box center [1305, 371] width 25 height 66
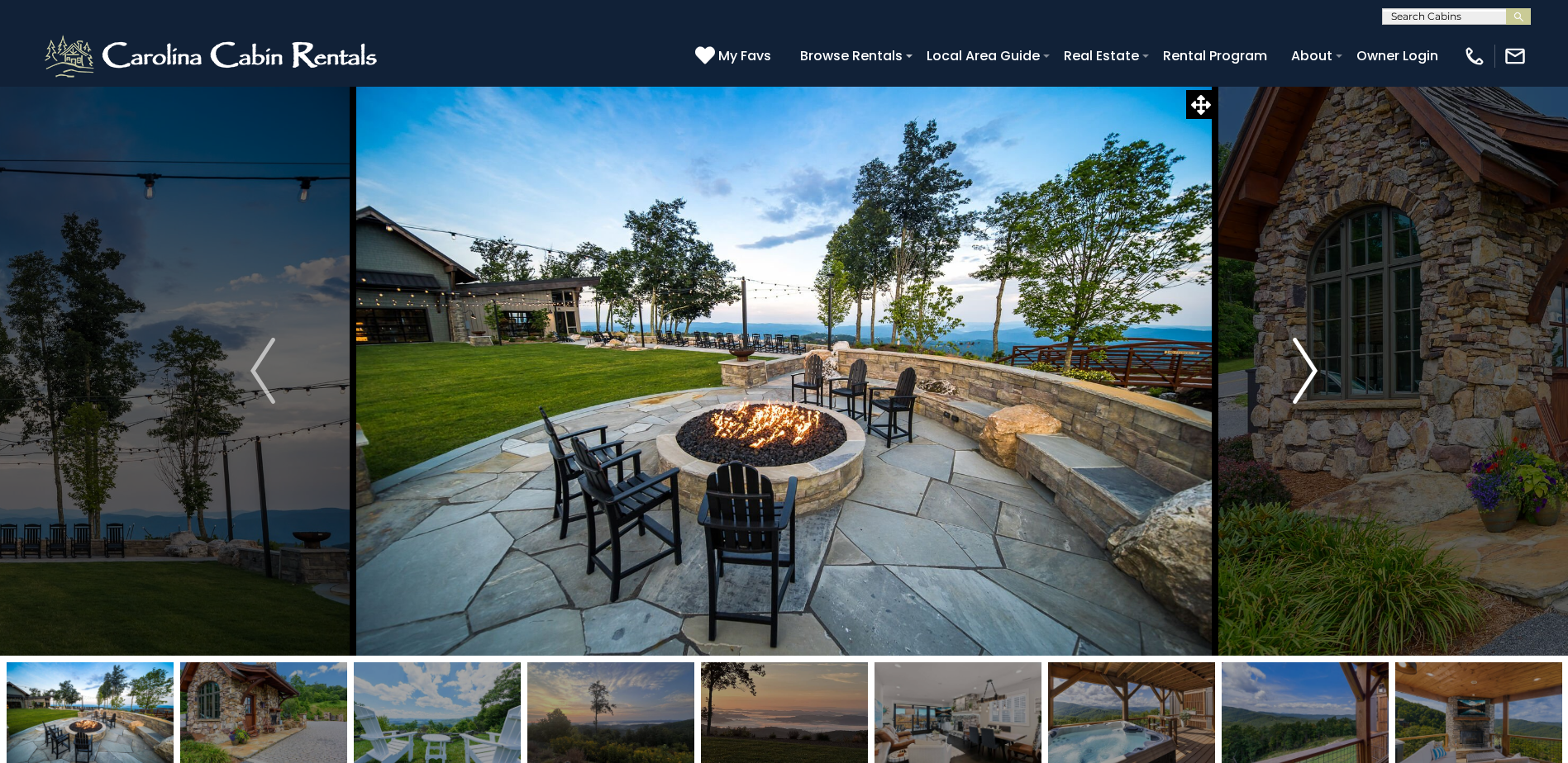
click at [1309, 364] on img "Next" at bounding box center [1305, 371] width 25 height 66
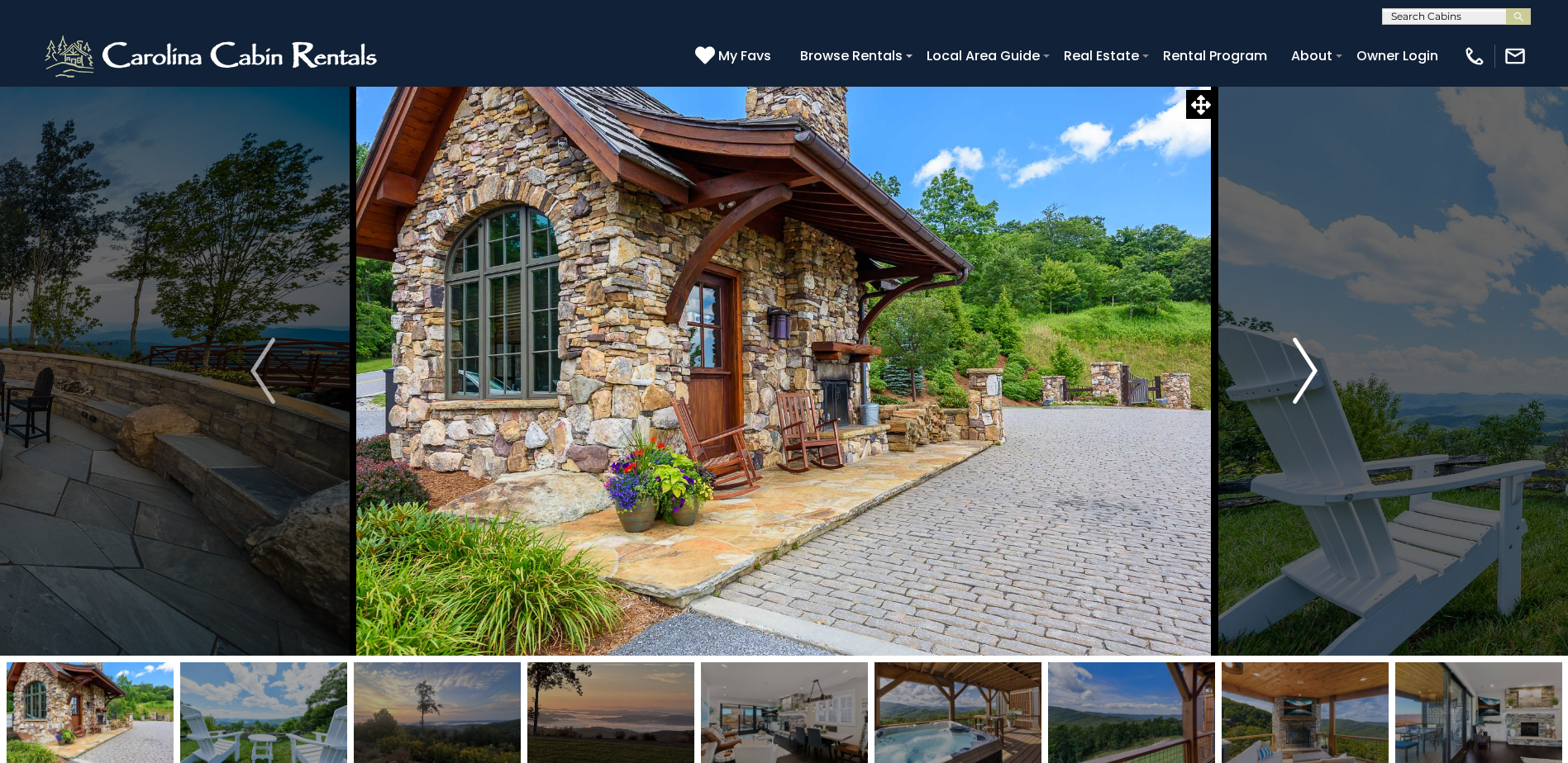
click at [1309, 364] on img "Next" at bounding box center [1305, 371] width 25 height 66
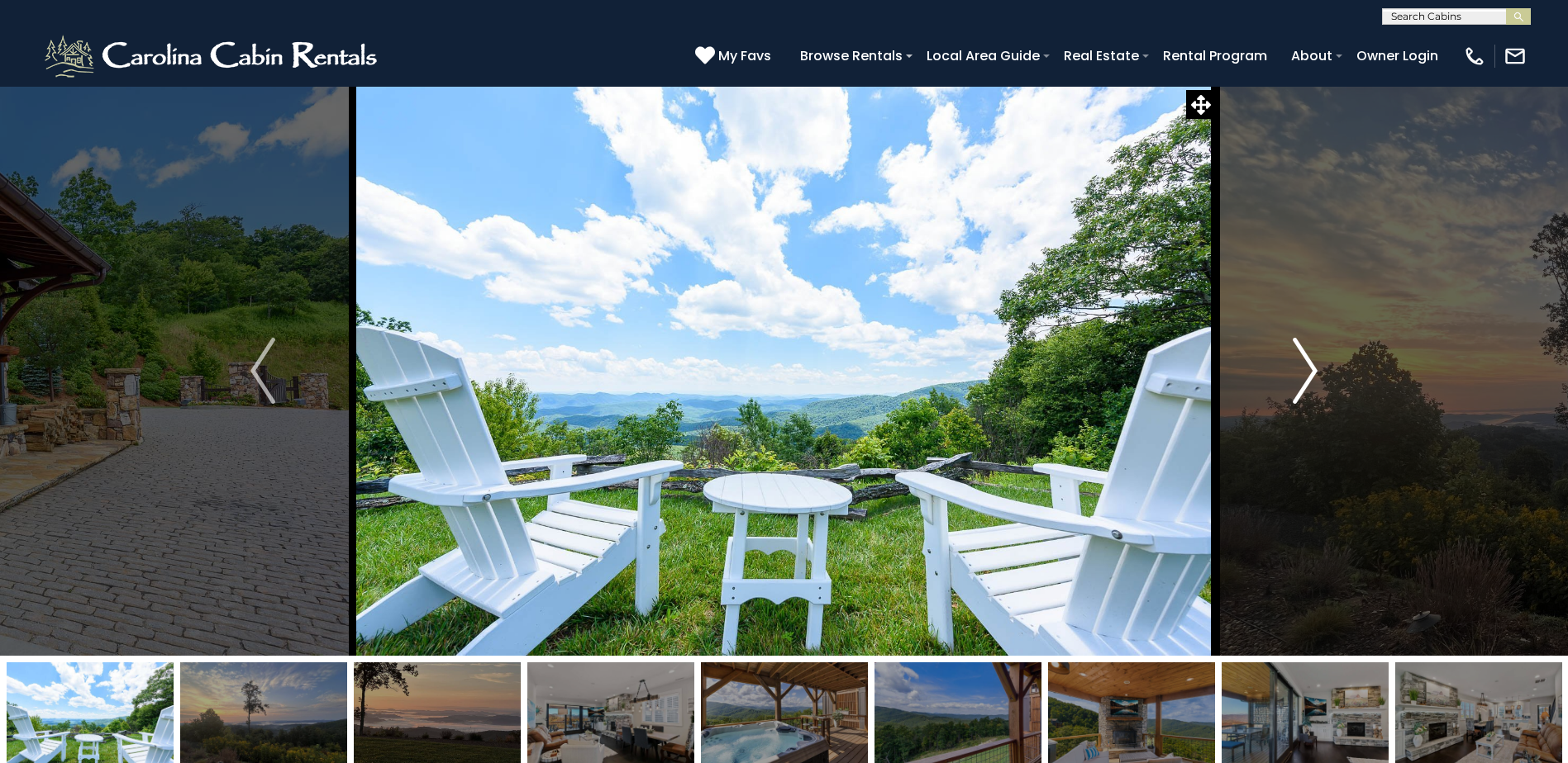
click at [1309, 364] on img "Next" at bounding box center [1305, 371] width 25 height 66
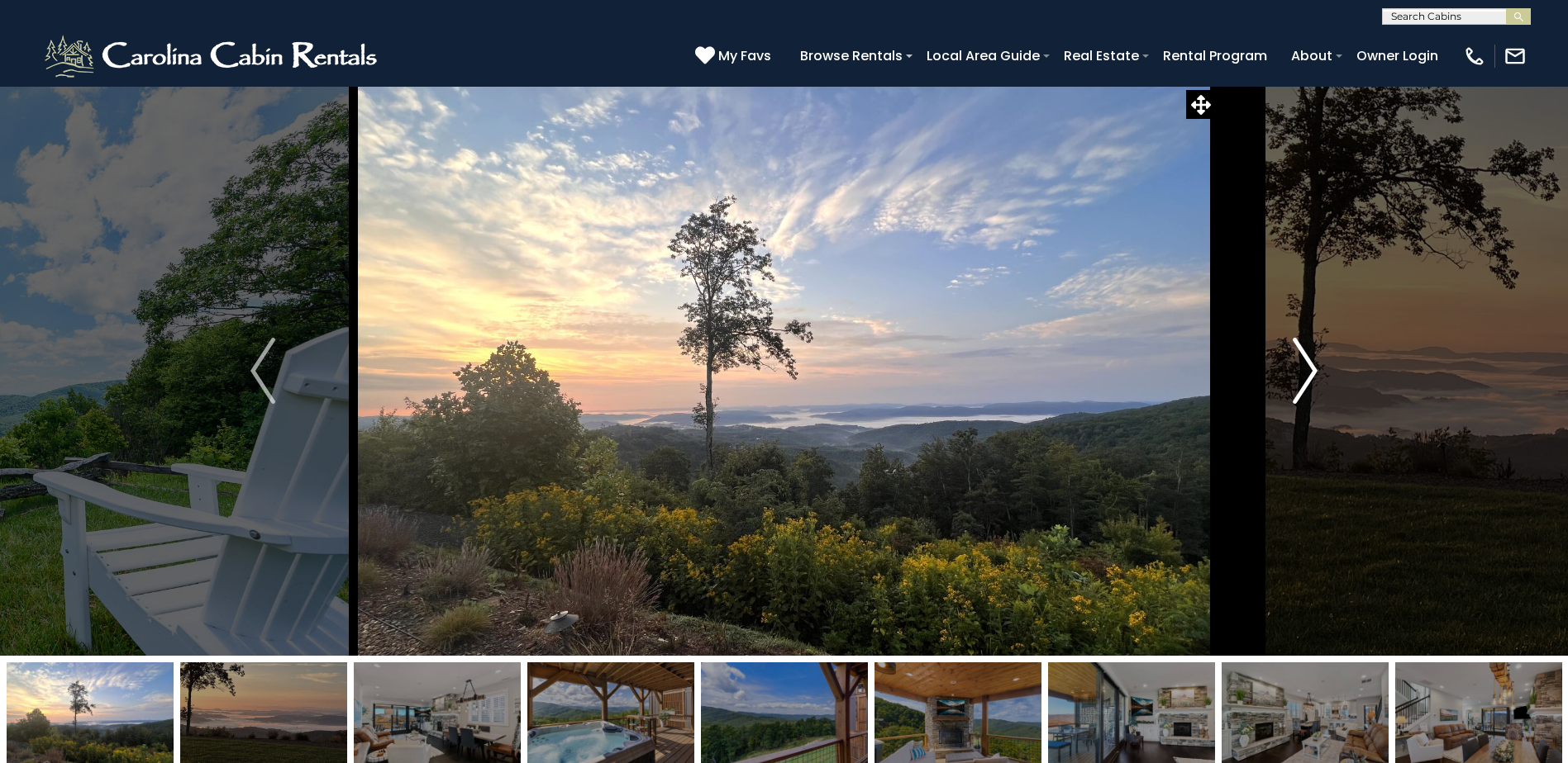
click at [1309, 364] on img "Next" at bounding box center [1305, 371] width 25 height 66
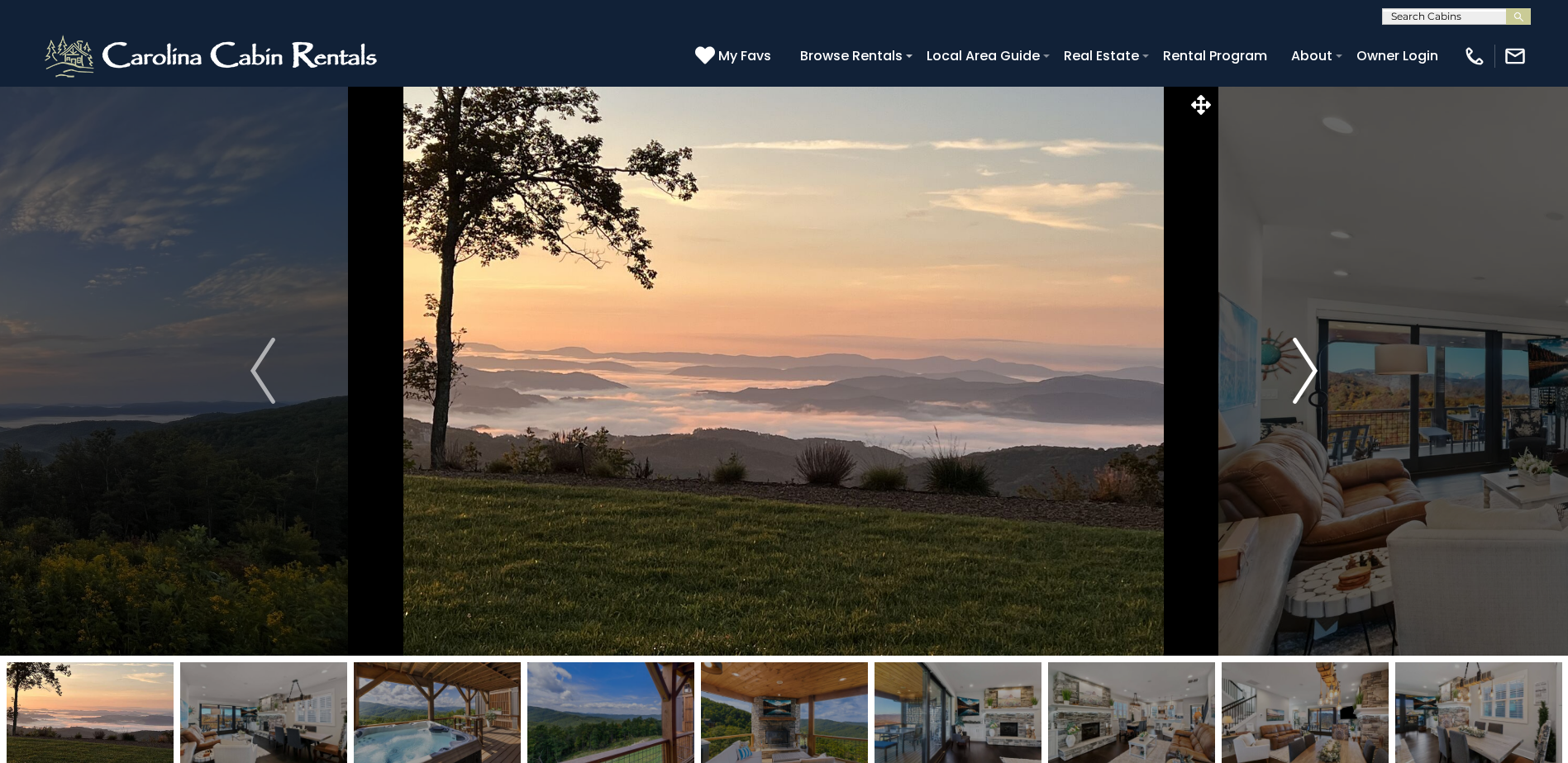
click at [1309, 364] on img "Next" at bounding box center [1305, 371] width 25 height 66
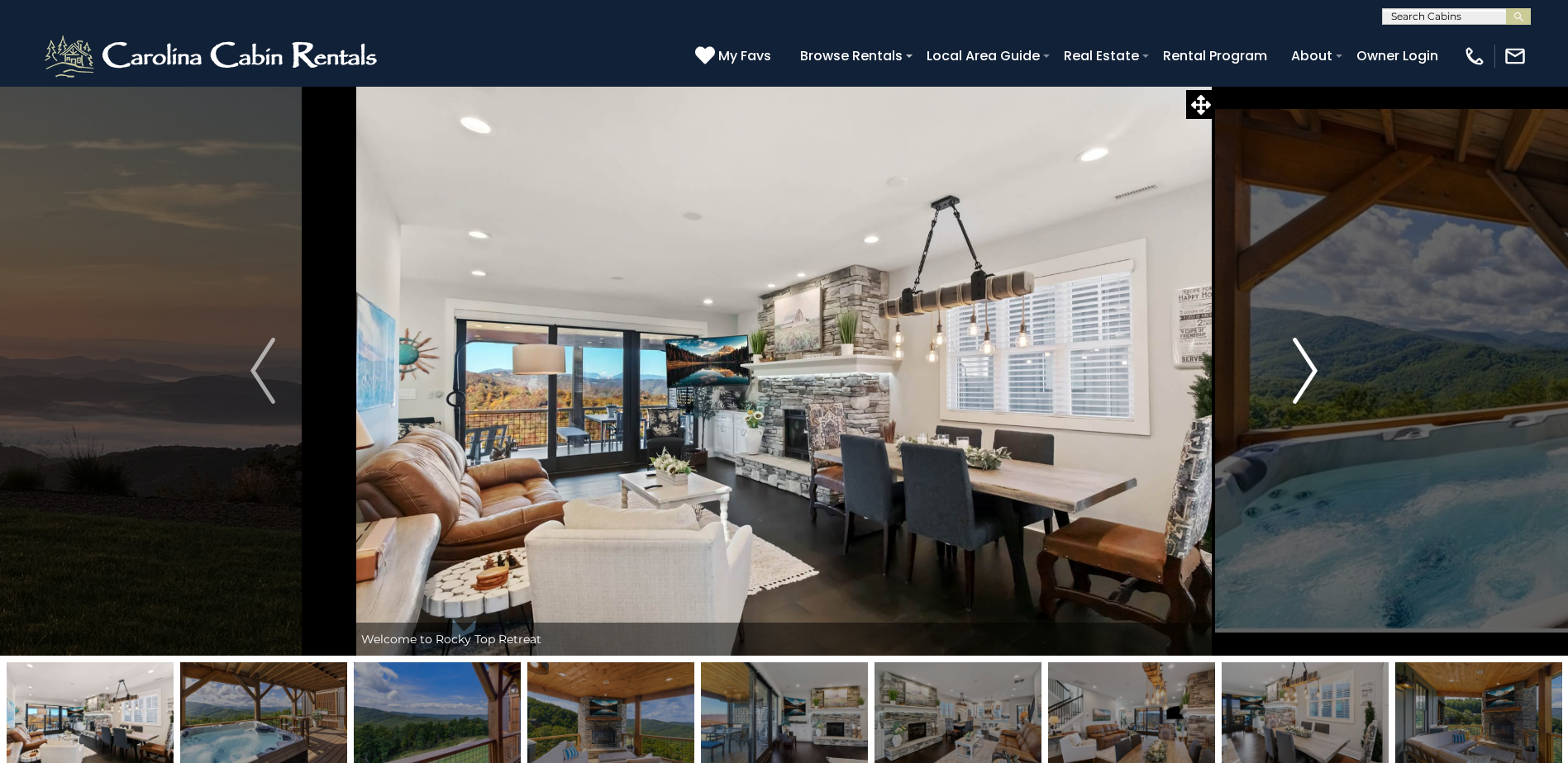
click at [1309, 364] on img "Next" at bounding box center [1305, 371] width 25 height 66
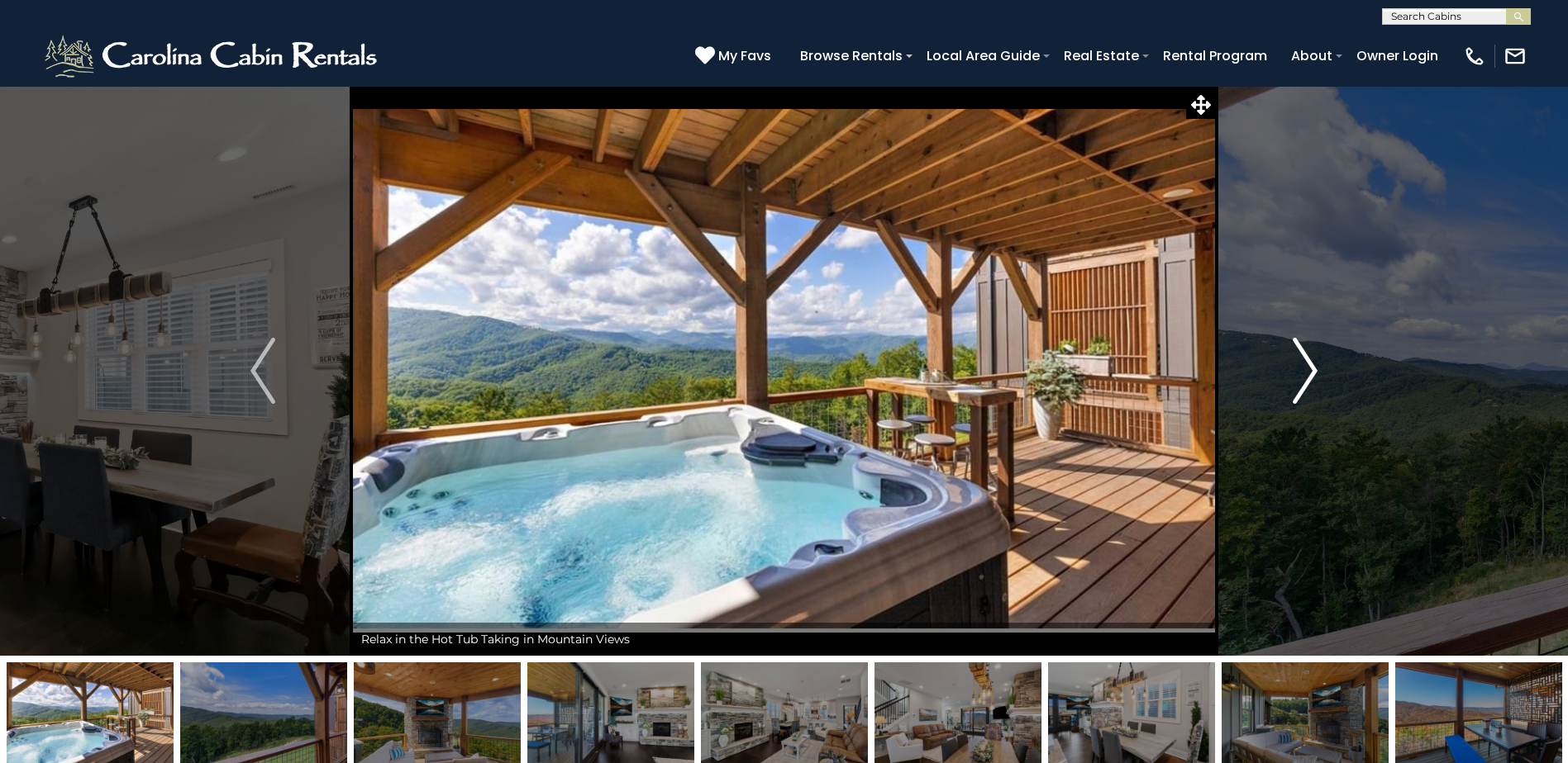
click at [1309, 364] on img "Next" at bounding box center [1305, 371] width 25 height 66
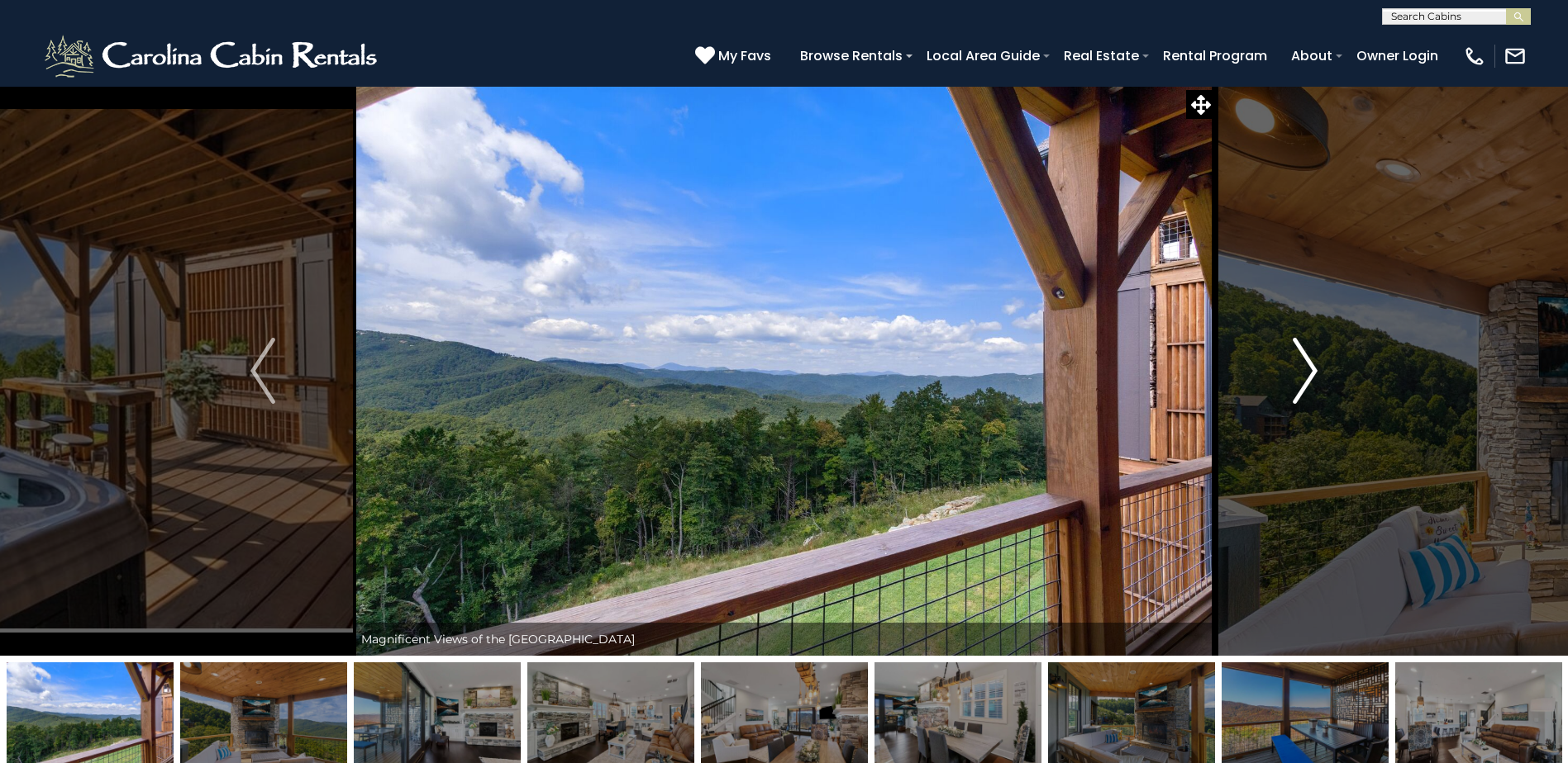
click at [1309, 364] on img "Next" at bounding box center [1305, 371] width 25 height 66
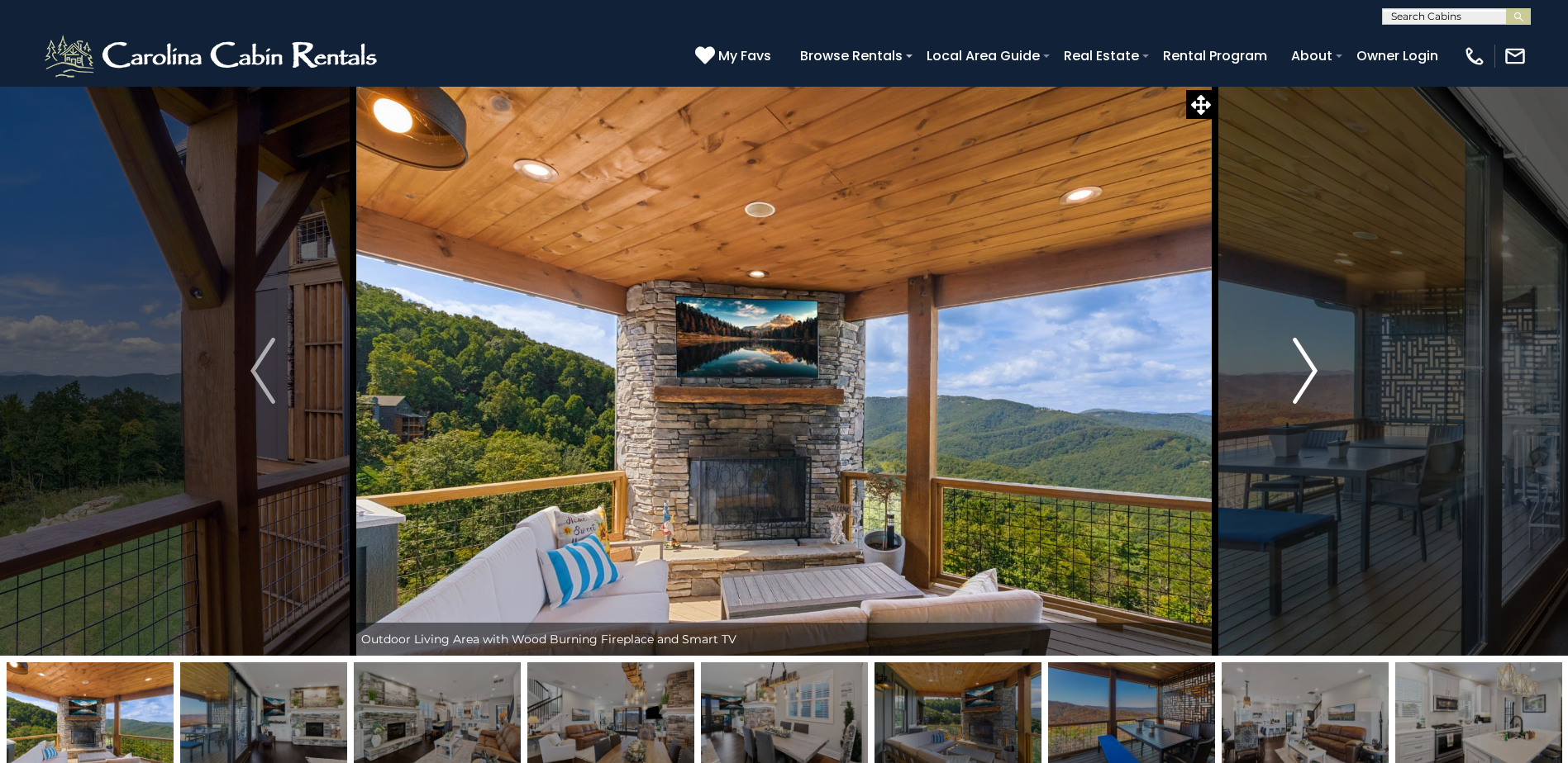
click at [1309, 364] on img "Next" at bounding box center [1305, 371] width 25 height 66
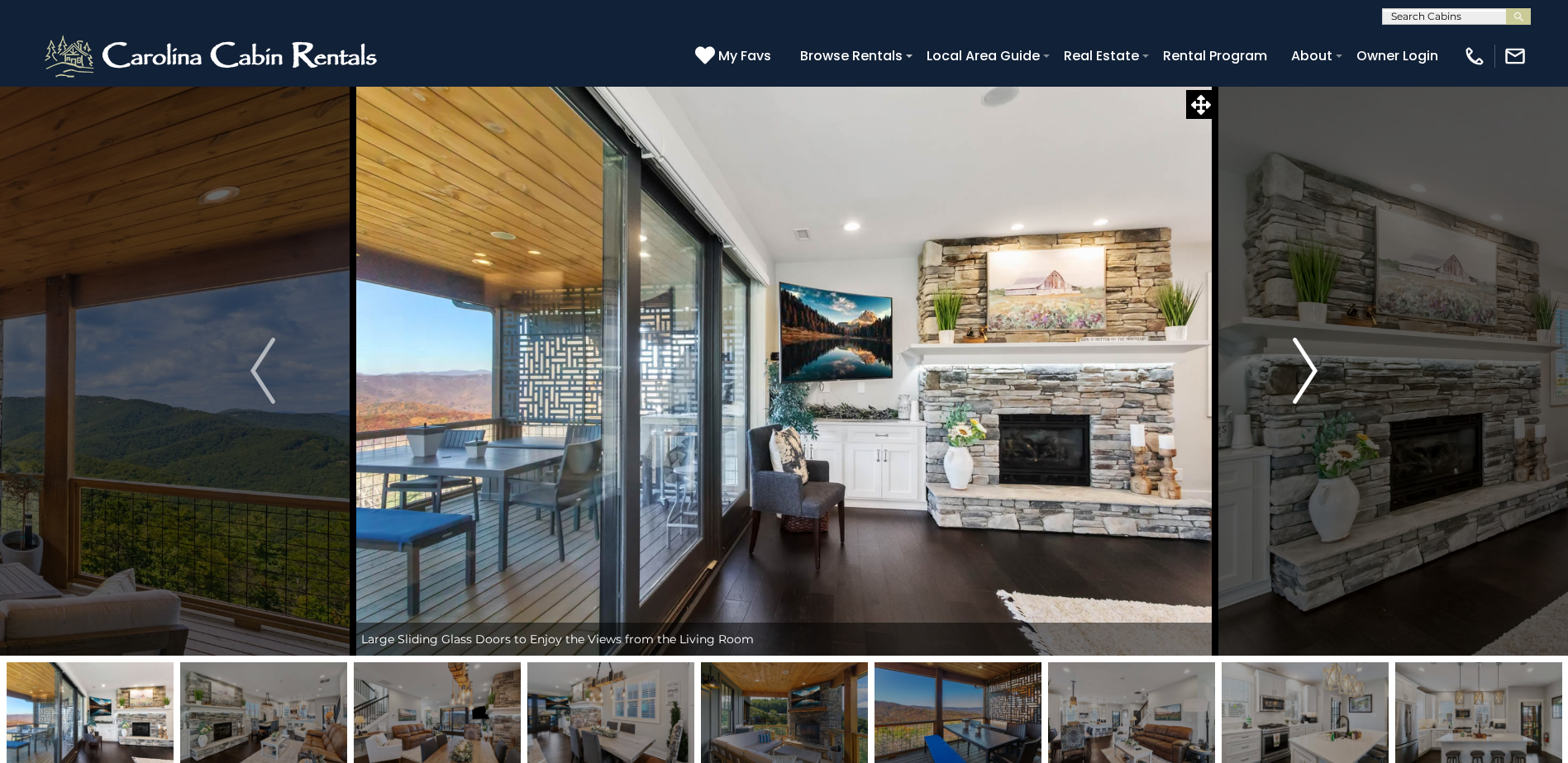
click at [1309, 364] on img "Next" at bounding box center [1305, 371] width 25 height 66
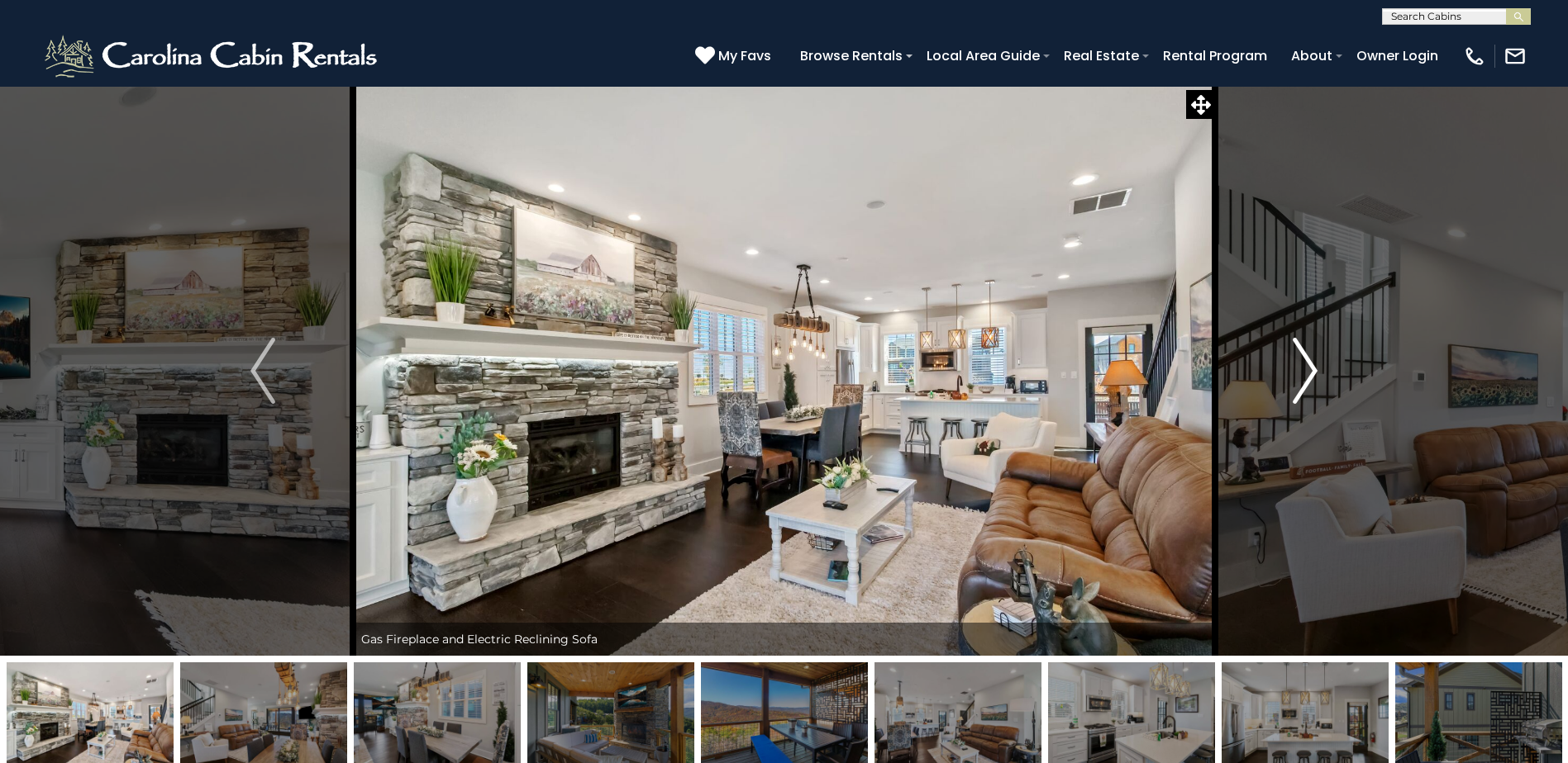
click at [1309, 364] on img "Next" at bounding box center [1305, 371] width 25 height 66
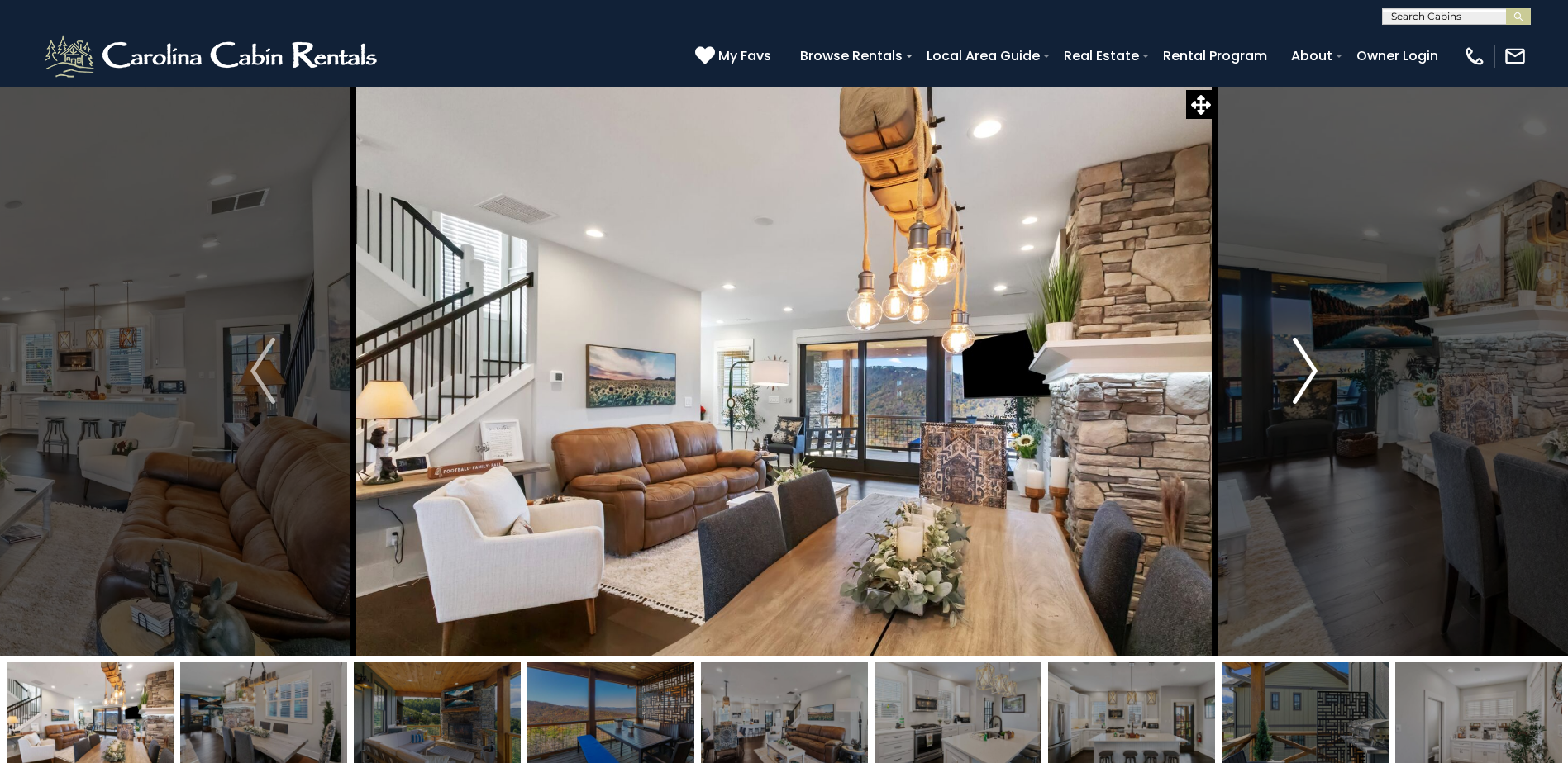
click at [1309, 364] on img "Next" at bounding box center [1305, 371] width 25 height 66
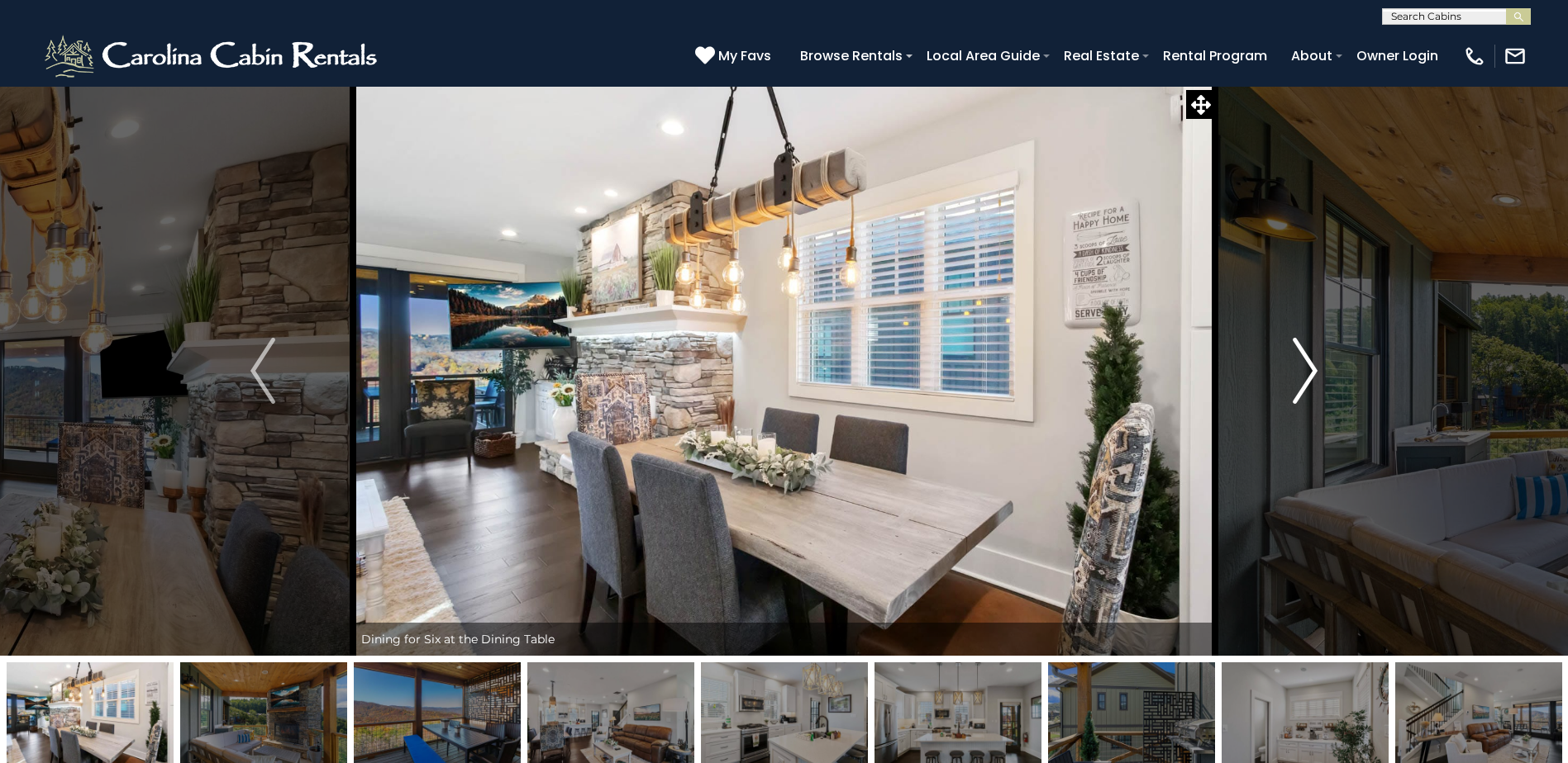
click at [1309, 364] on img "Next" at bounding box center [1305, 371] width 25 height 66
